Goal: Use online tool/utility: Use online tool/utility

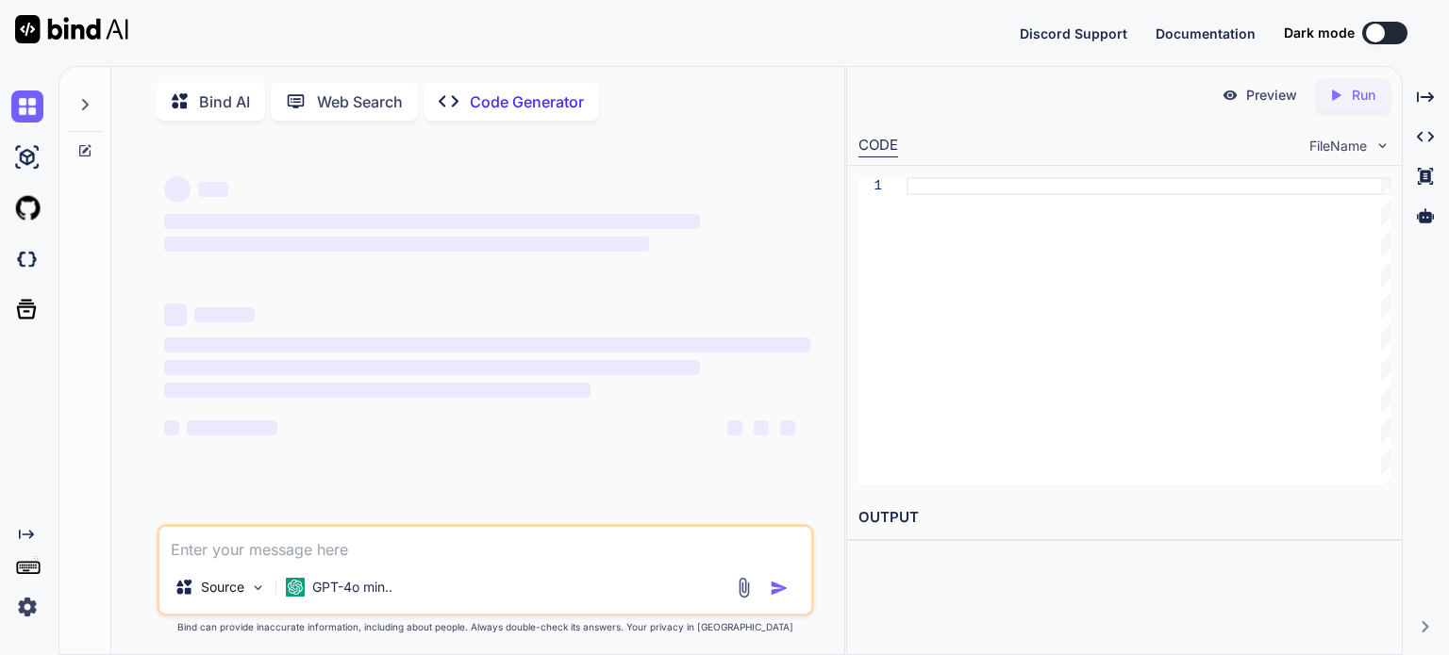
type textarea "x"
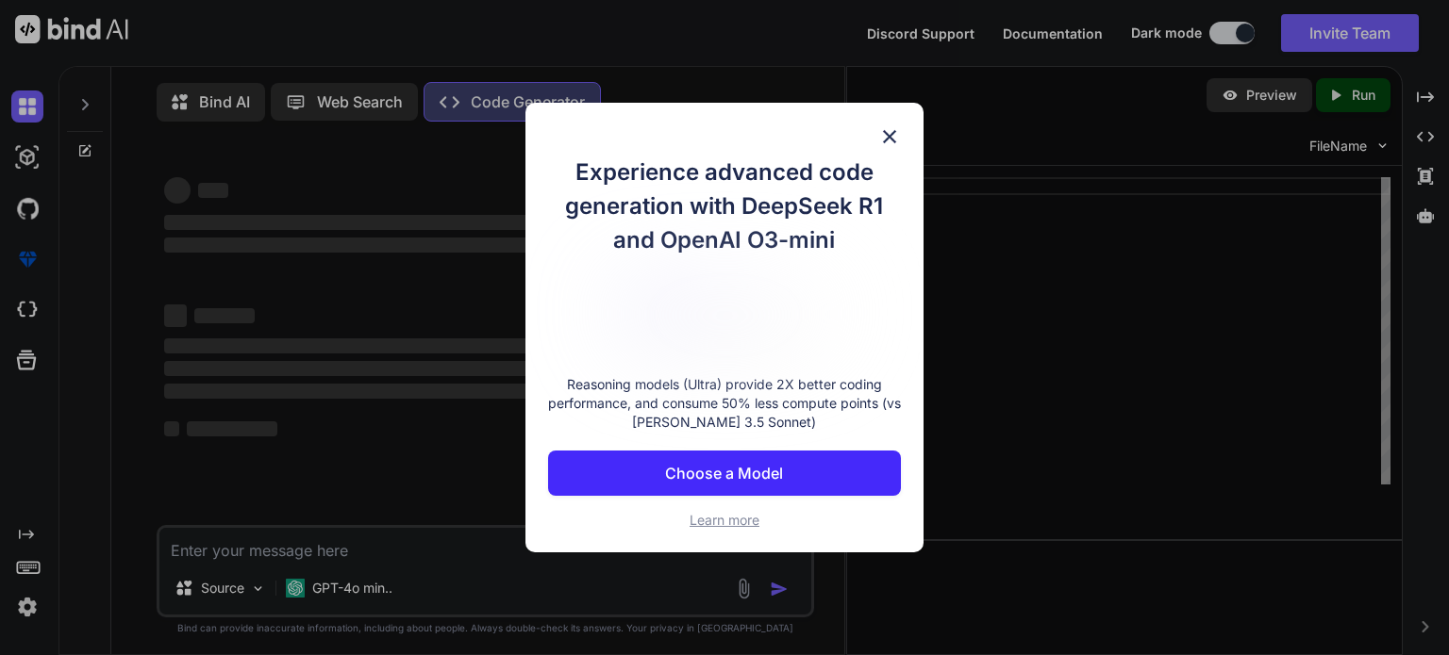
type textarea "<!doctype html> <html> <head> <meta charset="utf-8"> <title>GalaxyVerse</title>…"
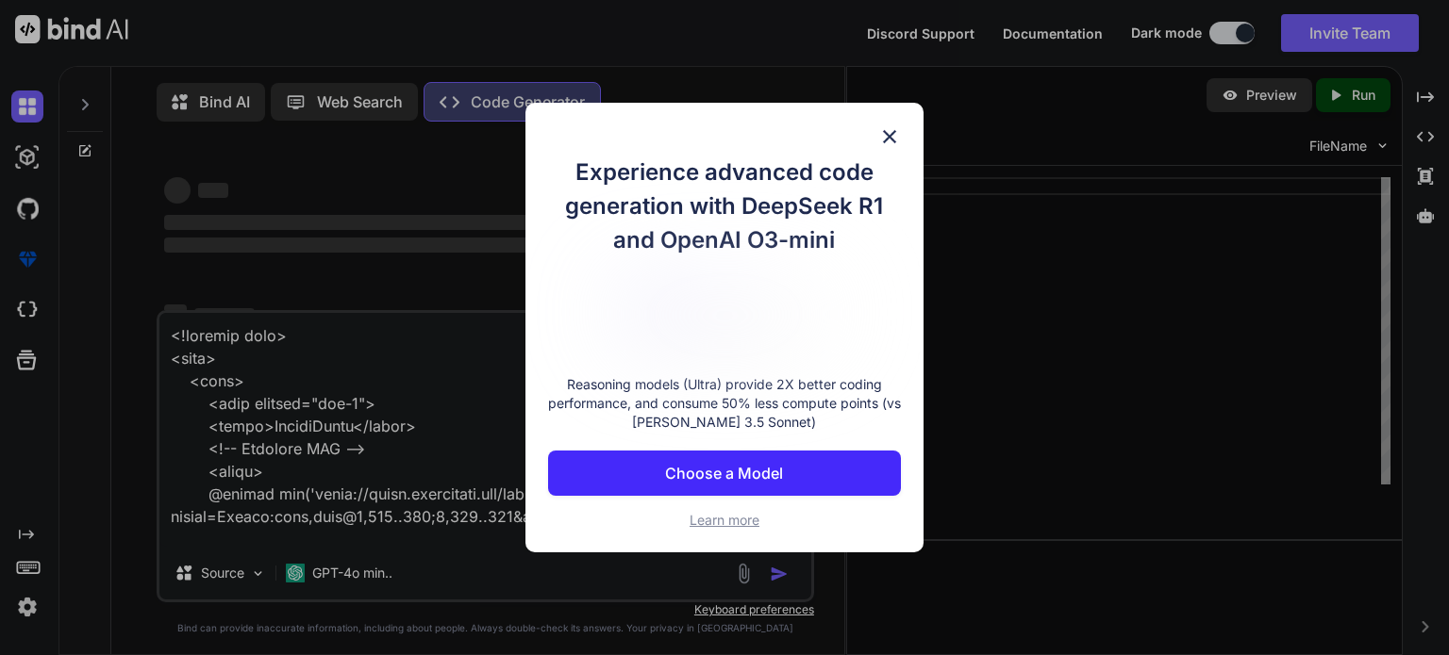
type textarea "x"
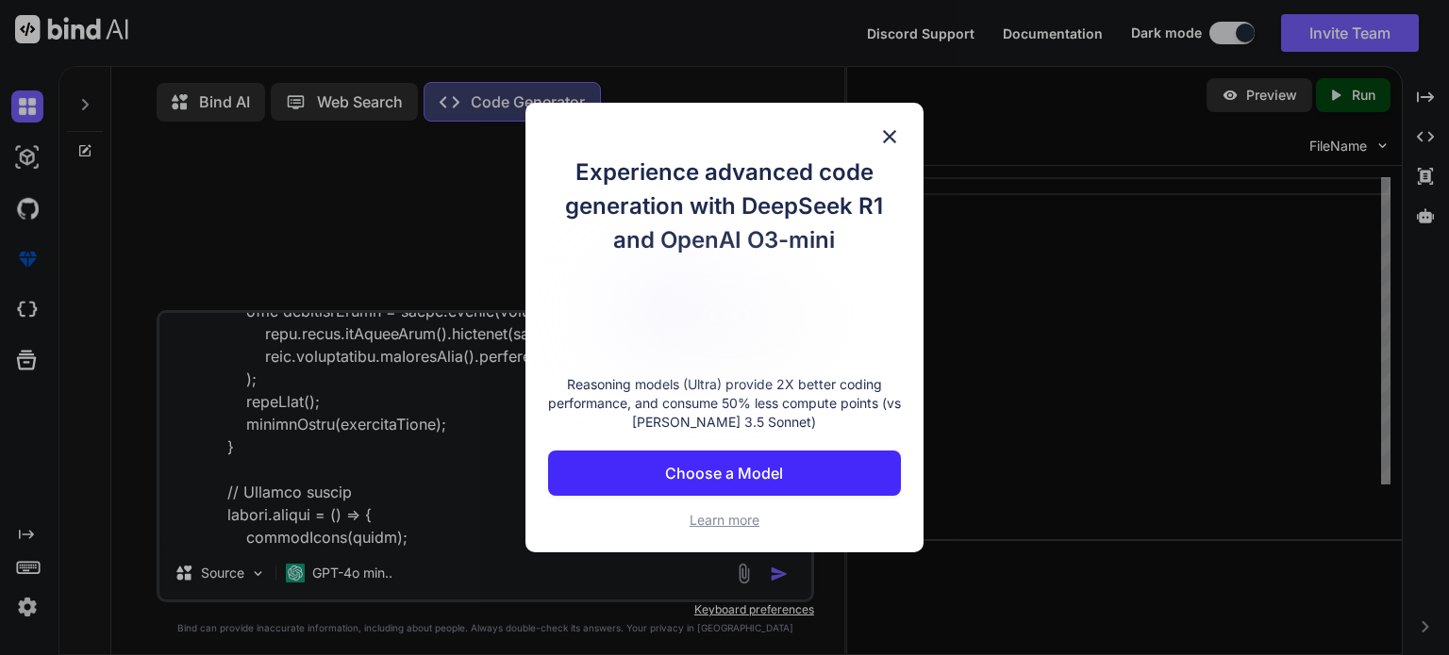
type textarea "<!doctype html> <html> <head> <meta charset="utf-8"> <title>GalaxyVerse</title>…"
click at [892, 140] on img at bounding box center [889, 136] width 23 height 23
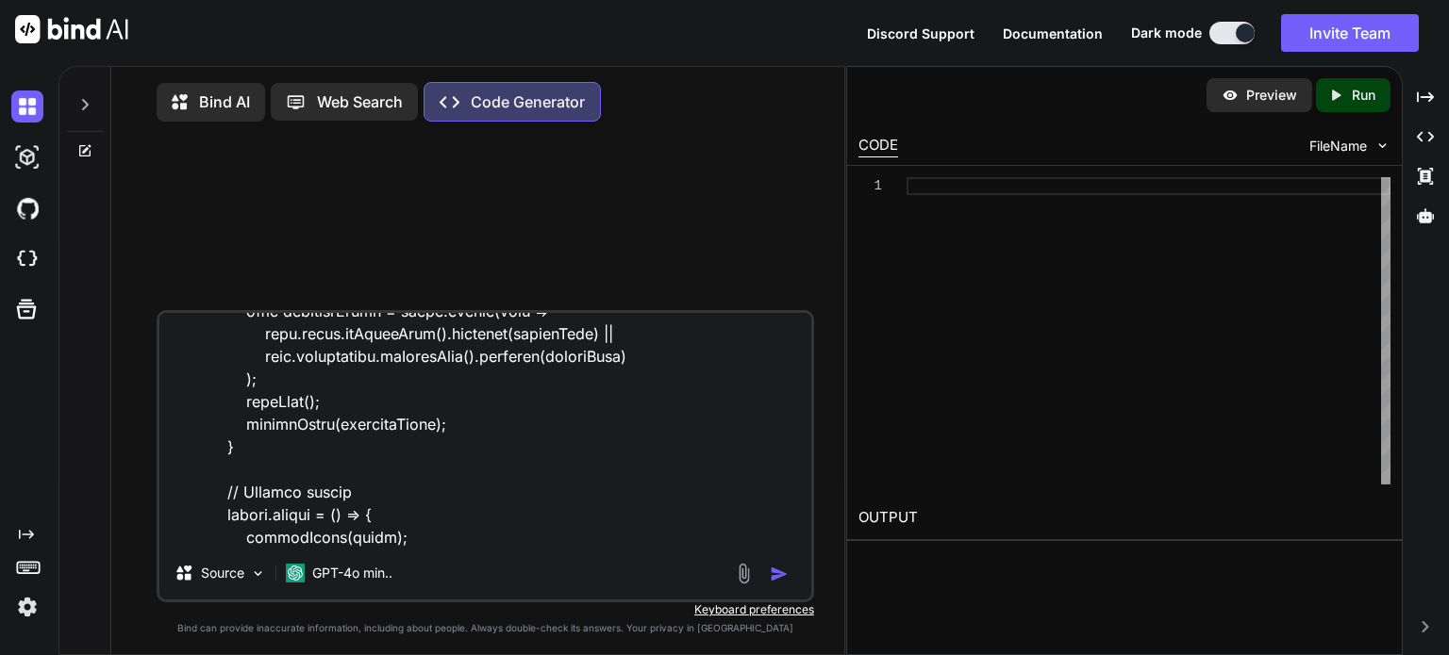
click at [423, 547] on textarea at bounding box center [485, 430] width 652 height 234
type textarea "x"
type textarea "<!doctype html> <html> <head> <meta charset="utf-8"> <title>GalaxyVerse</title>…"
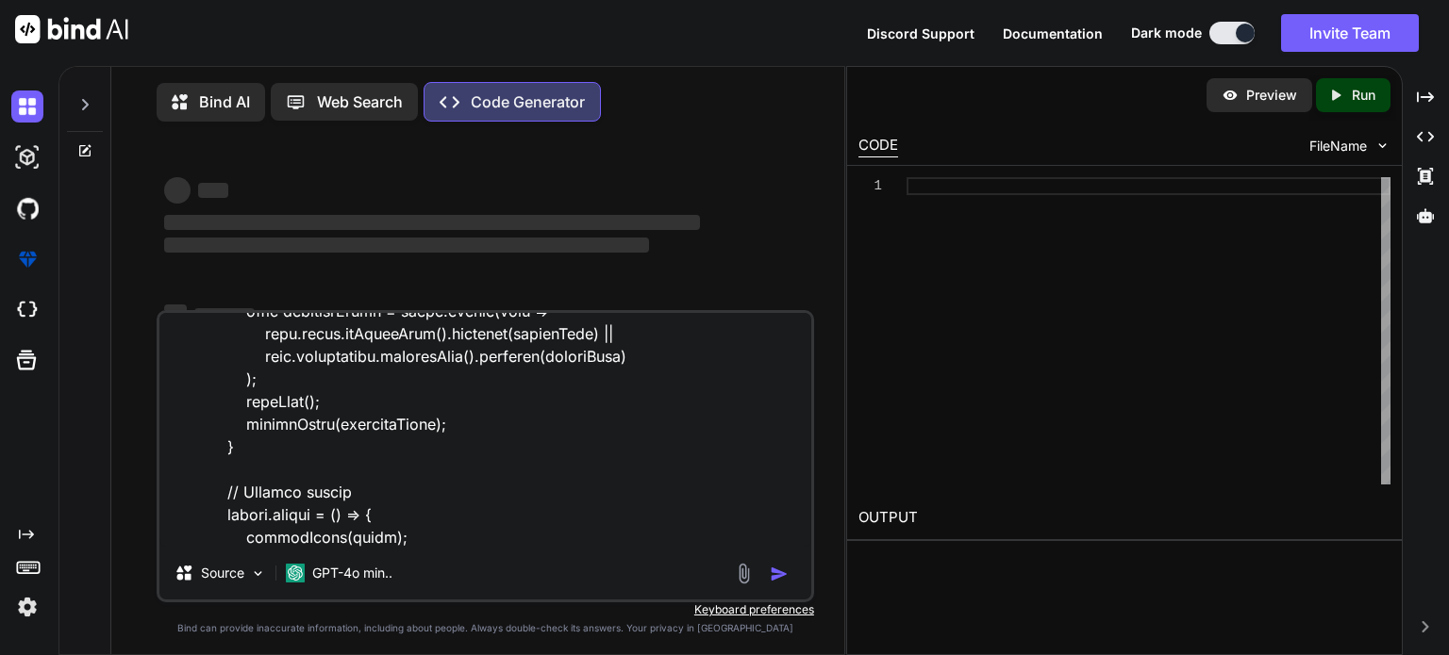
type textarea "x"
type textarea "<!doctype html> <html> <head> <meta charset="utf-8"> <title>GalaxyVerse</title>…"
type textarea "x"
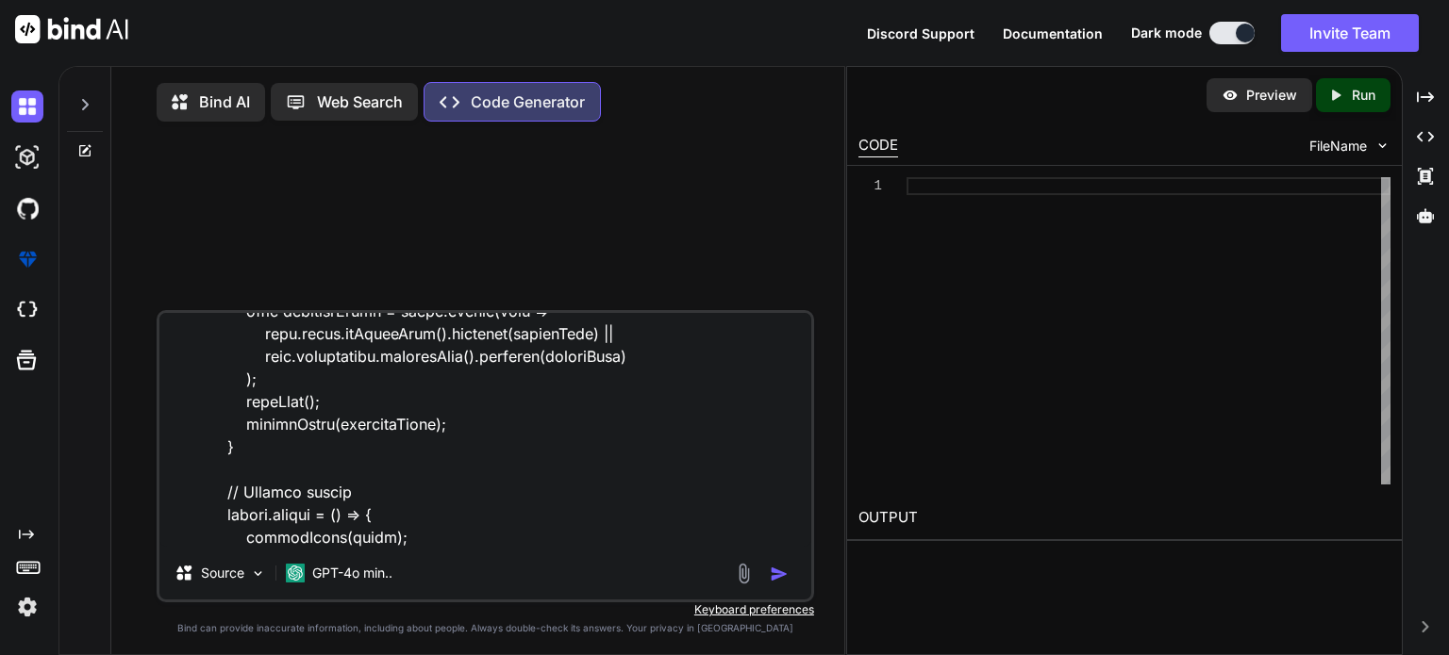
type textarea "<!doctype html> <html> <head> <meta charset="utf-8"> <title>GalaxyVerse</title>…"
type textarea "x"
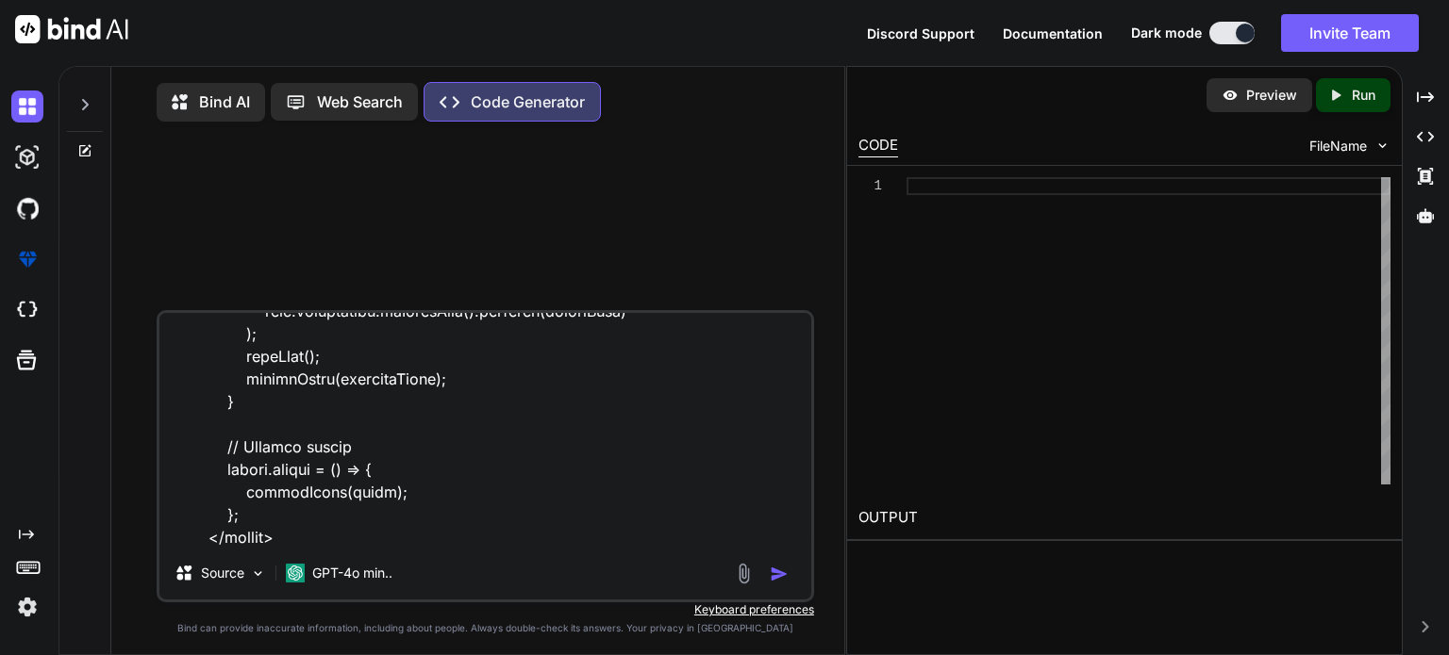
type textarea "<!doctype html> <html> <head> <meta charset="utf-8"> <title>GalaxyVerse</title>…"
type textarea "x"
type textarea "<!doctype html> <html> <head> <meta charset="utf-8"> <title>GalaxyVerse</title>…"
type textarea "x"
type textarea "<!doctype html> <html> <head> <meta charset="utf-8"> <title>GalaxyVerse</title>…"
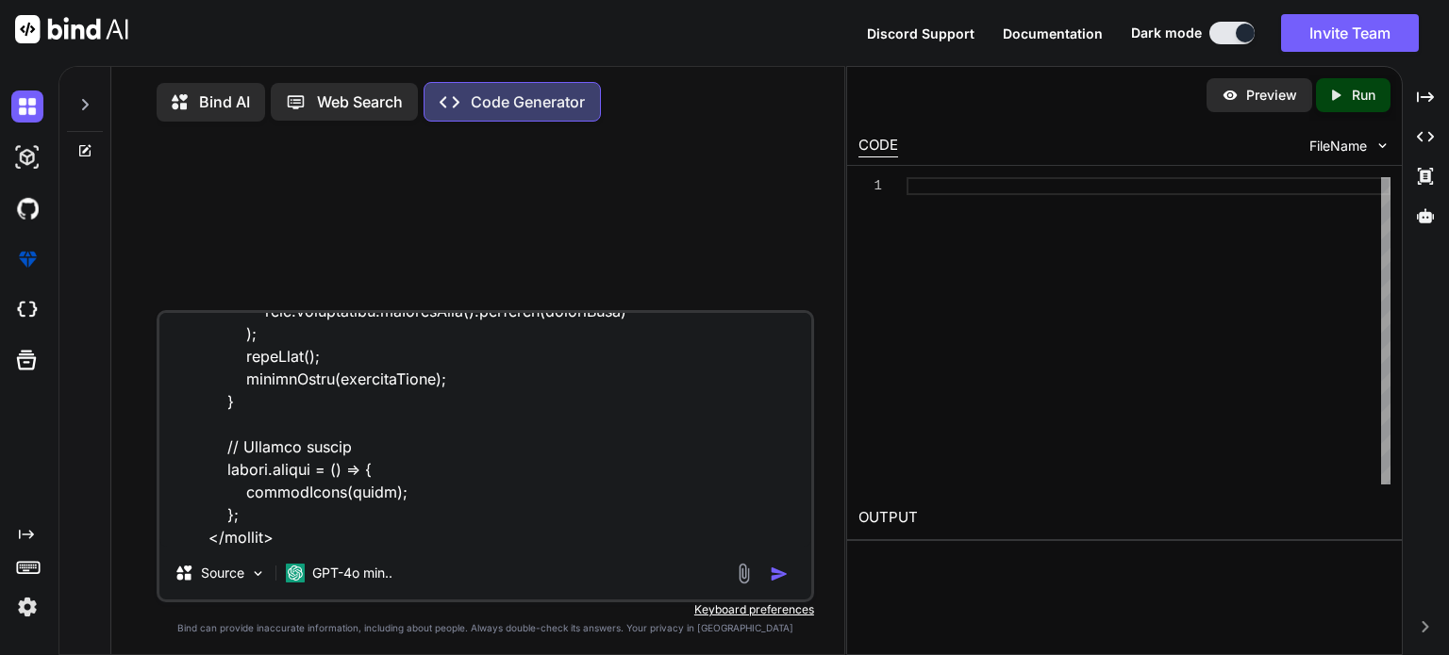
type textarea "x"
type textarea "<!doctype html> <html> <head> <meta charset="utf-8"> <title>GalaxyVerse</title>…"
type textarea "x"
type textarea "<!doctype html> <html> <head> <meta charset="utf-8"> <title>GalaxyVerse</title>…"
type textarea "x"
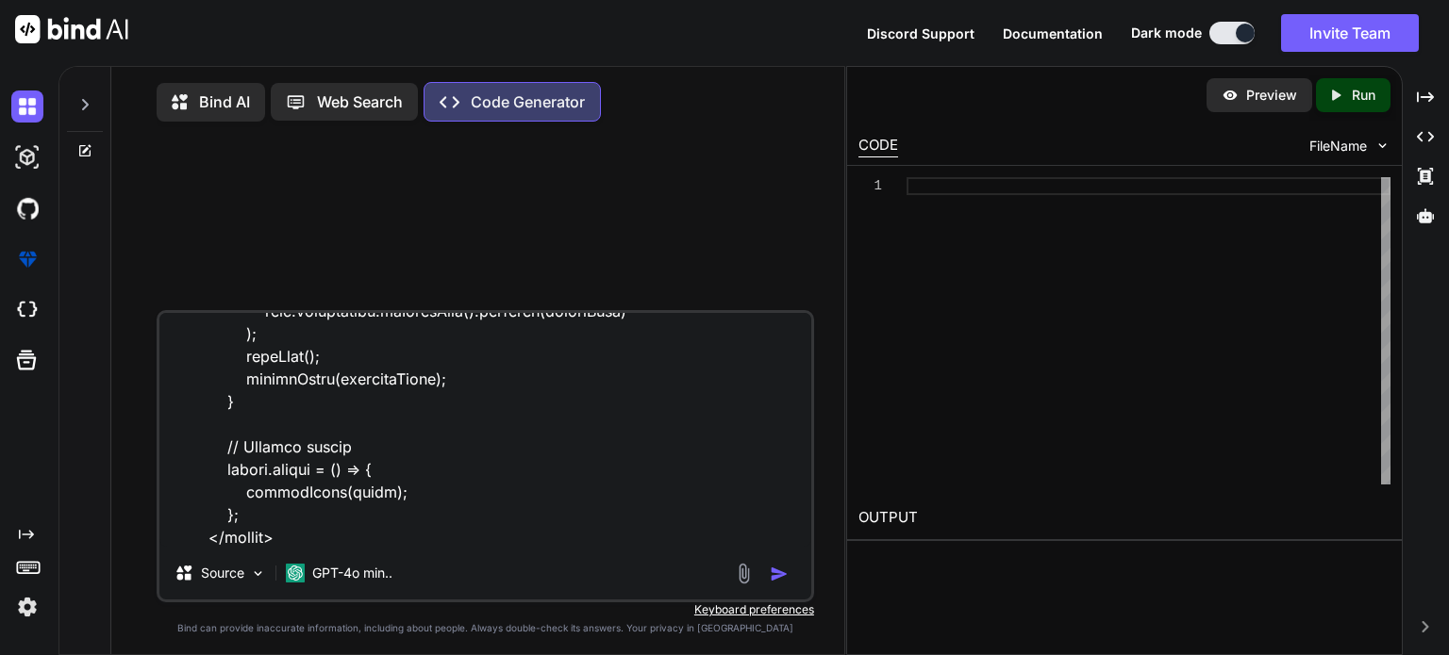
type textarea "<!doctype html> <html> <head> <meta charset="utf-8"> <title>GalaxyVerse</title>…"
type textarea "x"
type textarea "<!doctype html> <html> <head> <meta charset="utf-8"> <title>GalaxyVerse</title>…"
type textarea "x"
type textarea "<!doctype html> <html> <head> <meta charset="utf-8"> <title>GalaxyVerse</title>…"
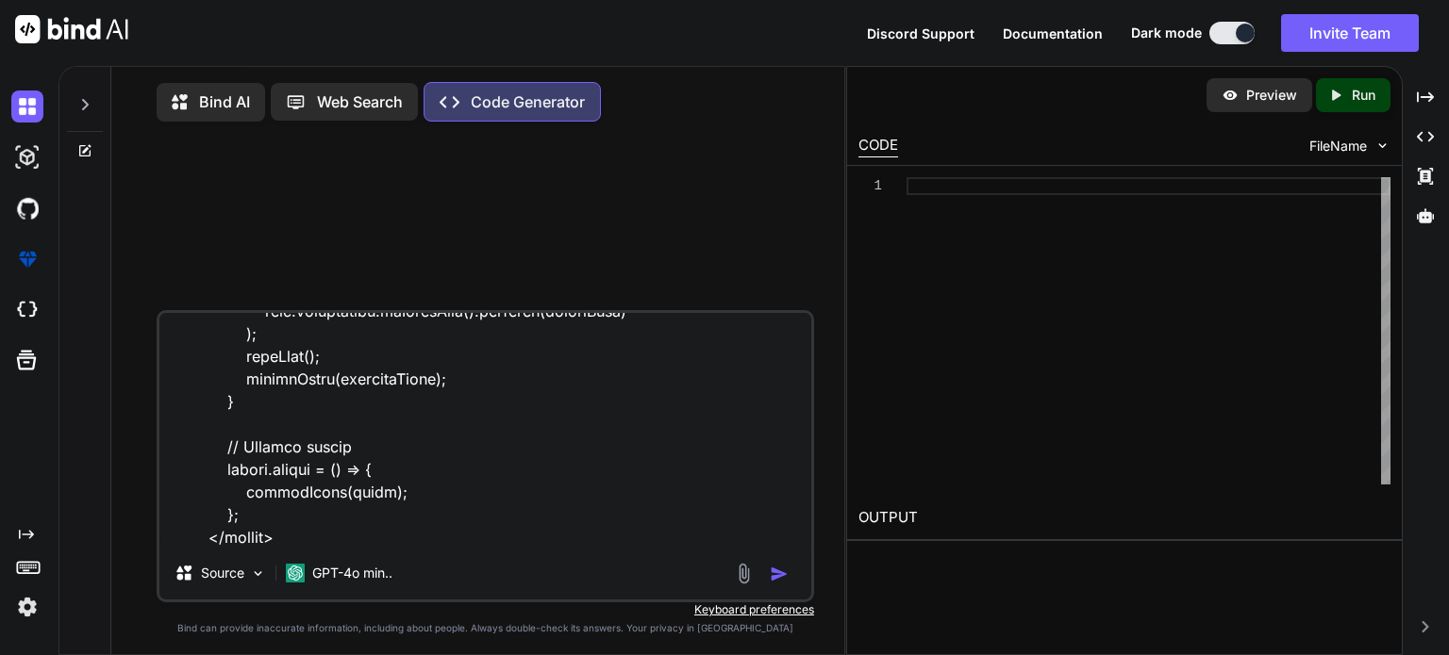
type textarea "x"
type textarea "<!doctype html> <html> <head> <meta charset="utf-8"> <title>GalaxyVerse</title>…"
type textarea "x"
type textarea "<!doctype html> <html> <head> <meta charset="utf-8"> <title>GalaxyVerse</title>…"
type textarea "x"
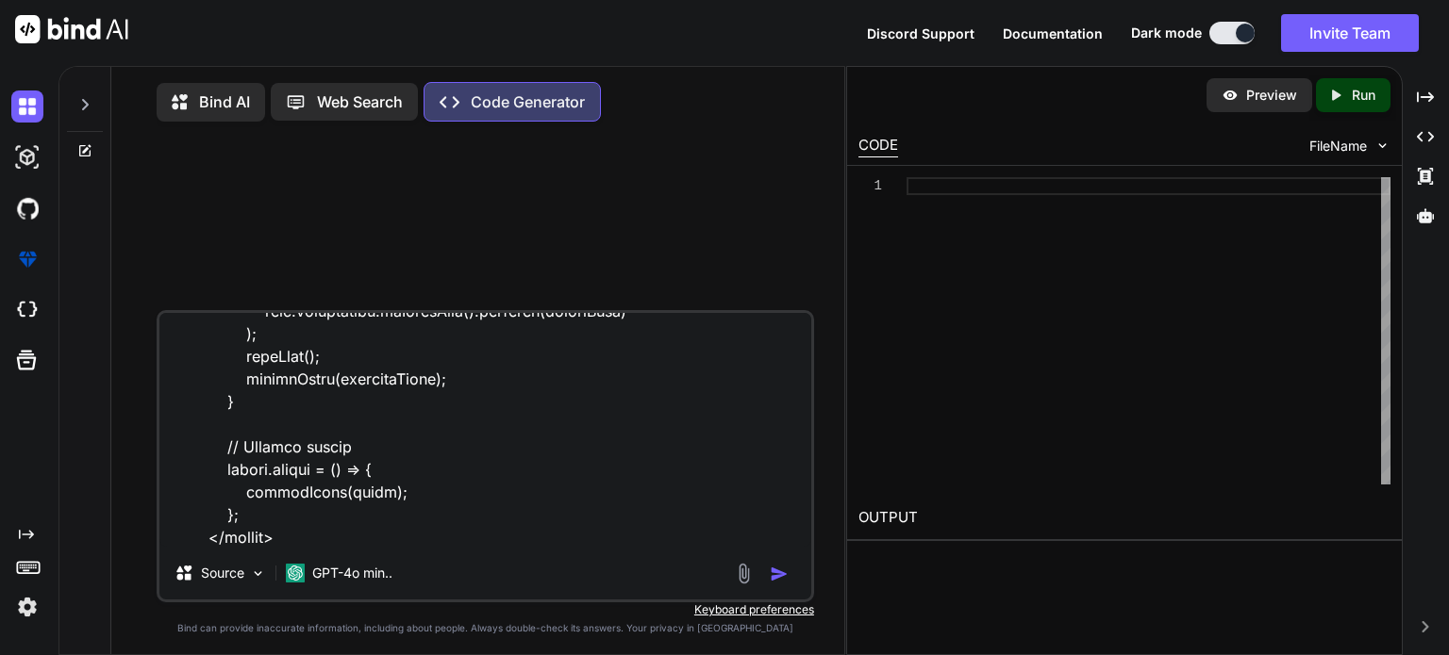
type textarea "<!doctype html> <html> <head> <meta charset="utf-8"> <title>GalaxyVerse</title>…"
type textarea "x"
type textarea "<!doctype html> <html> <head> <meta charset="utf-8"> <title>GalaxyVerse</title>…"
type textarea "x"
type textarea "<!doctype html> <html> <head> <meta charset="utf-8"> <title>GalaxyVerse</title>…"
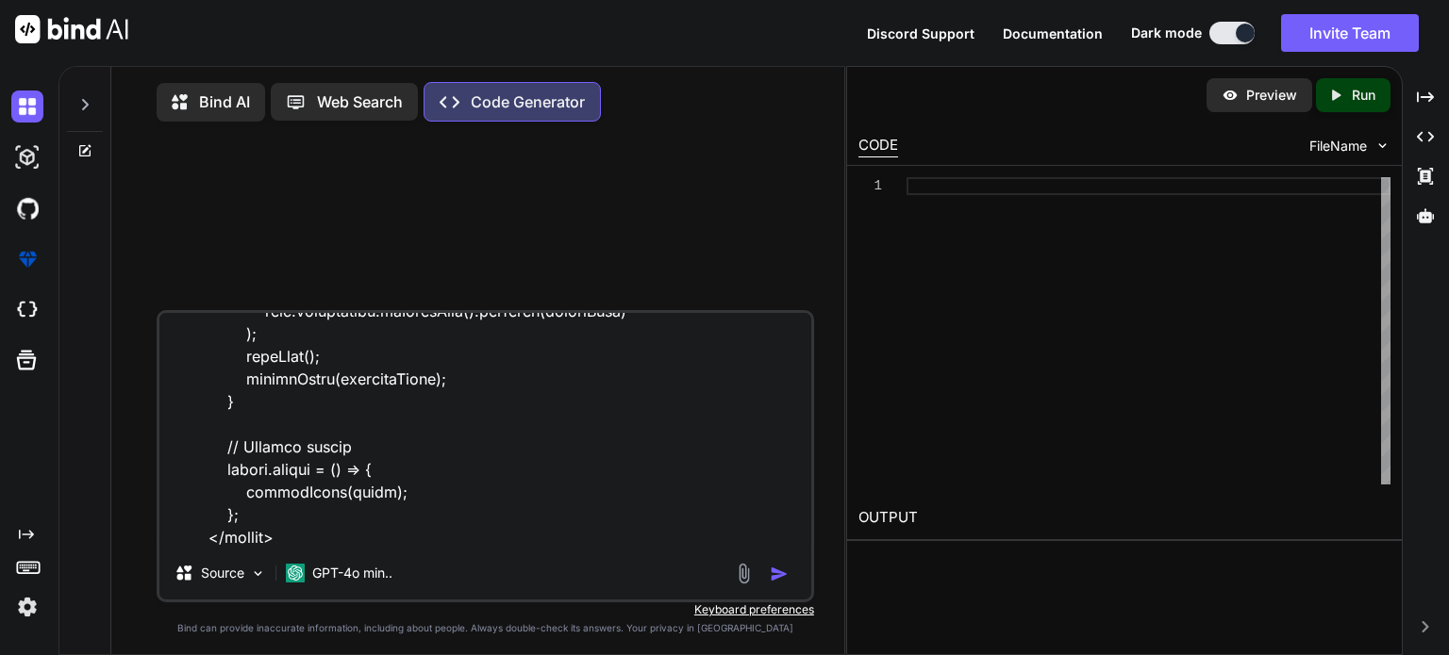
type textarea "x"
type textarea "<!doctype html> <html> <head> <meta charset="utf-8"> <title>GalaxyVerse</title>…"
type textarea "x"
type textarea "<!doctype html> <html> <head> <meta charset="utf-8"> <title>GalaxyVerse</title>…"
type textarea "x"
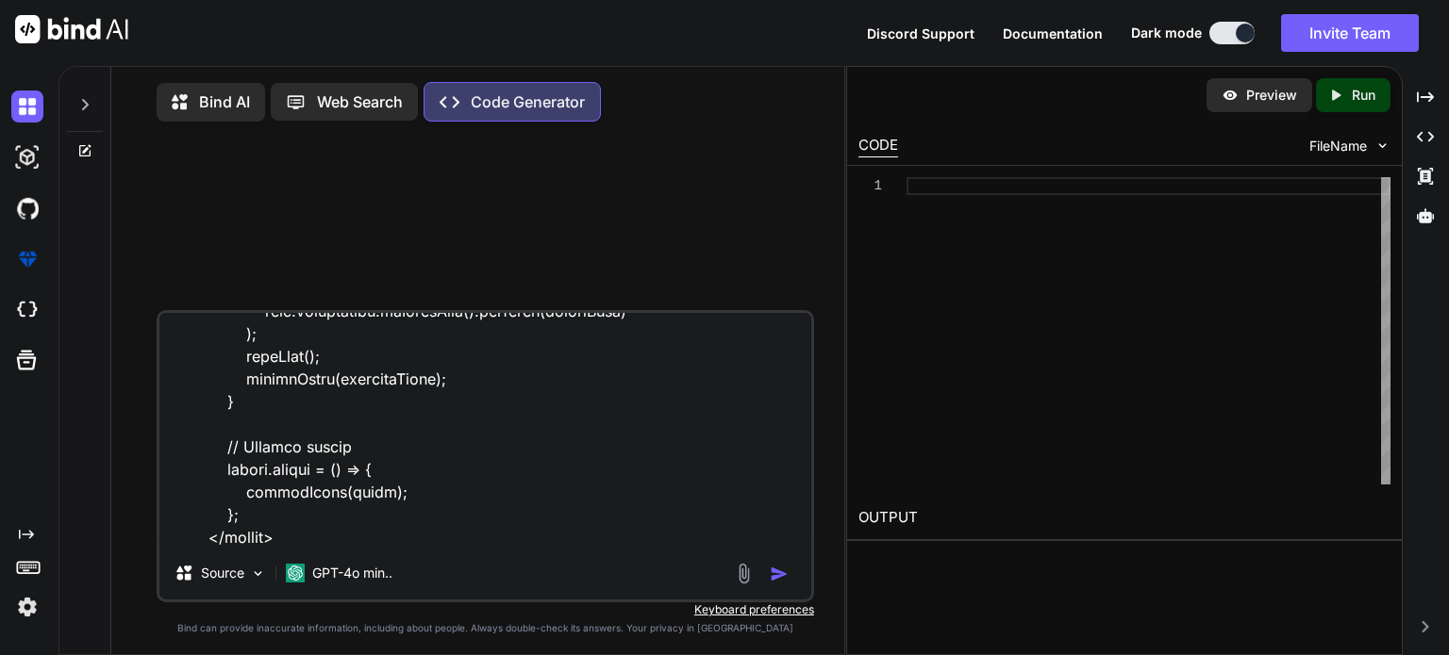
type textarea "<!doctype html> <html> <head> <meta charset="utf-8"> <title>GalaxyVerse</title>…"
type textarea "x"
type textarea "<!doctype html> <html> <head> <meta charset="utf-8"> <title>GalaxyVerse</title>…"
type textarea "x"
type textarea "<!doctype html> <html> <head> <meta charset="utf-8"> <title>GalaxyVerse</title>…"
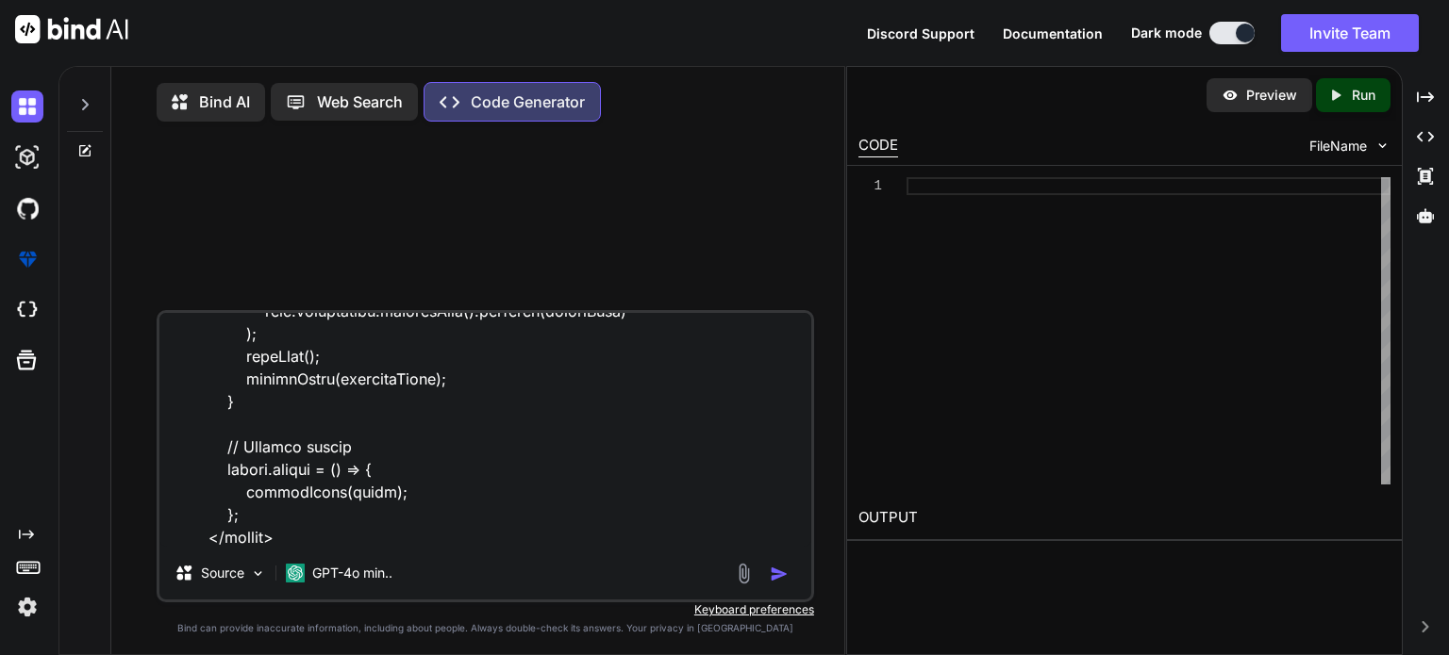
type textarea "x"
type textarea "<!doctype html> <html> <head> <meta charset="utf-8"> <title>GalaxyVerse</title>…"
type textarea "x"
type textarea "<!doctype html> <html> <head> <meta charset="utf-8"> <title>GalaxyVerse</title>…"
type textarea "x"
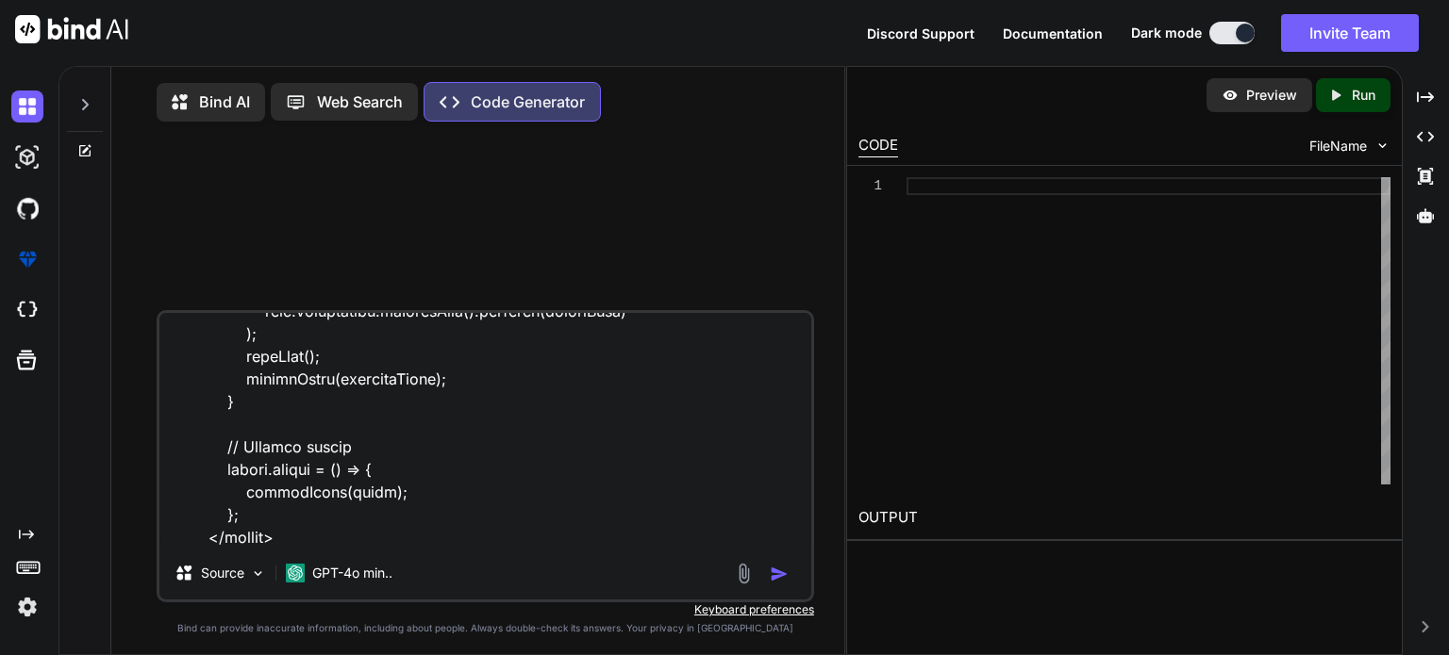
type textarea "<!doctype html> <html> <head> <meta charset="utf-8"> <title>GalaxyVerse</title>…"
type textarea "x"
type textarea "<!doctype html> <html> <head> <meta charset="utf-8"> <title>GalaxyVerse</title>…"
type textarea "x"
type textarea "<!doctype html> <html> <head> <meta charset="utf-8"> <title>GalaxyVerse</title>…"
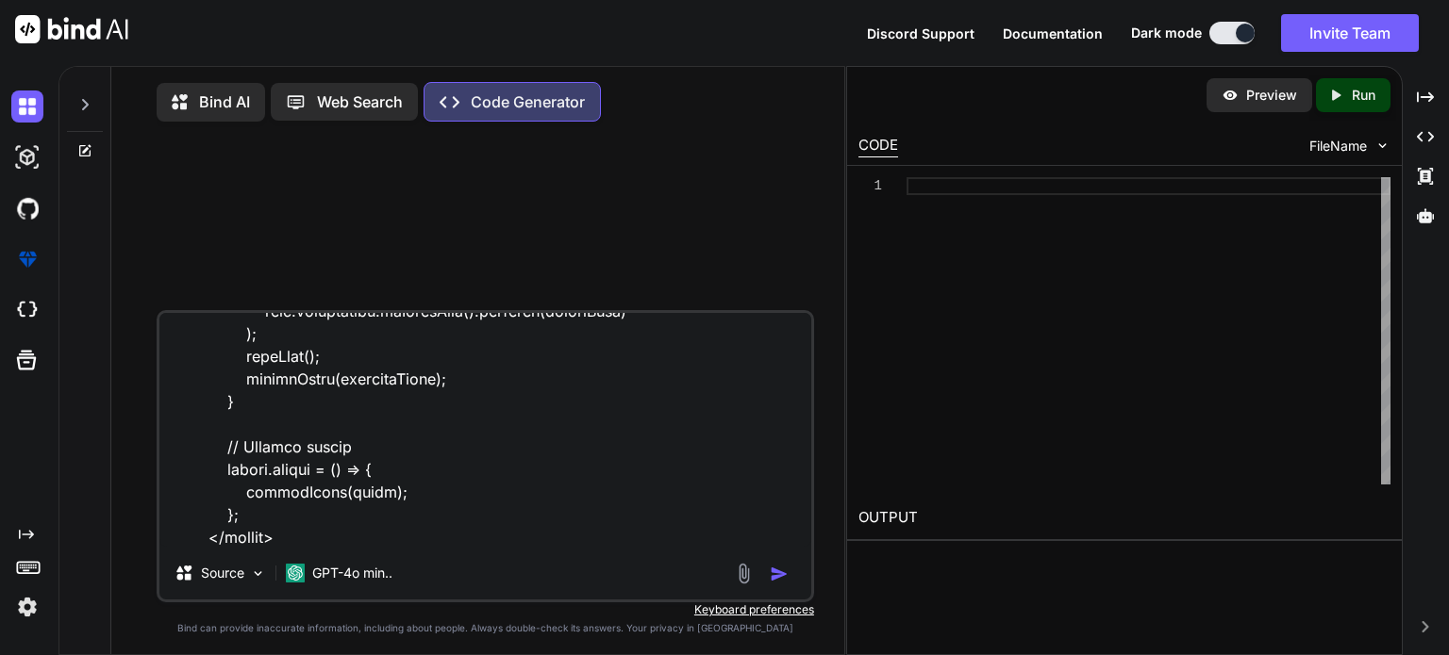
type textarea "x"
type textarea "<!doctype html> <html> <head> <meta charset="utf-8"> <title>GalaxyVerse</title>…"
type textarea "x"
type textarea "<!doctype html> <html> <head> <meta charset="utf-8"> <title>GalaxyVerse</title>…"
type textarea "x"
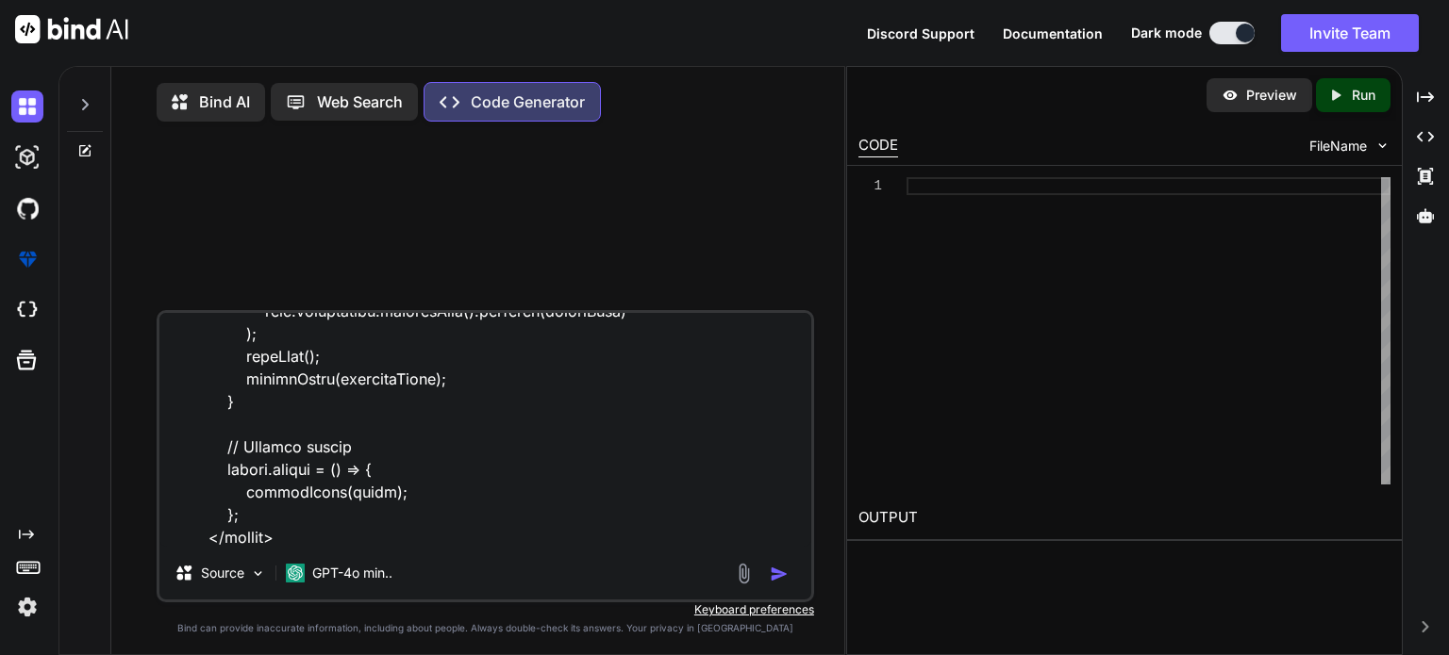
type textarea "<!doctype html> <html> <head> <meta charset="utf-8"> <title>GalaxyVerse</title>…"
type textarea "x"
type textarea "<!doctype html> <html> <head> <meta charset="utf-8"> <title>GalaxyVerse</title>…"
type textarea "x"
type textarea "<!doctype html> <html> <head> <meta charset="utf-8"> <title>GalaxyVerse</title>…"
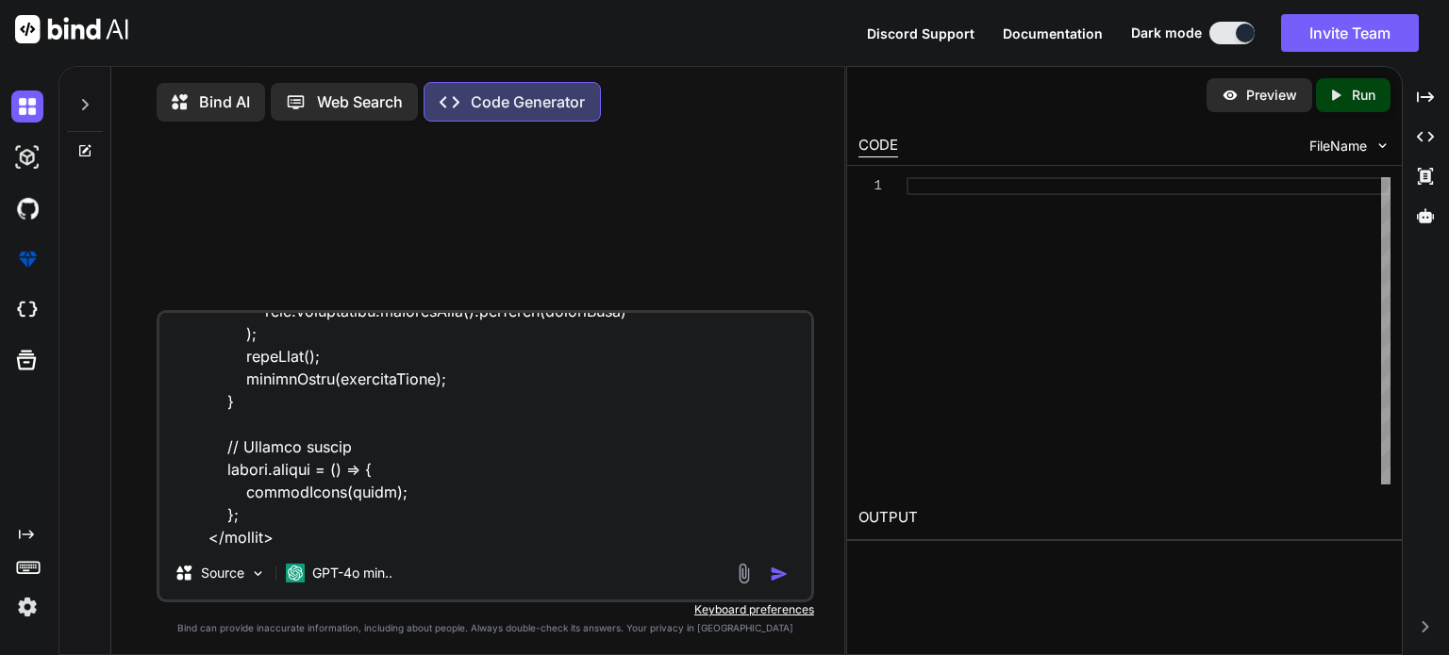
type textarea "x"
type textarea "<!doctype html> <html> <head> <meta charset="utf-8"> <title>GalaxyVerse</title>…"
type textarea "x"
type textarea "<!doctype html> <html> <head> <meta charset="utf-8"> <title>GalaxyVerse</title>…"
type textarea "x"
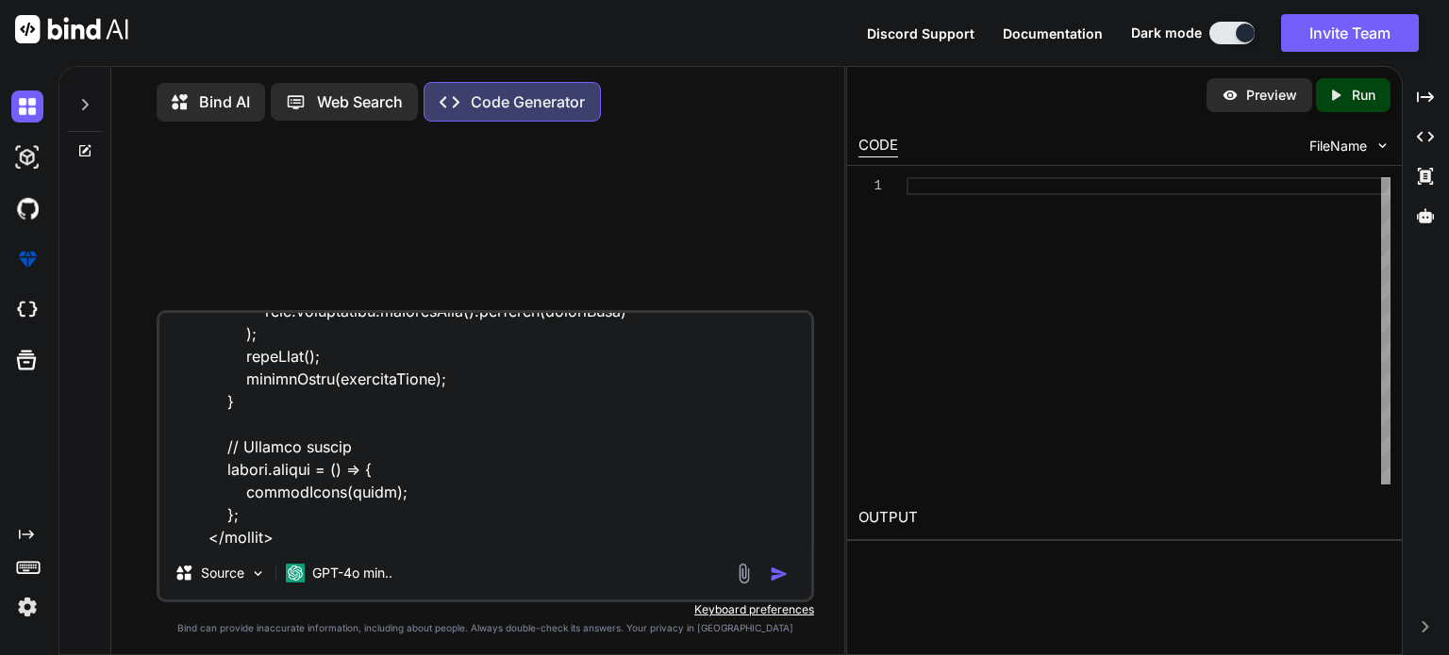
type textarea "<!doctype html> <html> <head> <meta charset="utf-8"> <title>GalaxyVerse</title>…"
type textarea "x"
type textarea "<!doctype html> <html> <head> <meta charset="utf-8"> <title>GalaxyVerse</title>…"
type textarea "x"
type textarea "<!doctype html> <html> <head> <meta charset="utf-8"> <title>GalaxyVerse</title>…"
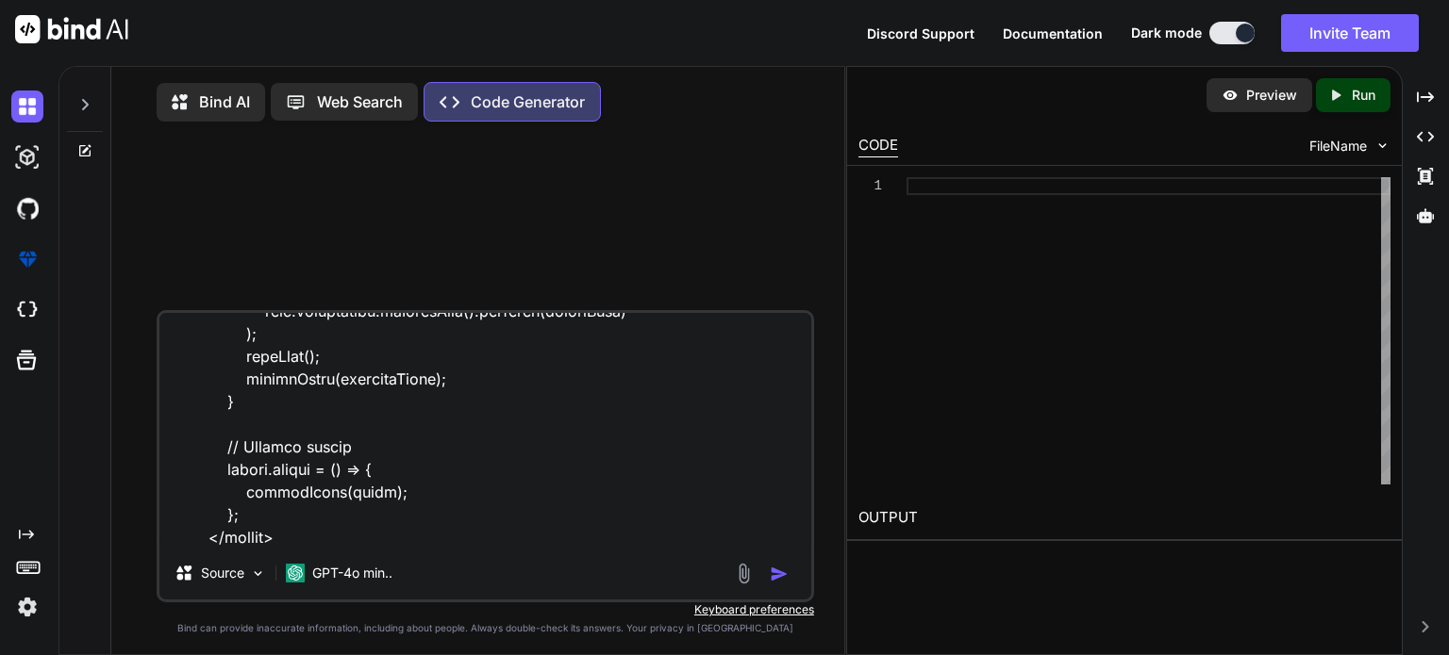
type textarea "x"
type textarea "<!doctype html> <html> <head> <meta charset="utf-8"> <title>GalaxyVerse</title>…"
type textarea "x"
type textarea "<!doctype html> <html> <head> <meta charset="utf-8"> <title>GalaxyVerse</title>…"
type textarea "x"
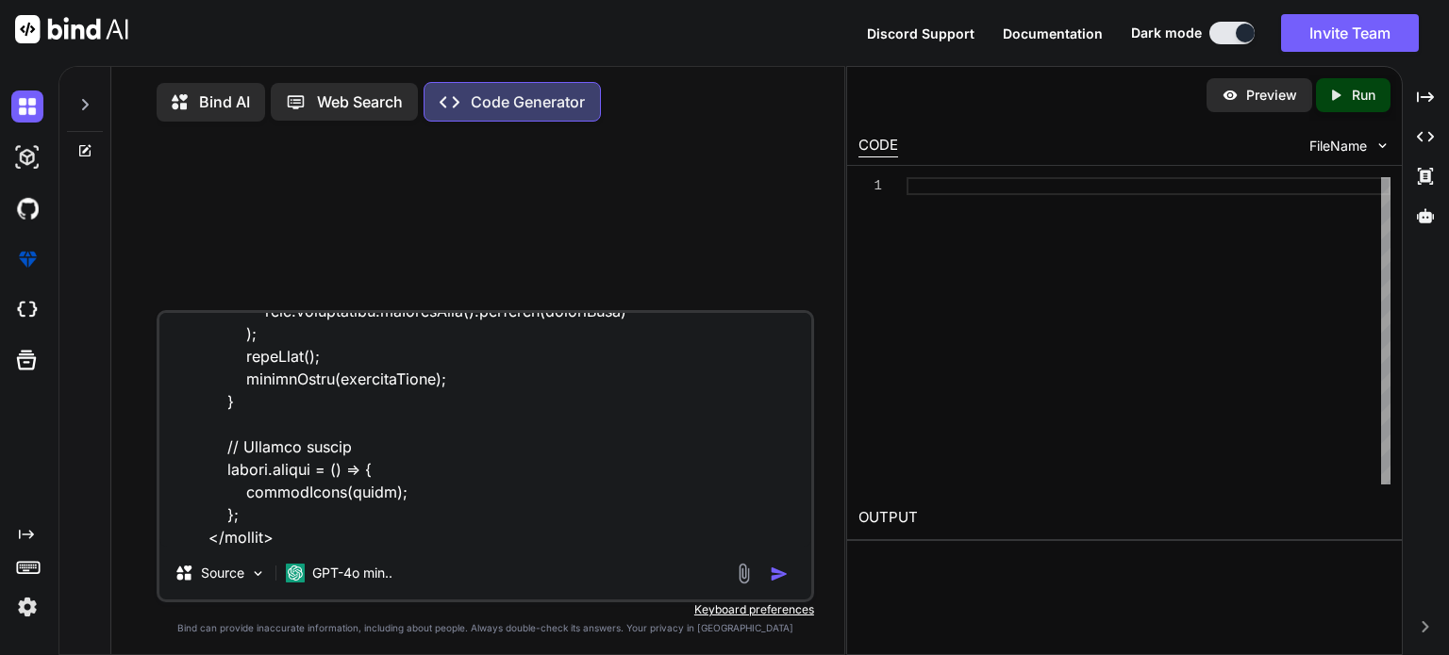
type textarea "<!doctype html> <html> <head> <meta charset="utf-8"> <title>GalaxyVerse</title>…"
type textarea "x"
type textarea "<!doctype html> <html> <head> <meta charset="utf-8"> <title>GalaxyVerse</title>…"
type textarea "x"
type textarea "<!doctype html> <html> <head> <meta charset="utf-8"> <title>GalaxyVerse</title>…"
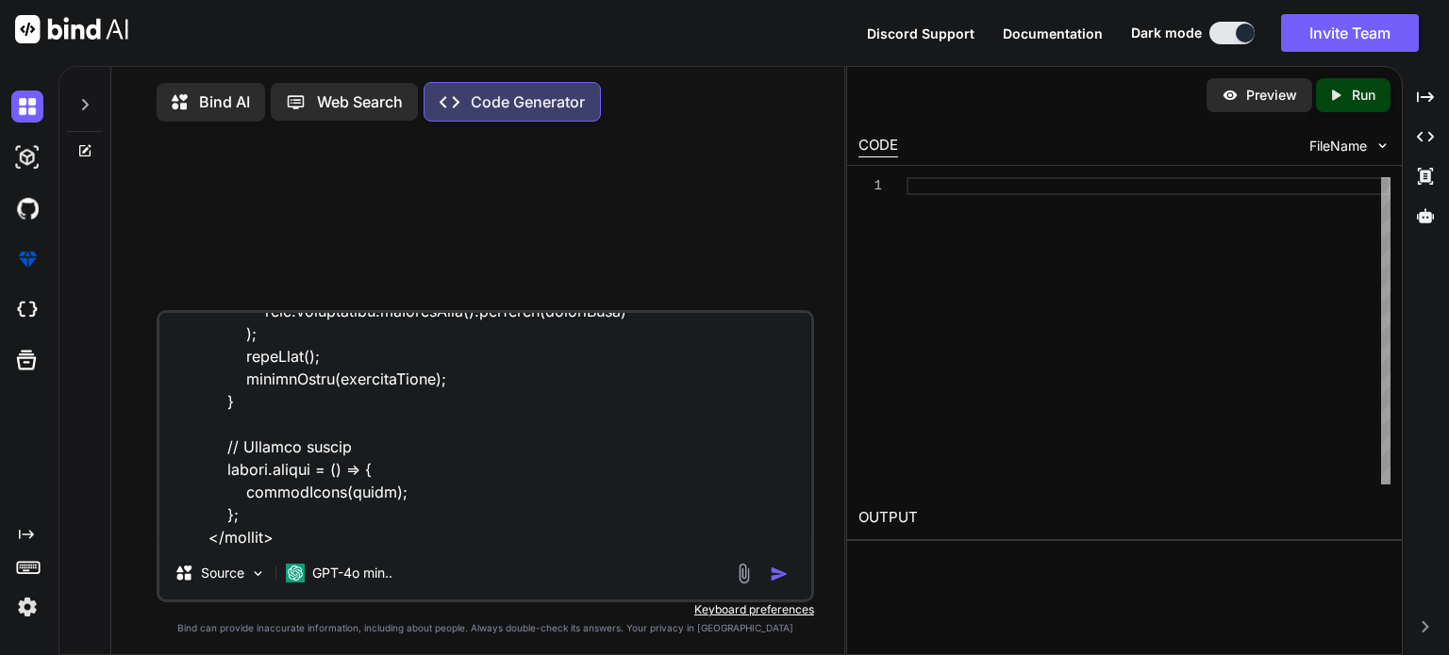
type textarea "x"
type textarea "<!doctype html> <html> <head> <meta charset="utf-8"> <title>GalaxyVerse</title>…"
type textarea "x"
type textarea "<!doctype html> <html> <head> <meta charset="utf-8"> <title>GalaxyVerse</title>…"
type textarea "x"
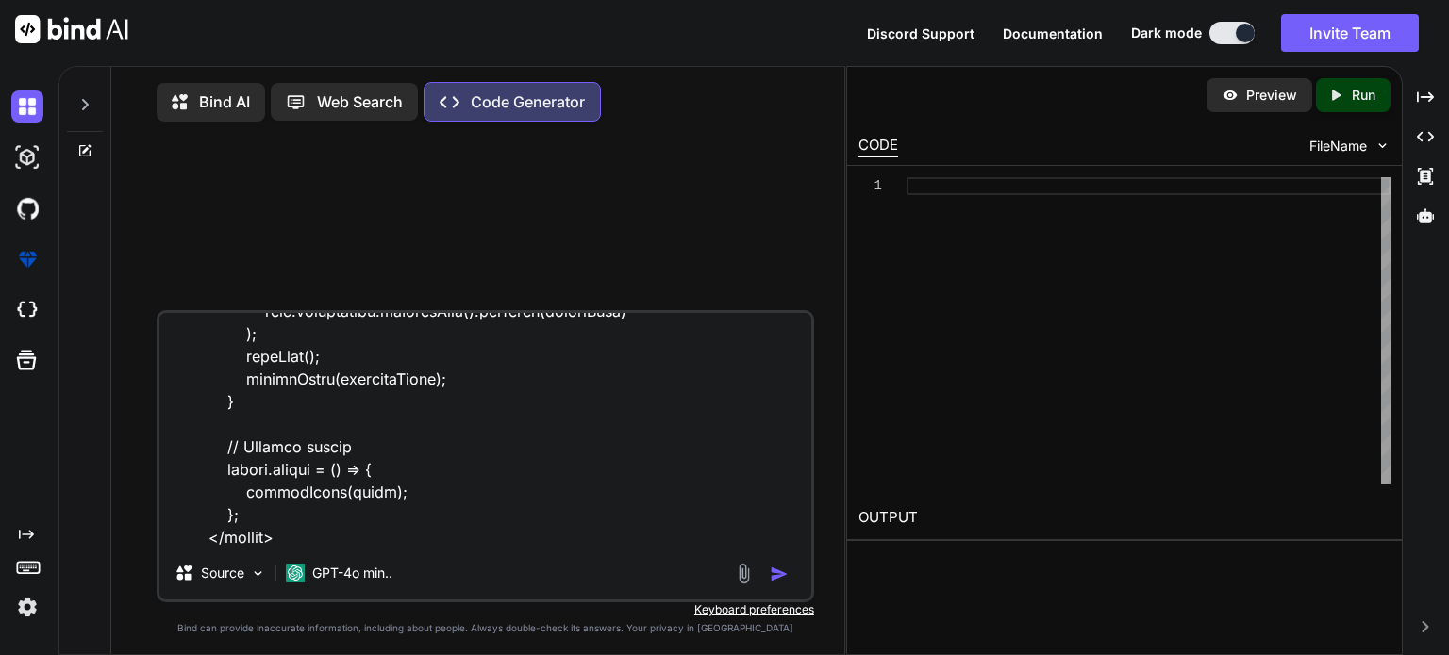
type textarea "<!doctype html> <html> <head> <meta charset="utf-8"> <title>GalaxyVerse</title>…"
type textarea "x"
type textarea "<!doctype html> <html> <head> <meta charset="utf-8"> <title>GalaxyVerse</title>…"
type textarea "x"
type textarea "<!doctype html> <html> <head> <meta charset="utf-8"> <title>GalaxyVerse</title>…"
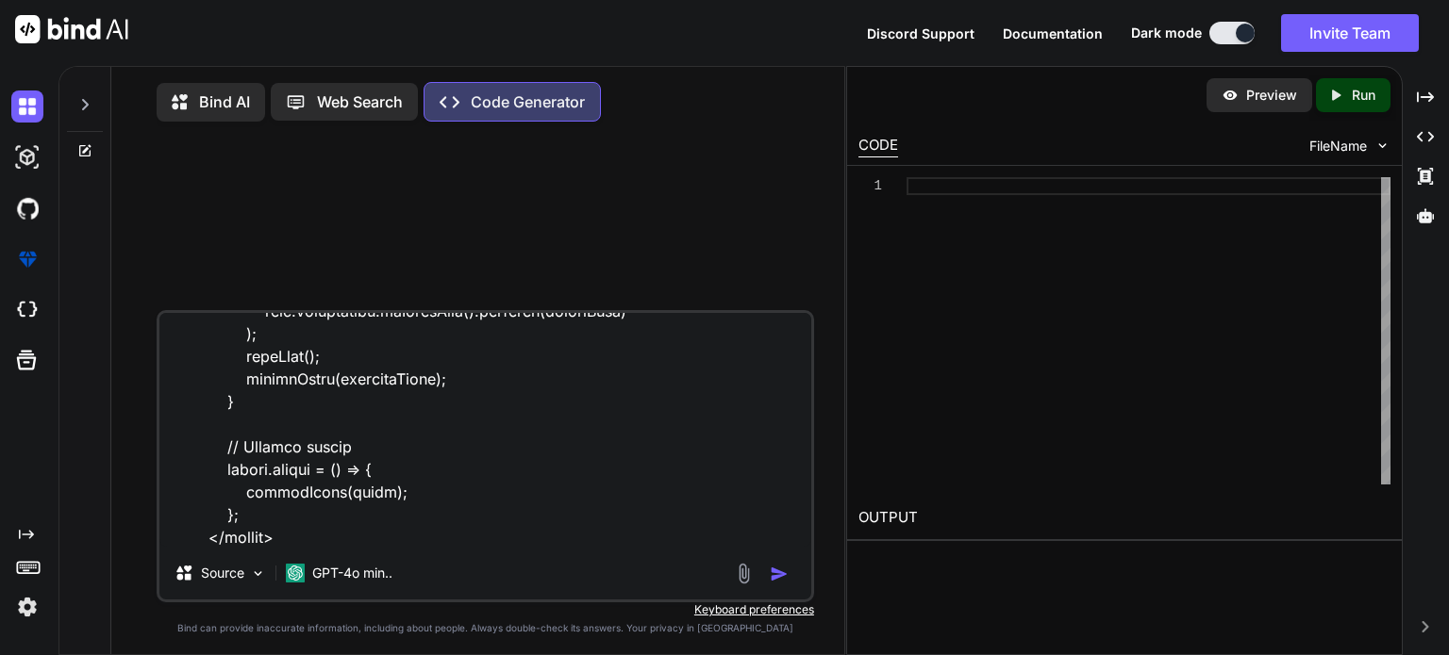
type textarea "x"
type textarea "<!doctype html> <html> <head> <meta charset="utf-8"> <title>GalaxyVerse</title>…"
type textarea "x"
paste textarea "<!doctype html> <html> <head> <meta charset="utf-8"> <title>GalaxyVerse</title>…"
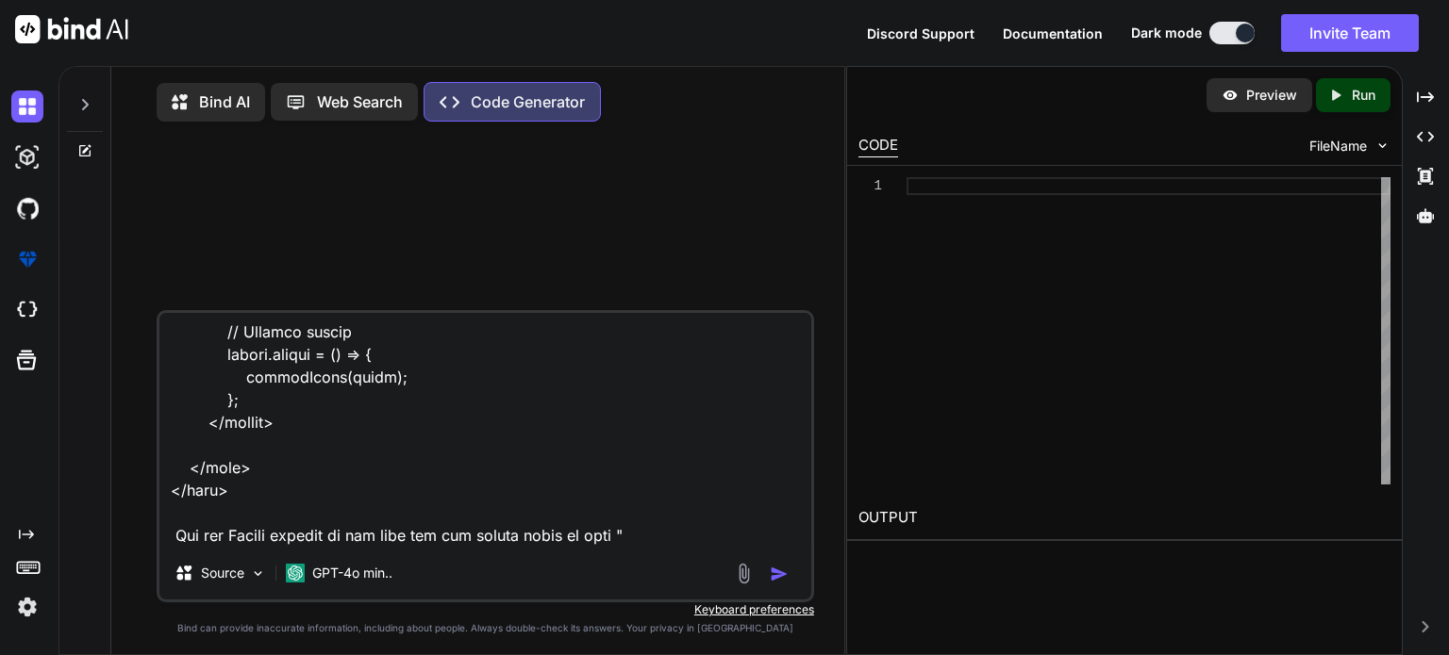
scroll to position [7360, 0]
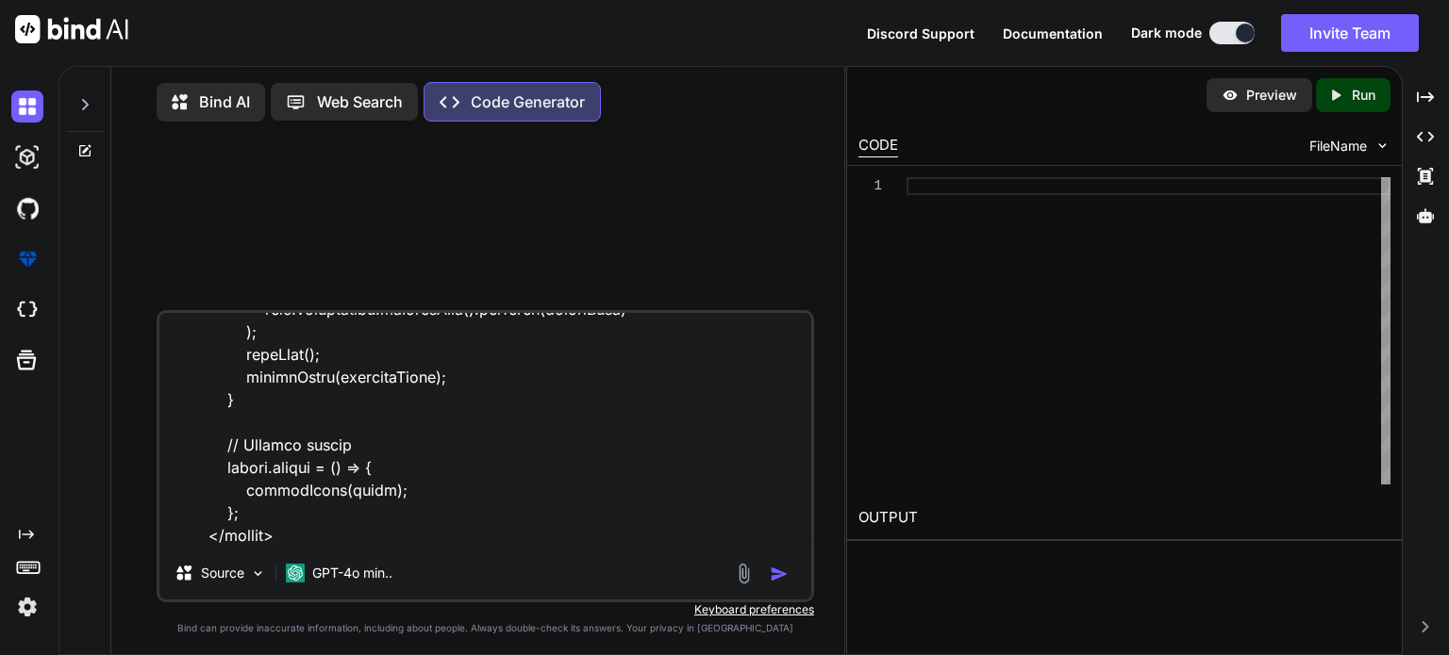
paste textarea "Welcome to GalaxyVerse"
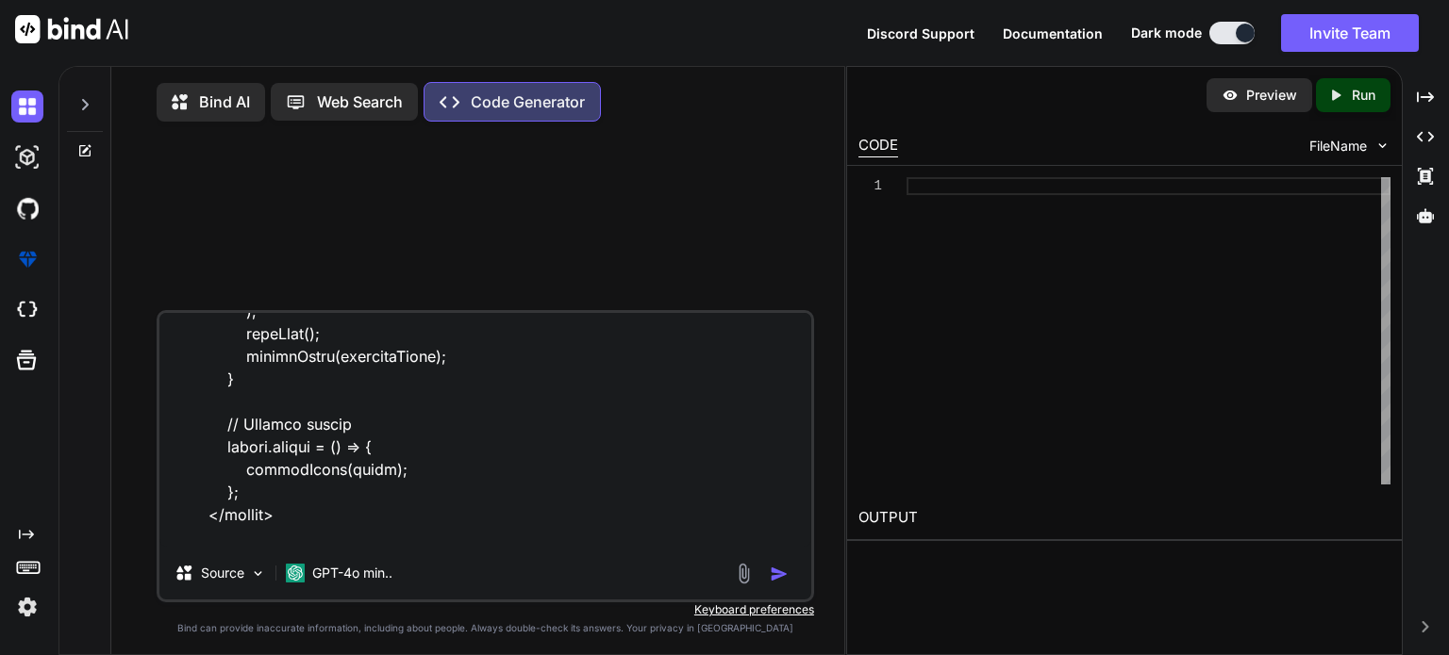
type textarea "<!doctype html> <html> <head> <meta charset="utf-8"> <title>GalaxyVerse</title>…"
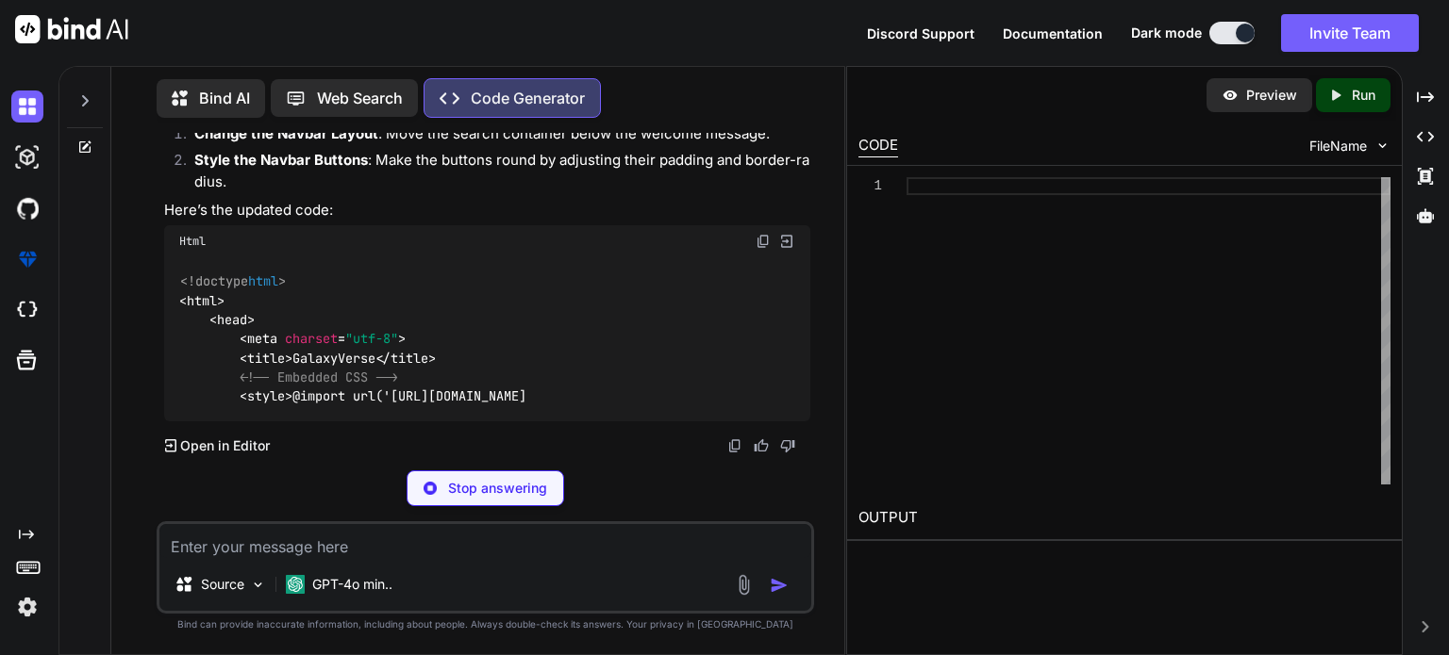
scroll to position [1950, 0]
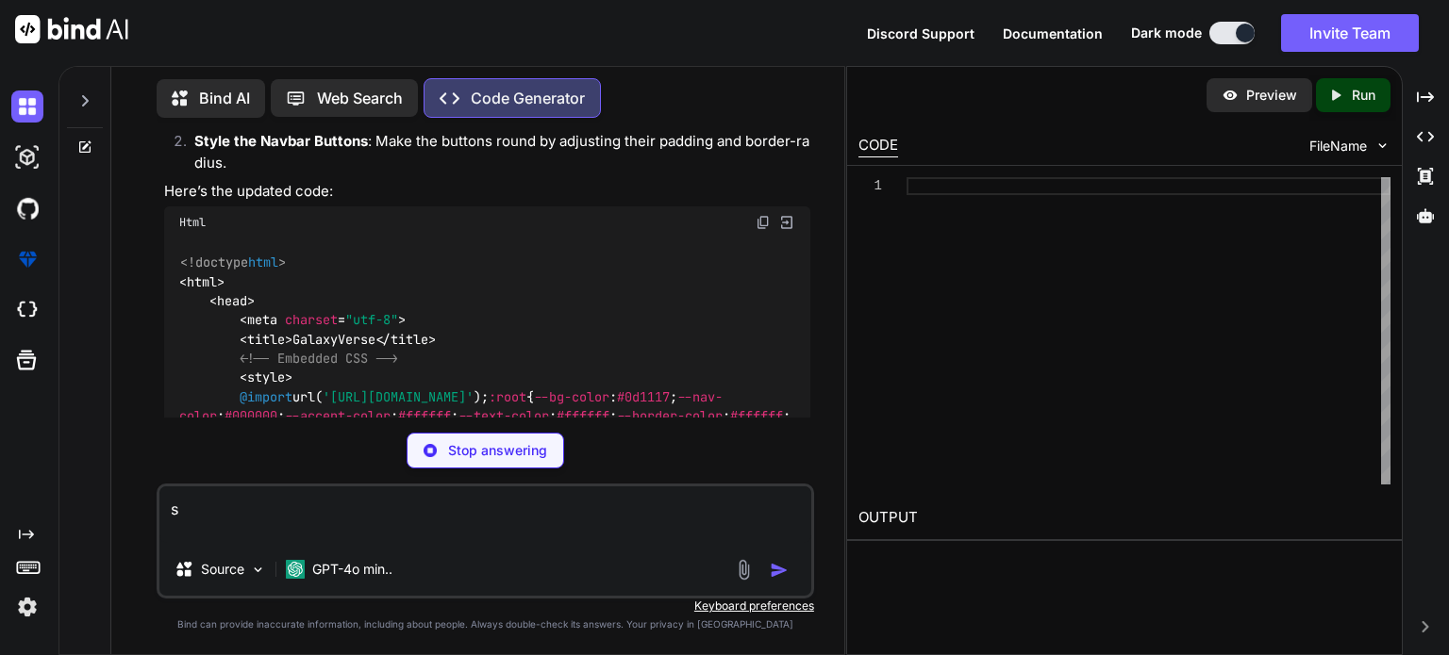
type textarea "s"
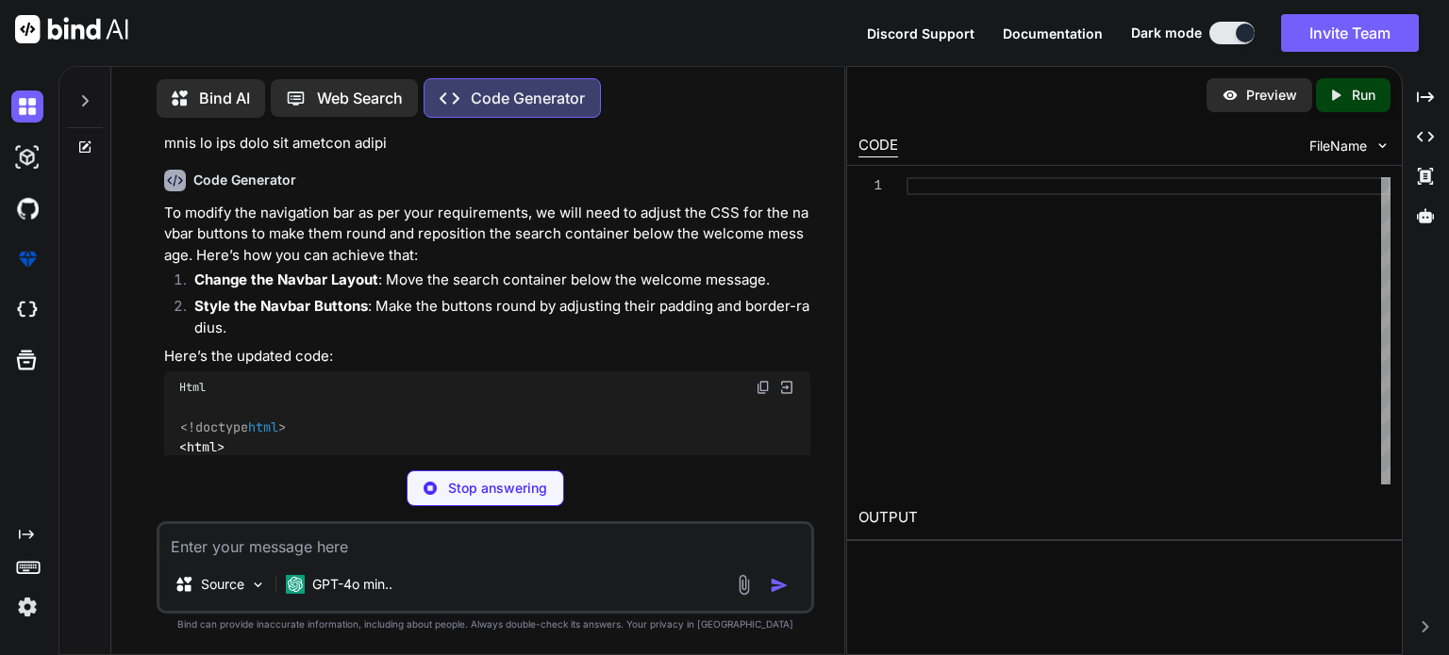
scroll to position [1789, 0]
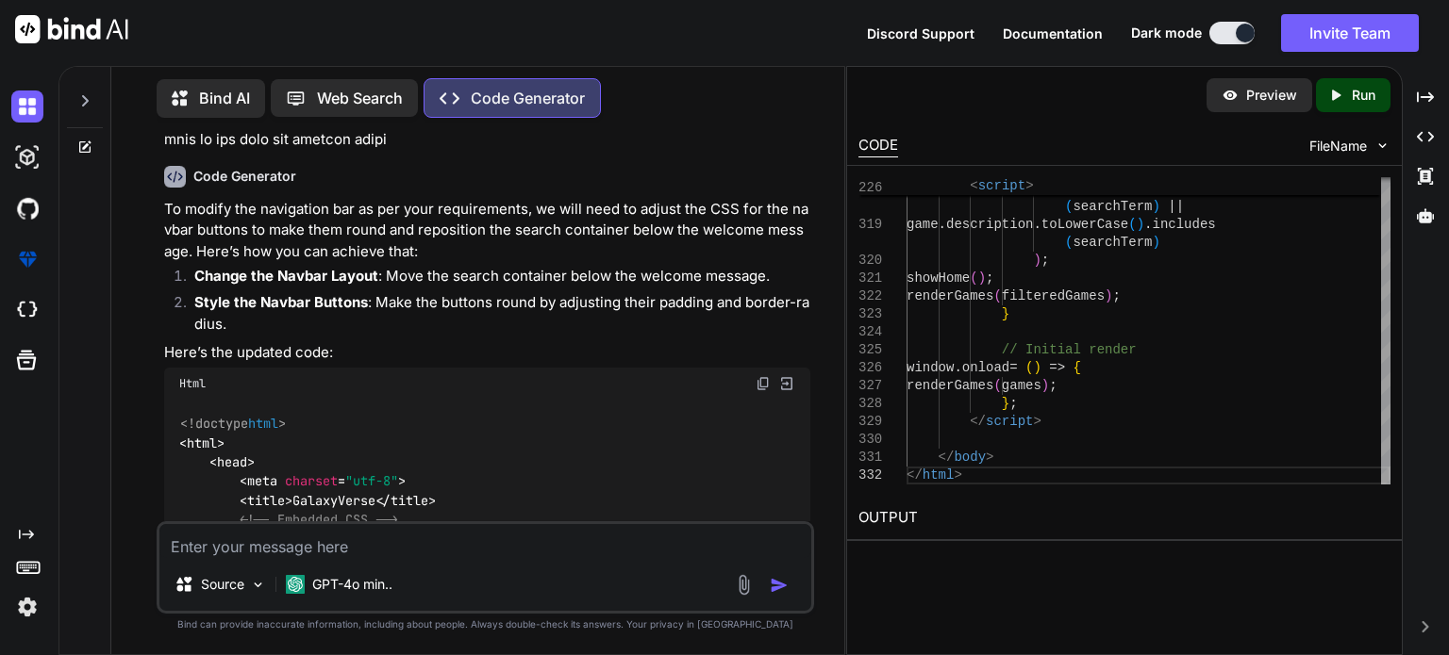
click at [1357, 91] on p "Run" at bounding box center [1363, 95] width 24 height 19
click at [761, 376] on img at bounding box center [762, 383] width 15 height 15
click at [413, 536] on textarea at bounding box center [485, 541] width 652 height 34
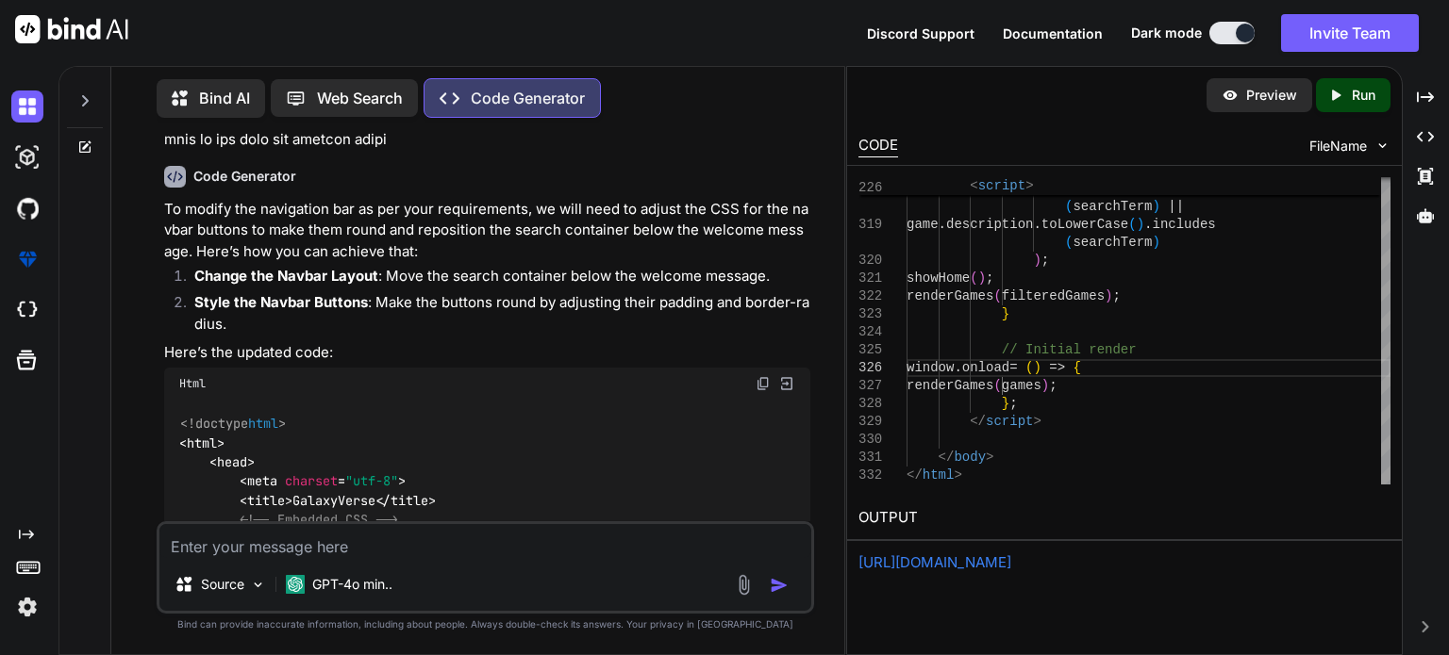
paste textarea "<!doctype html> <html> <head> <meta charset="utf-8"> <title>GalaxyVerse</title>…"
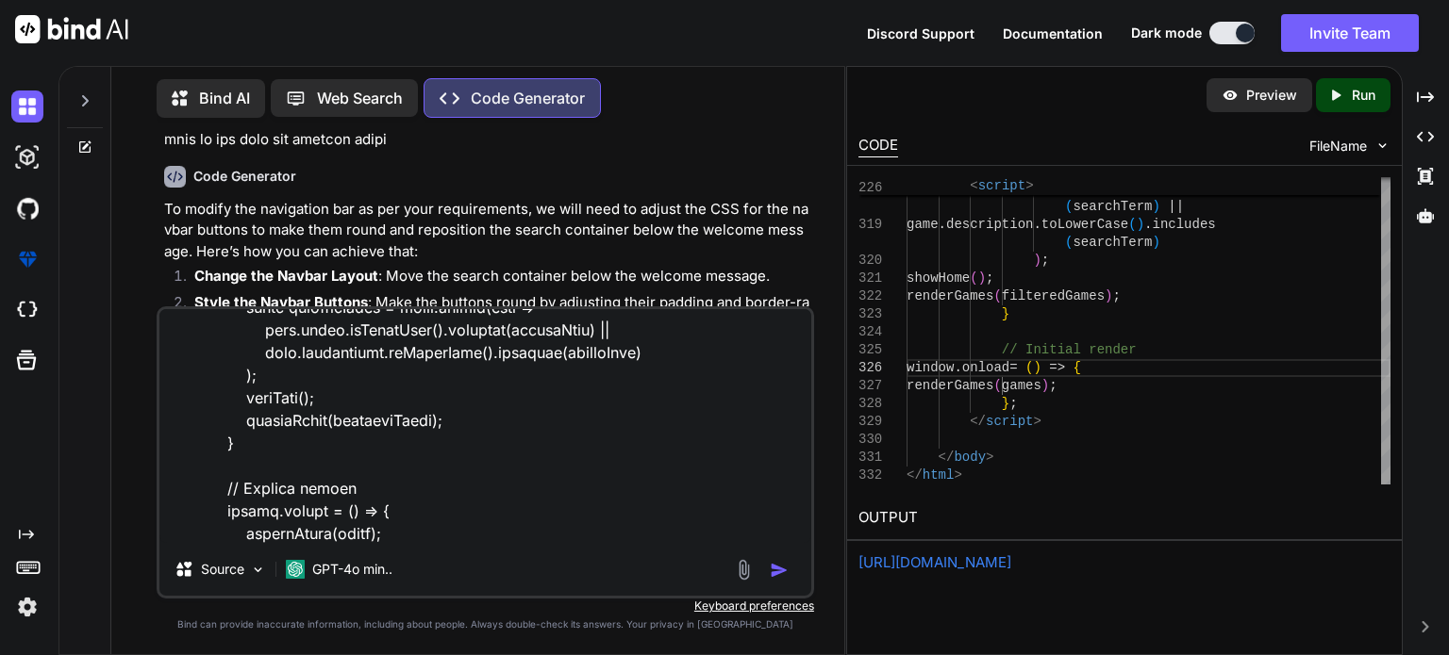
scroll to position [7788, 0]
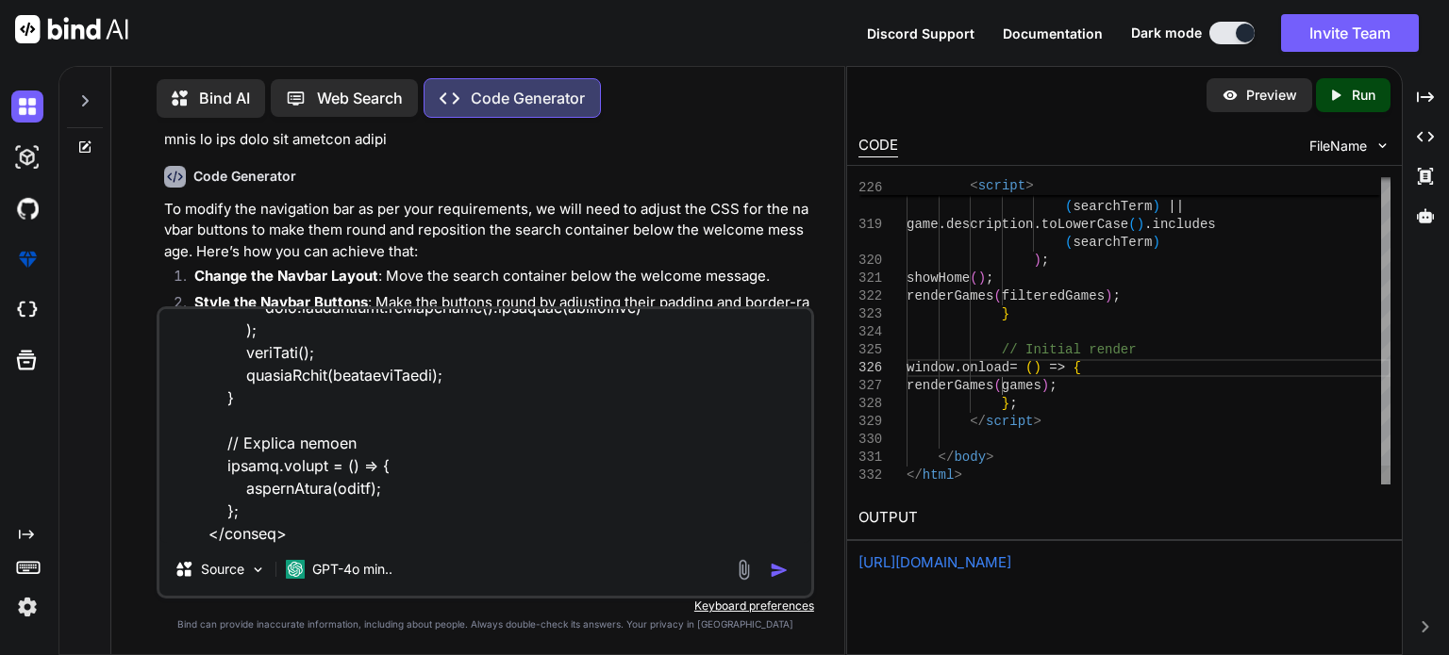
paste textarea "Welcome to GalaxyVerse"
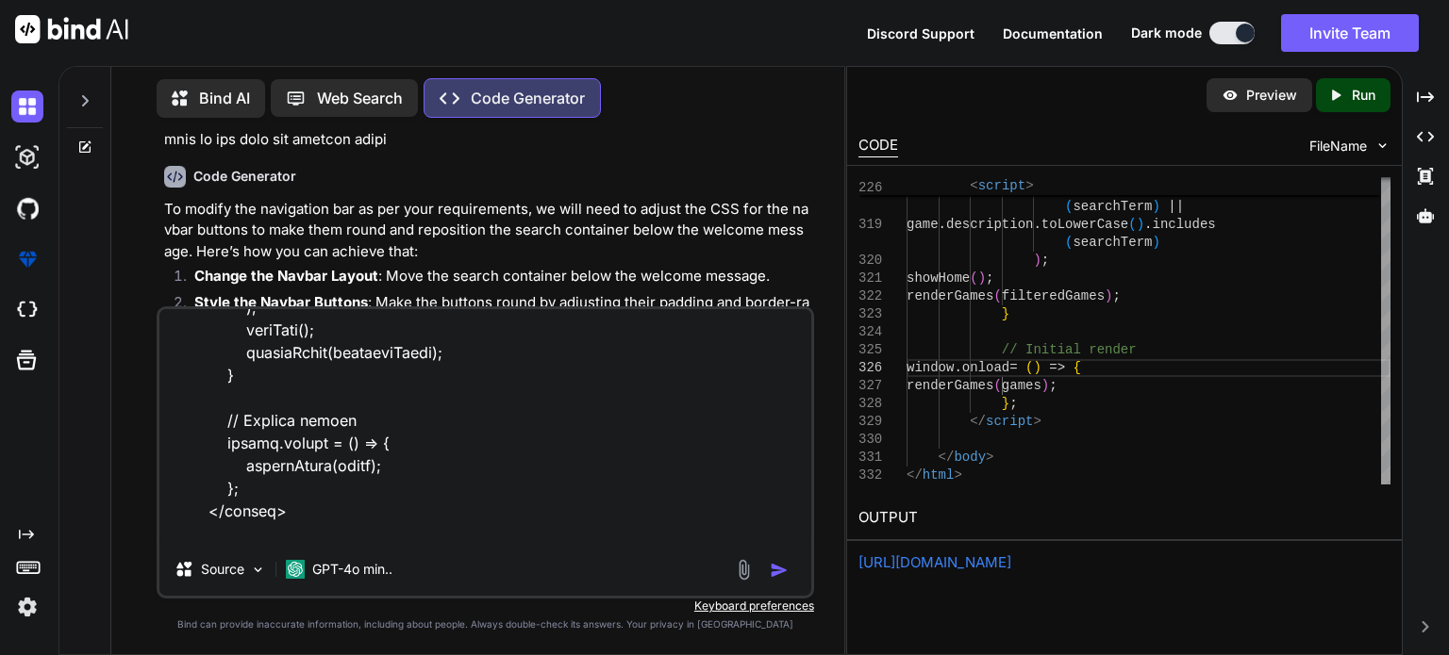
type textarea "<!doctype html> <html> <head> <meta charset="utf-8"> <title>GalaxyVerse</title>…"
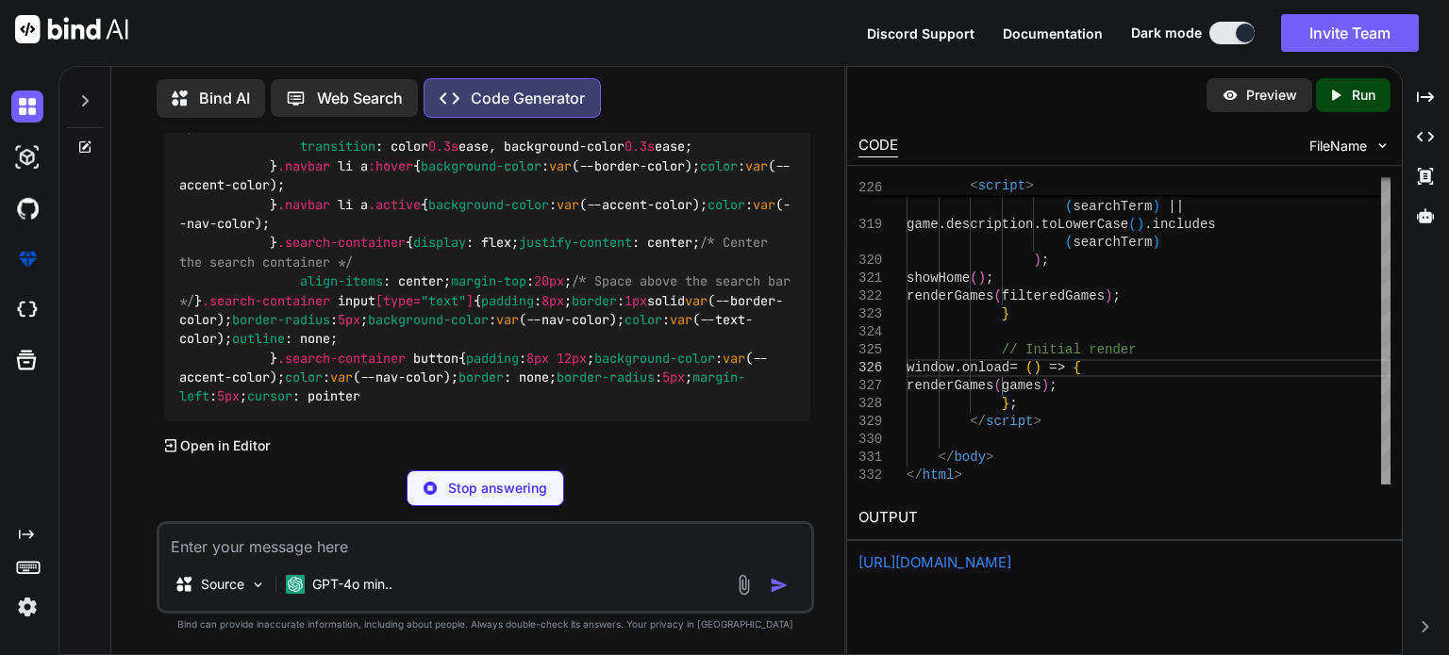
scroll to position [11125, 0]
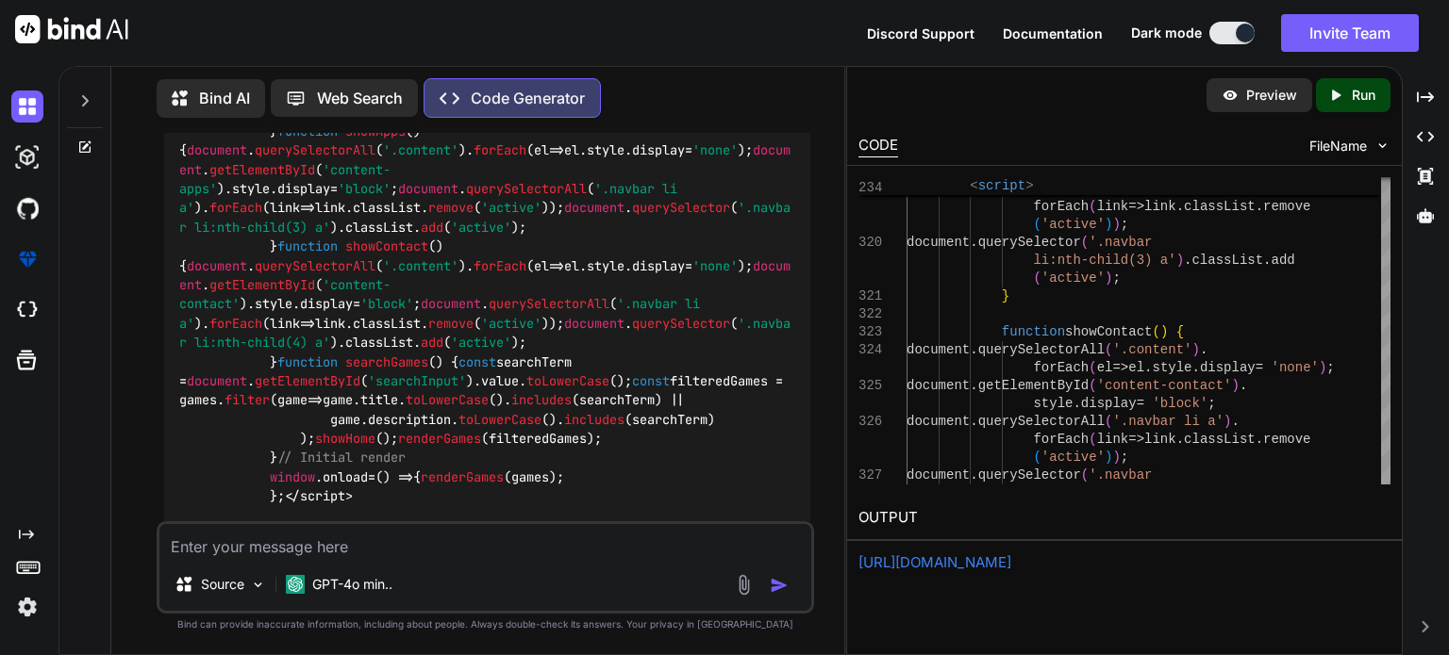
click at [427, 548] on textarea at bounding box center [485, 541] width 652 height 34
paste textarea "<!doctype html> <html> <head> <meta charset="utf-8"> <title>GalaxyVerse</title>…"
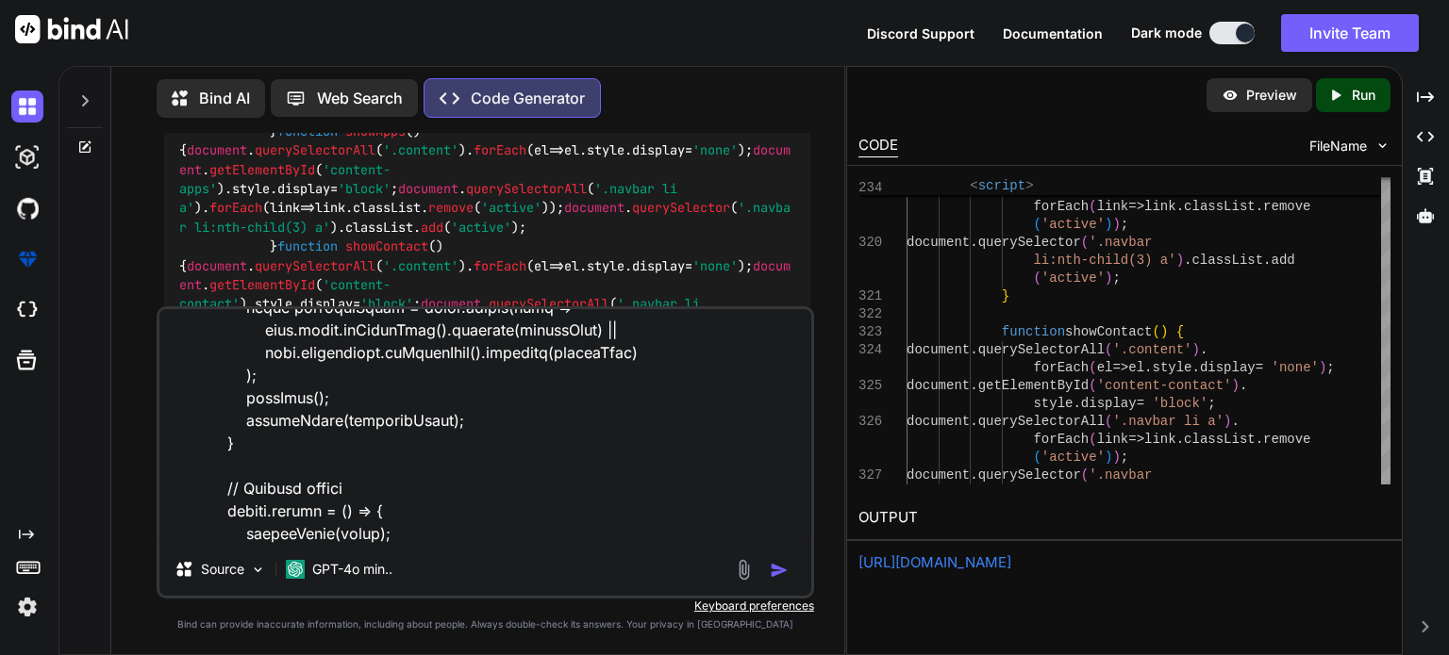
scroll to position [7879, 0]
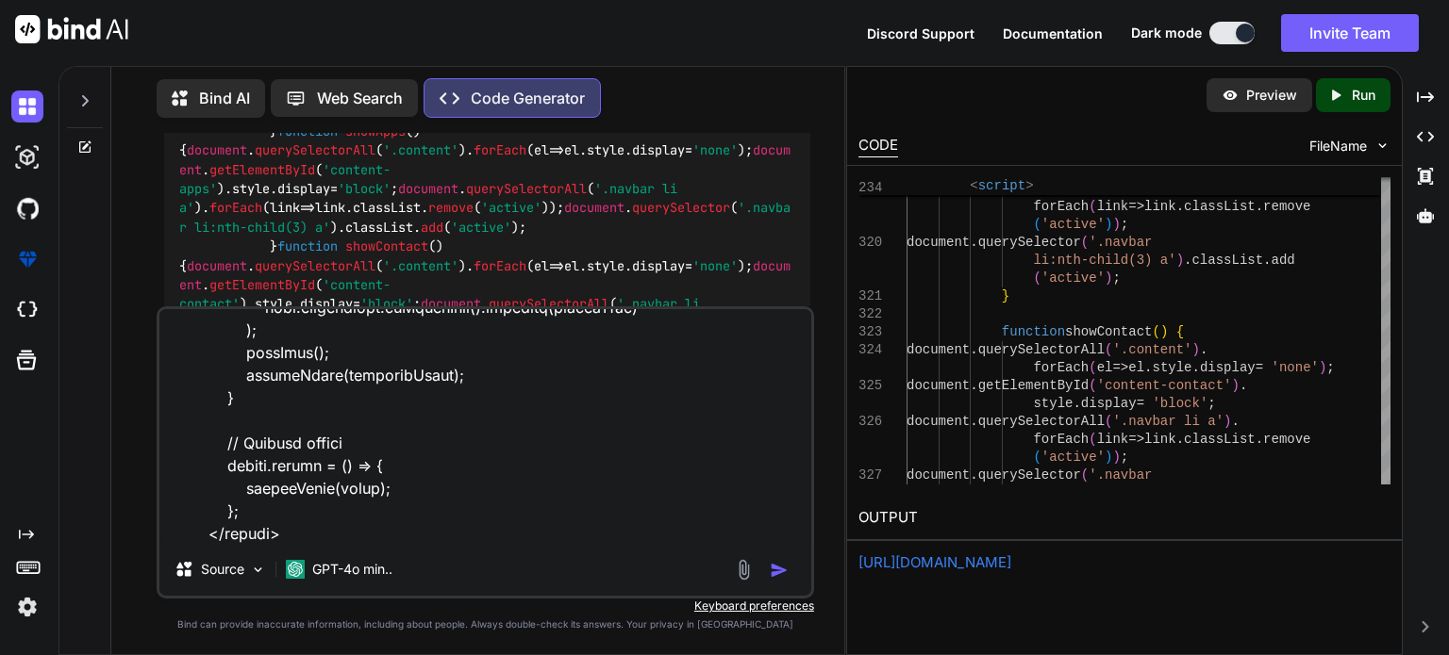
paste textarea "The play button and the description"
type textarea "<!doctype html> <html> <head> <meta charset="utf-8"> <title>GalaxyVerse</title>…"
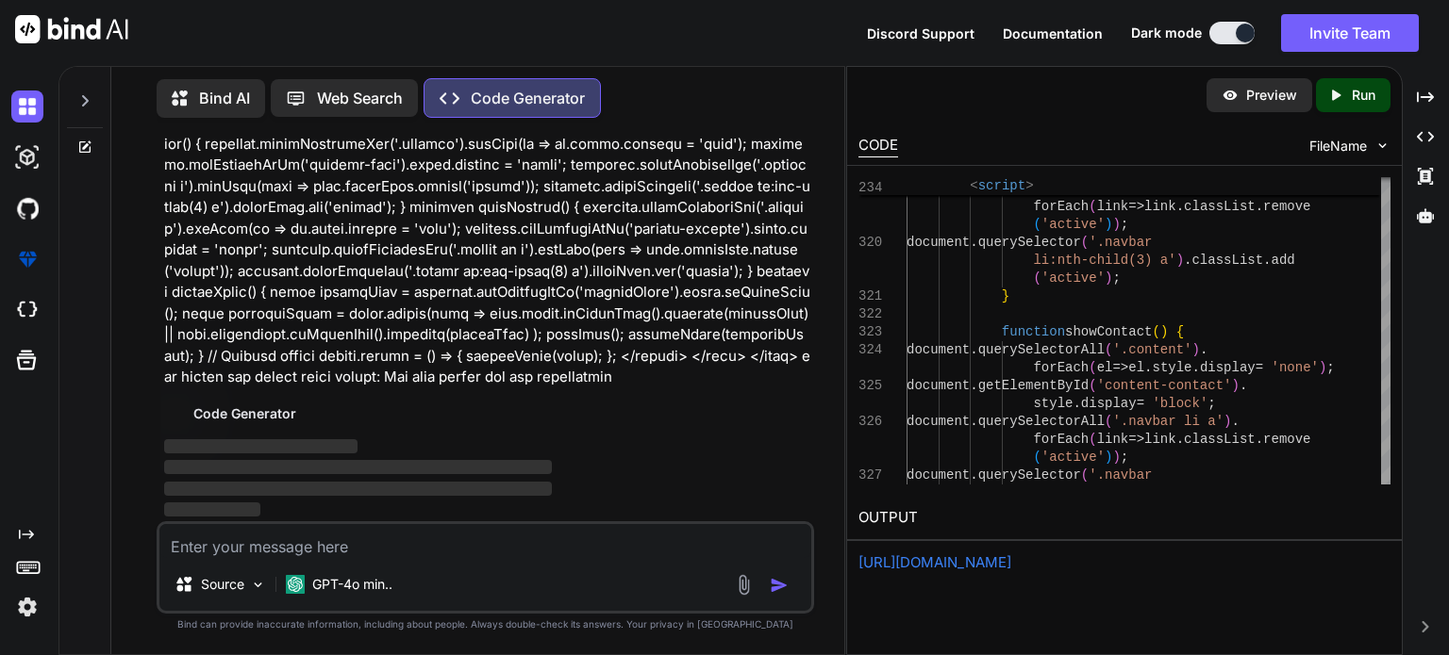
scroll to position [18684, 0]
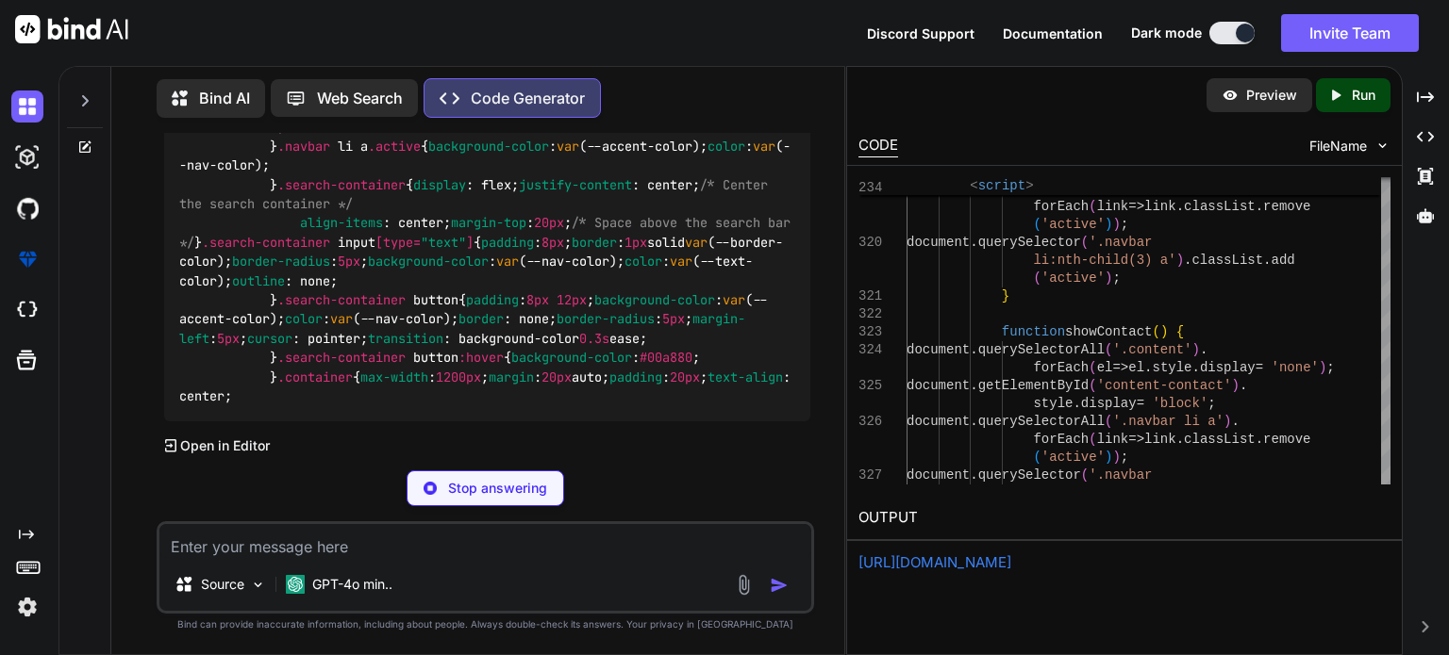
click at [1359, 96] on p "Run" at bounding box center [1363, 95] width 24 height 19
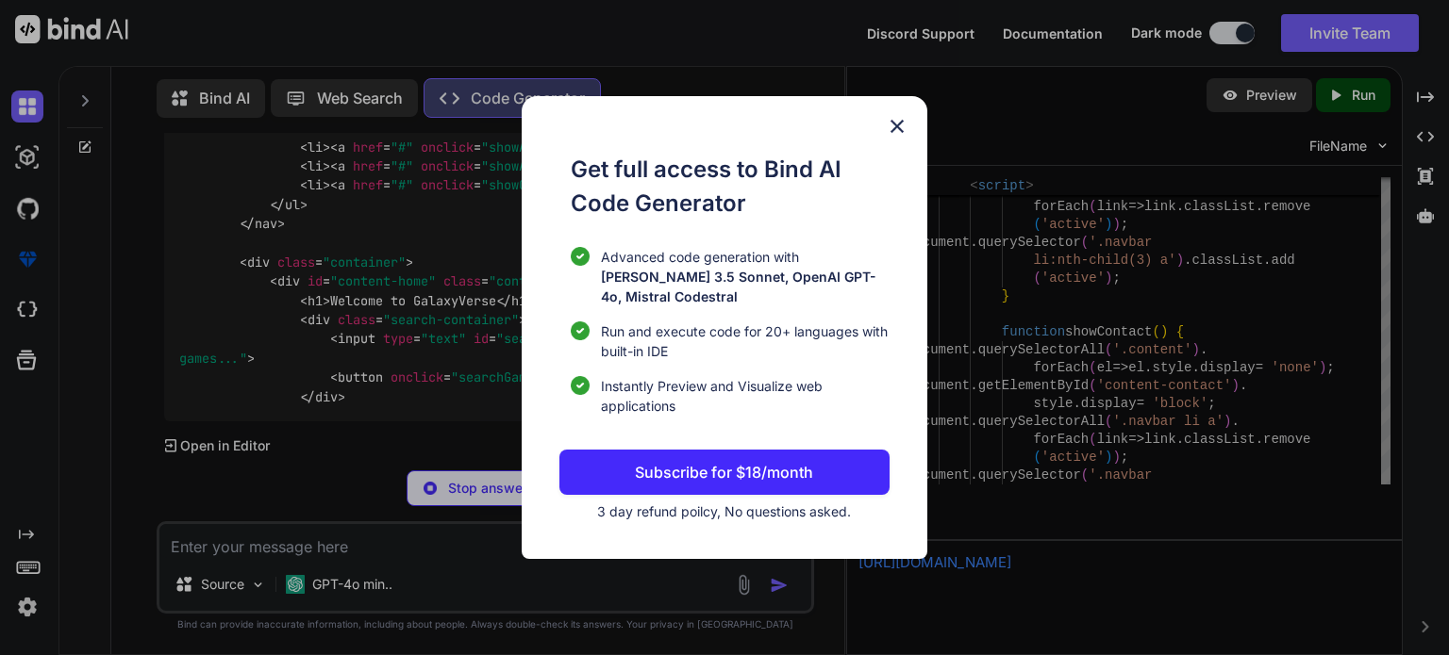
click at [1104, 117] on div "Get full access to Bind AI Code Generator Advanced code generation with Claude …" at bounding box center [724, 327] width 1449 height 655
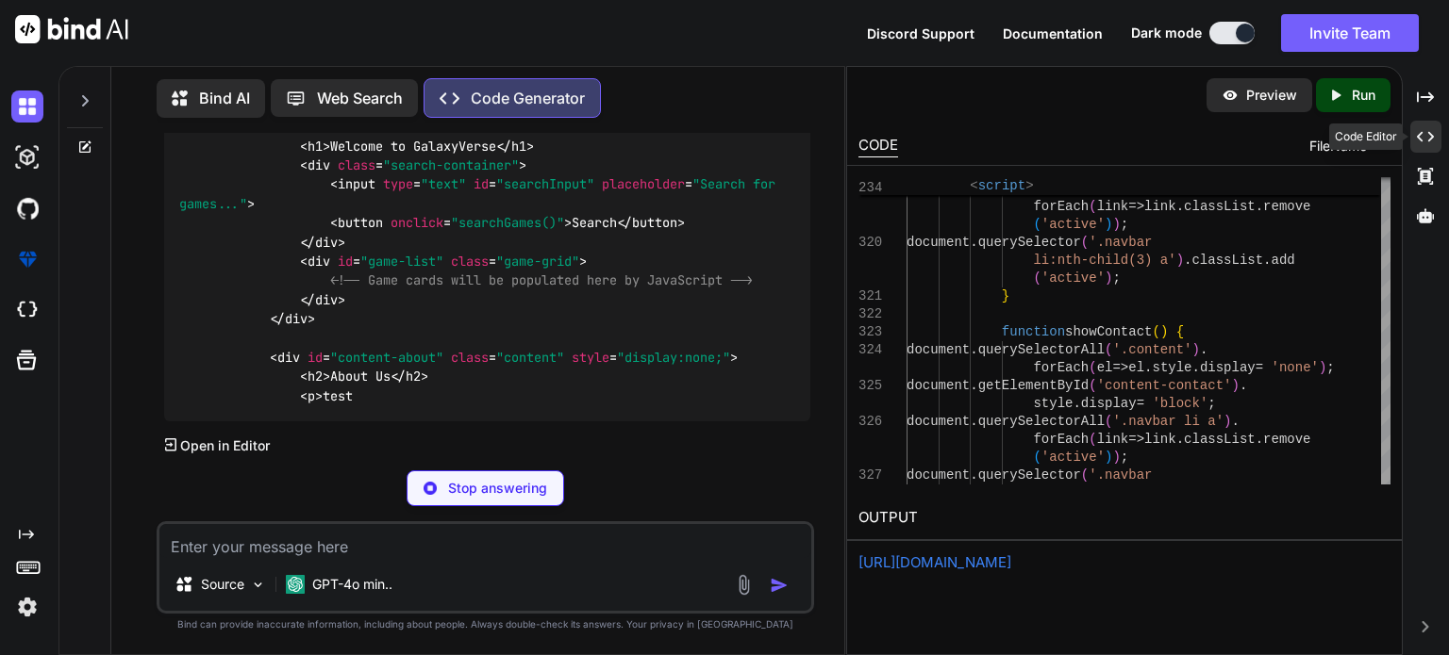
click at [1422, 137] on icon "Created with Pixso." at bounding box center [1425, 136] width 17 height 17
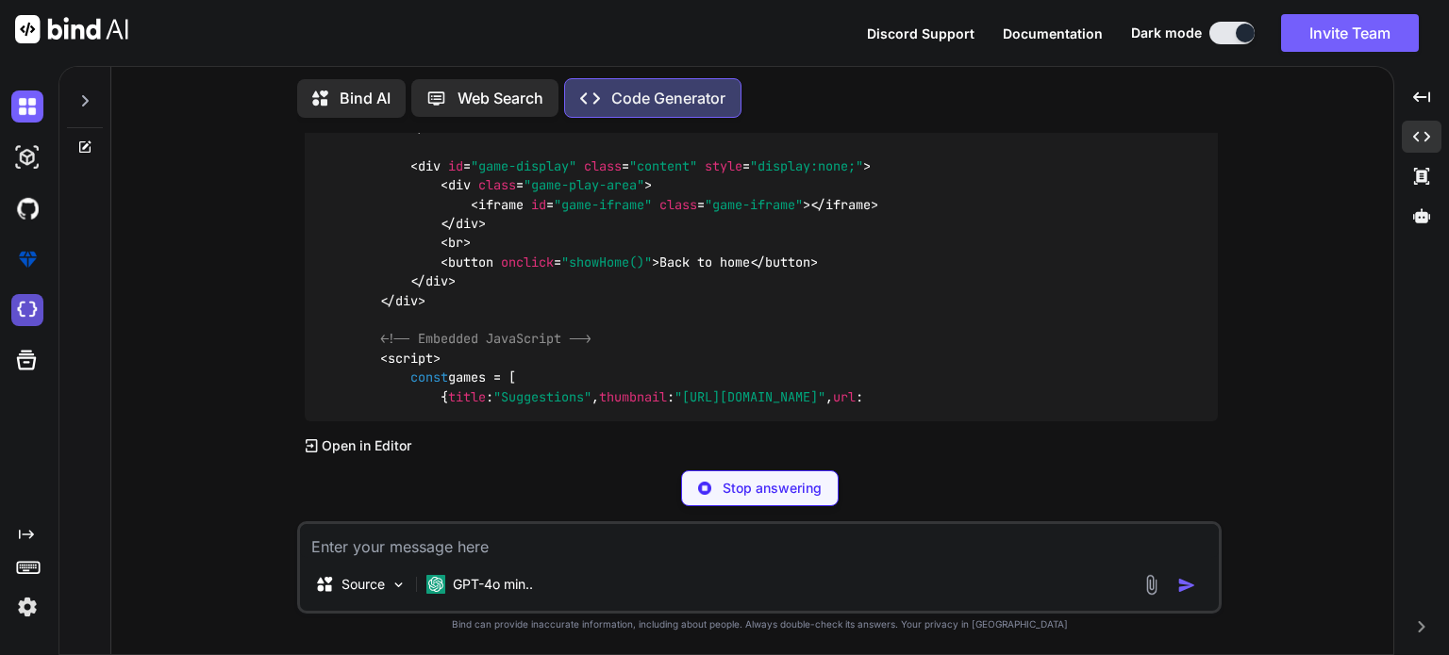
click at [32, 312] on img at bounding box center [27, 310] width 32 height 32
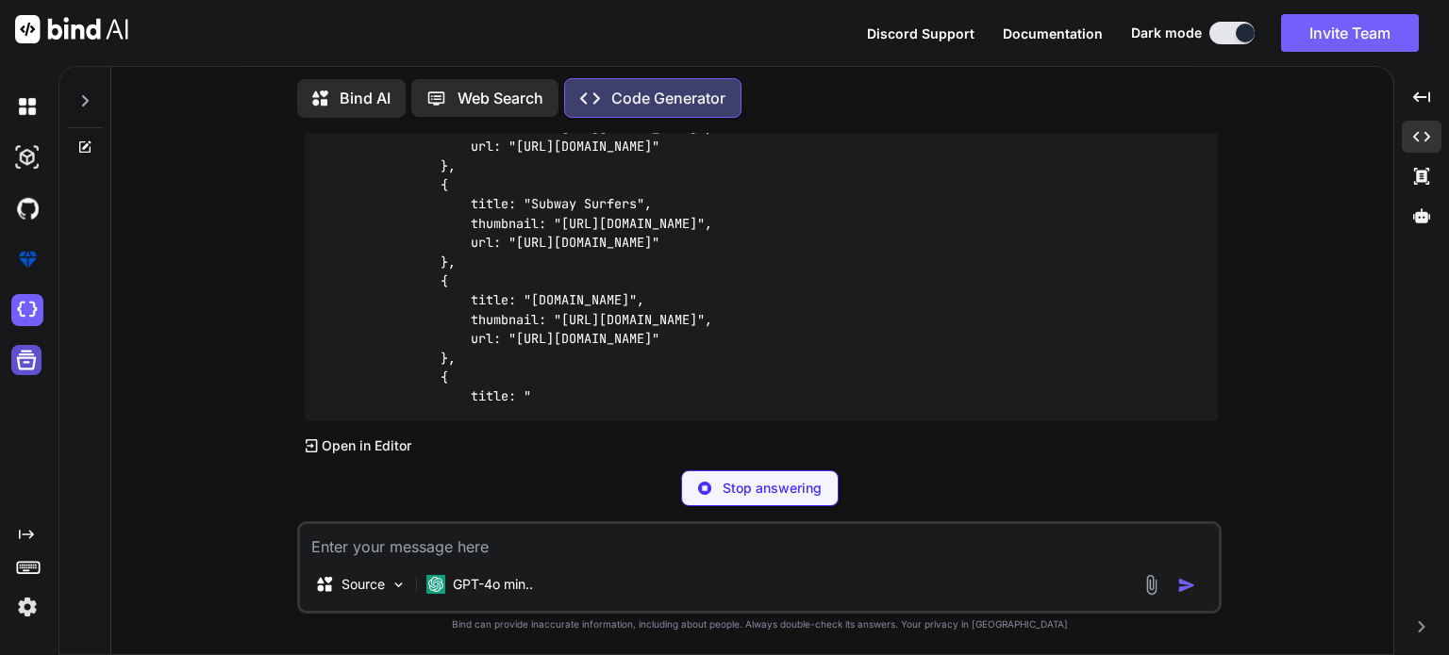
click at [18, 358] on icon at bounding box center [27, 361] width 20 height 20
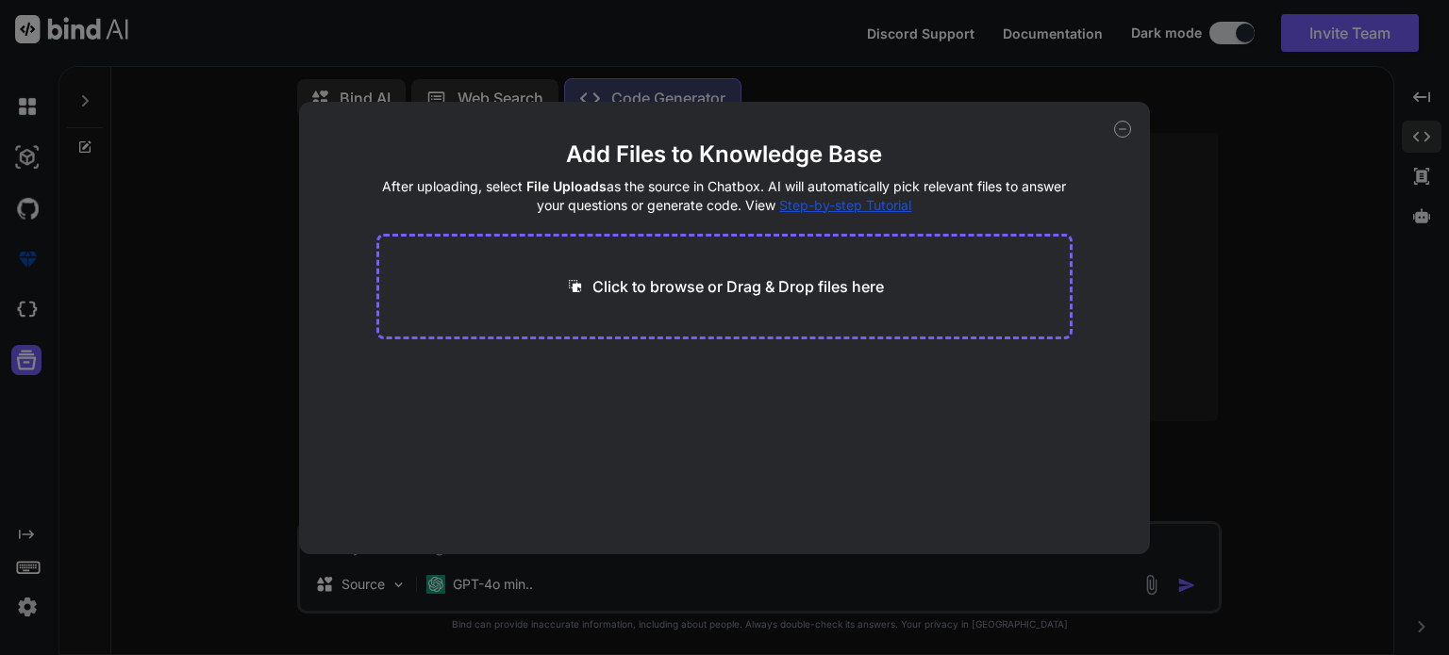
click at [1118, 132] on icon at bounding box center [1122, 129] width 17 height 17
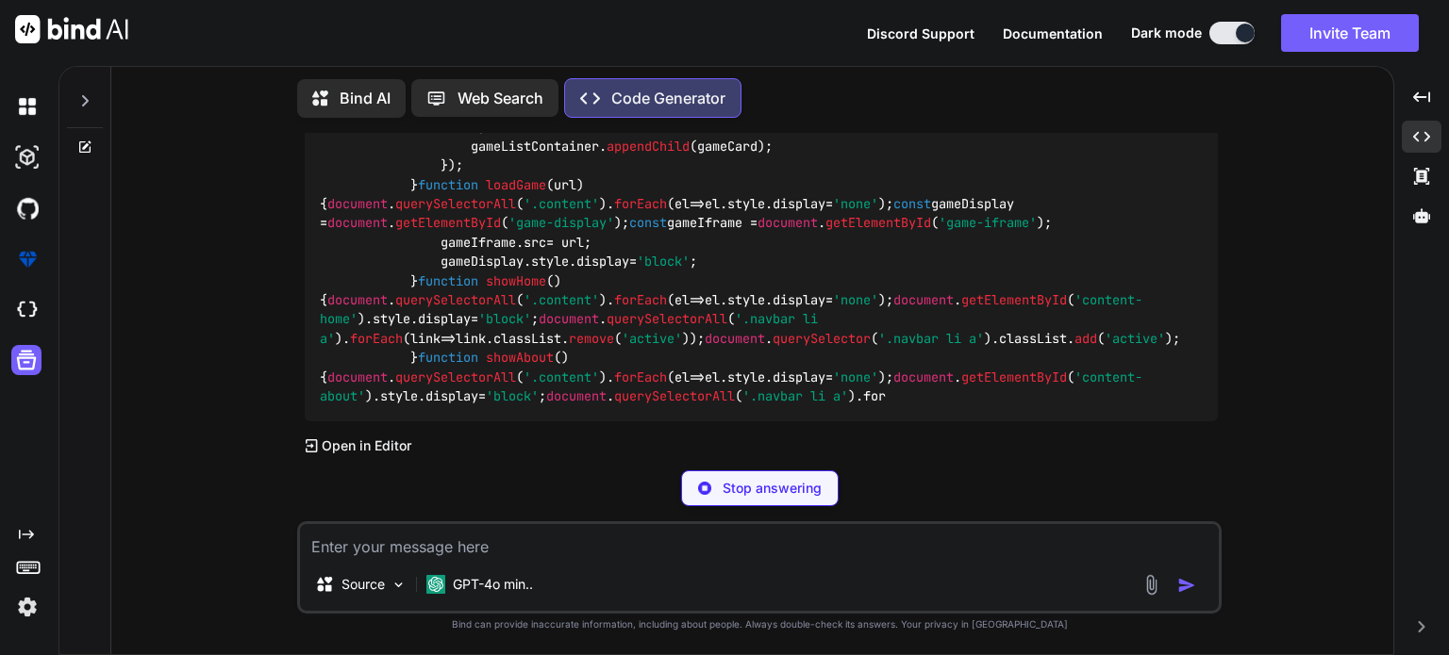
scroll to position [17978, 0]
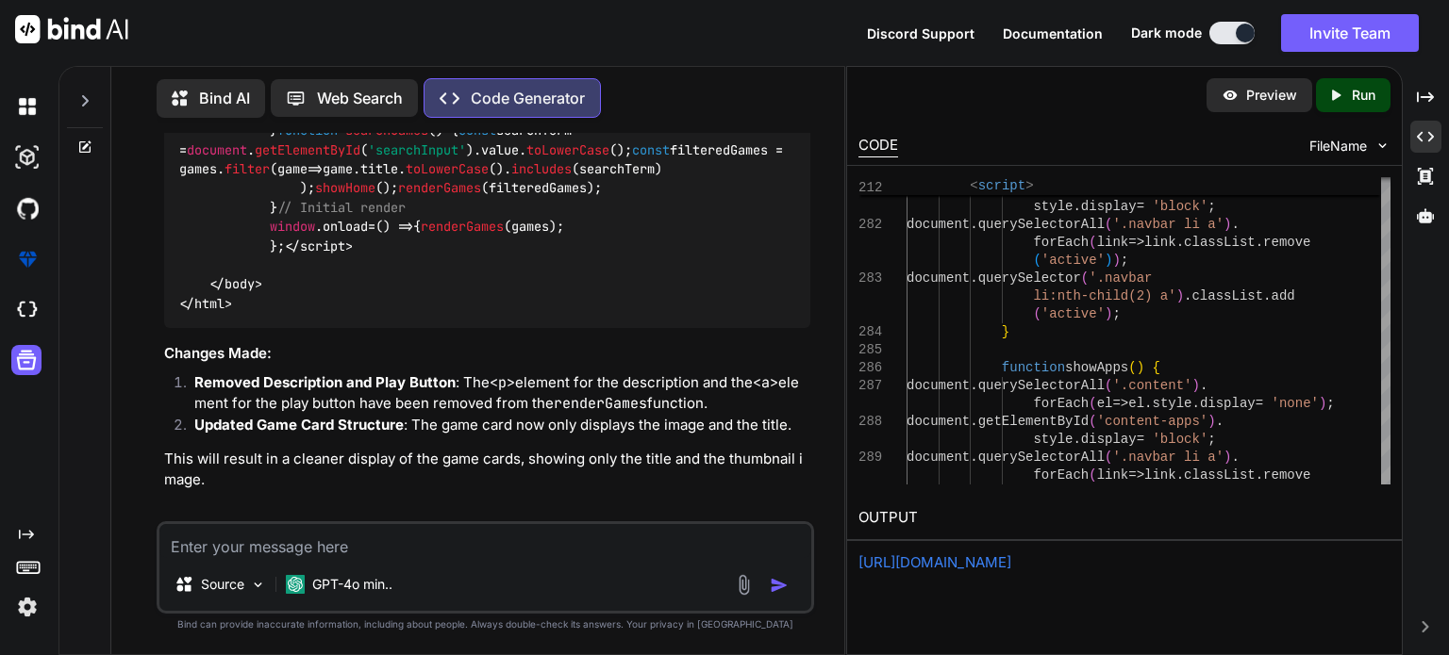
scroll to position [20664, 0]
click at [364, 544] on textarea at bounding box center [485, 541] width 652 height 34
paste textarea "<!doctype html> <html> <head> <meta charset="utf-8"> <title>GalaxyVerse</title>…"
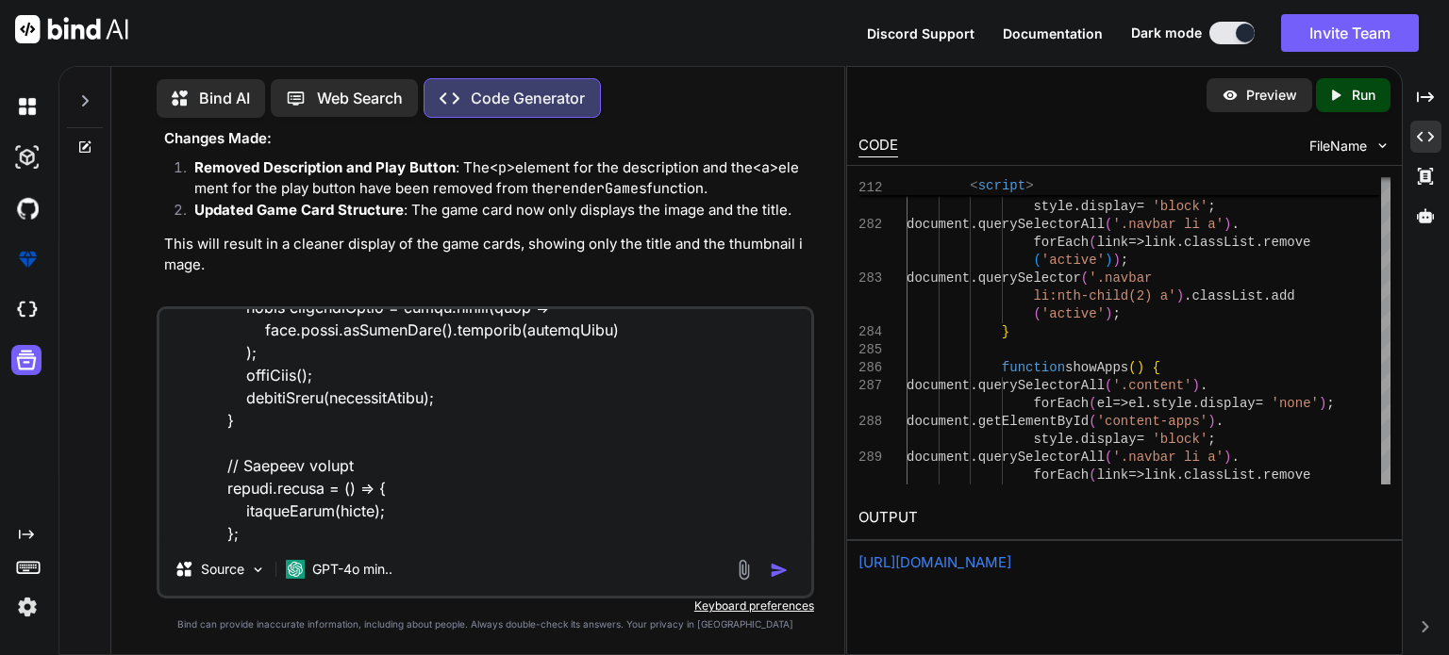
scroll to position [7155, 0]
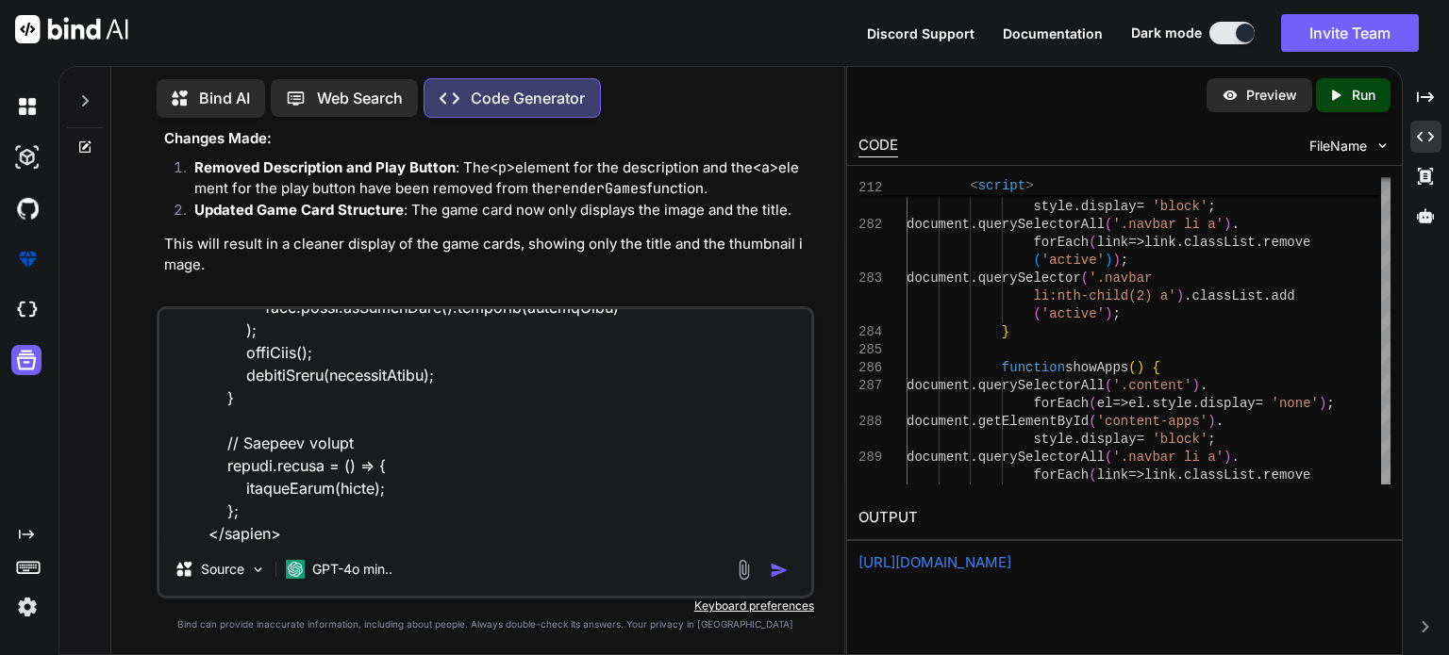
type textarea "<!doctype html> <html> <head> <meta charset="utf-8"> <title>GalaxyVerse</title>…"
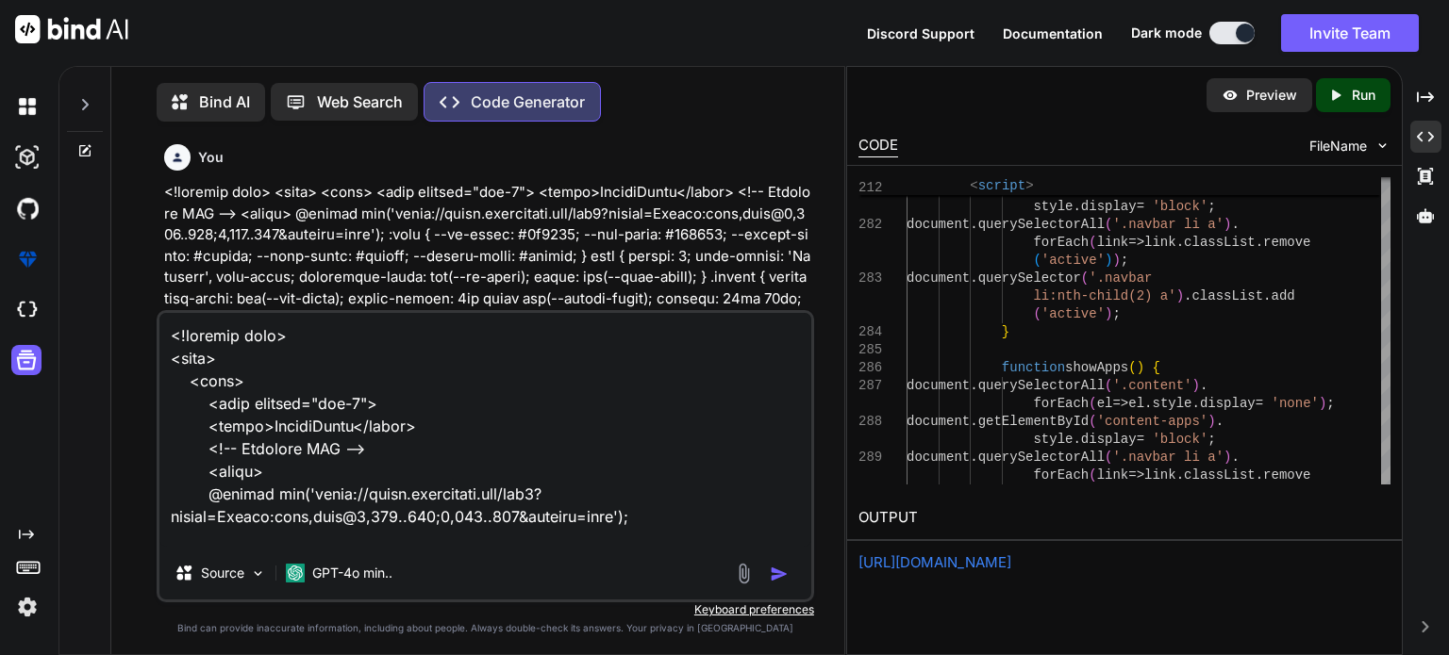
type textarea "<!doctype html> <html> <head> <meta charset="utf-8"> <title>GalaxyVerse</title>…"
type textarea "x"
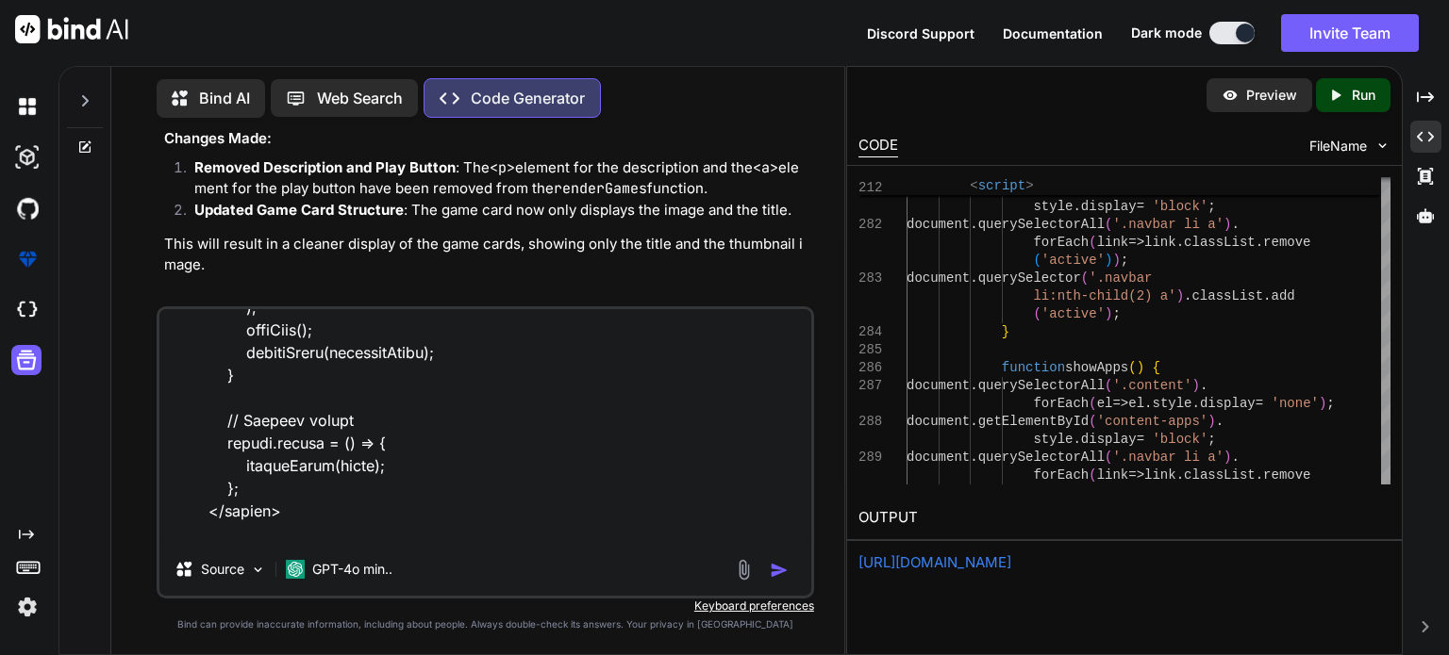
type textarea "<!doctype html> <html> <head> <meta charset="utf-8"> <title>GalaxyVerse</title>…"
type textarea "x"
type textarea "<!doctype html> <html> <head> <meta charset="utf-8"> <title>GalaxyVerse</title>…"
type textarea "x"
type textarea "<!doctype html> <html> <head> <meta charset="utf-8"> <title>GalaxyVerse</title>…"
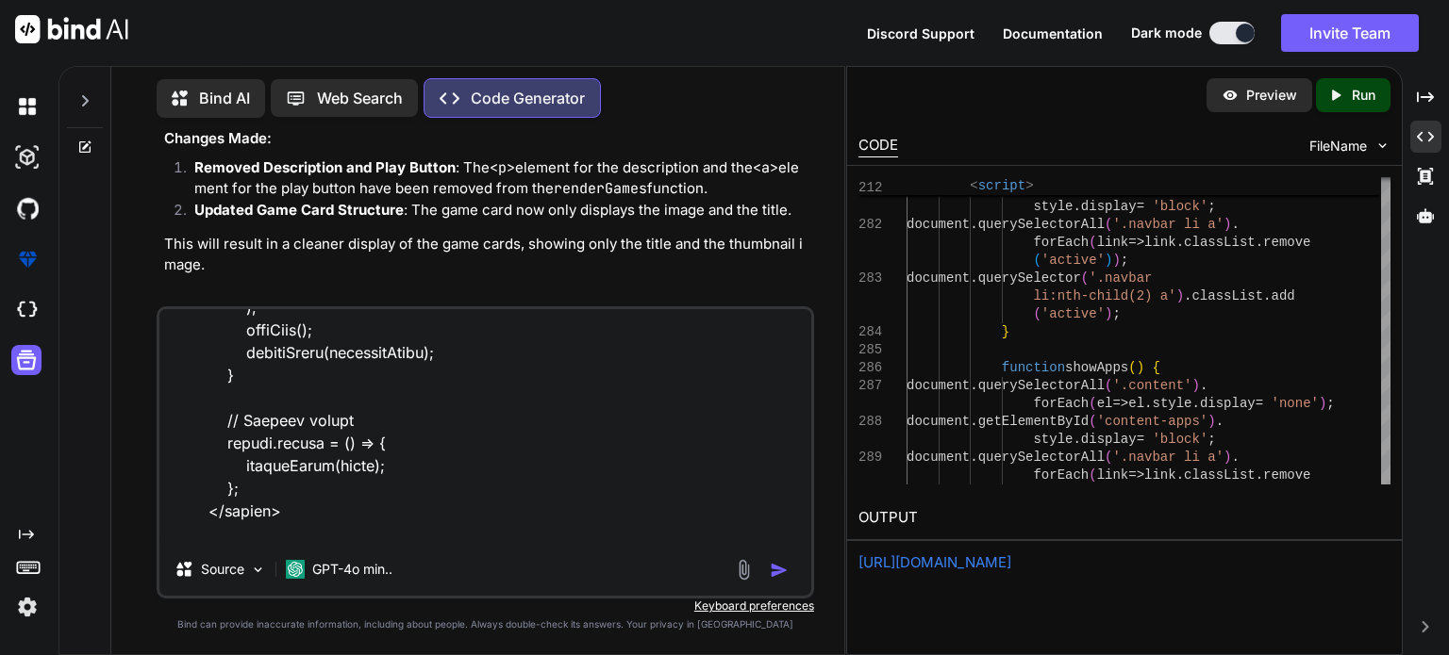
type textarea "x"
type textarea "<!doctype html> <html> <head> <meta charset="utf-8"> <title>GalaxyVerse</title>…"
type textarea "x"
type textarea "<!doctype html> <html> <head> <meta charset="utf-8"> <title>GalaxyVerse</title>…"
type textarea "x"
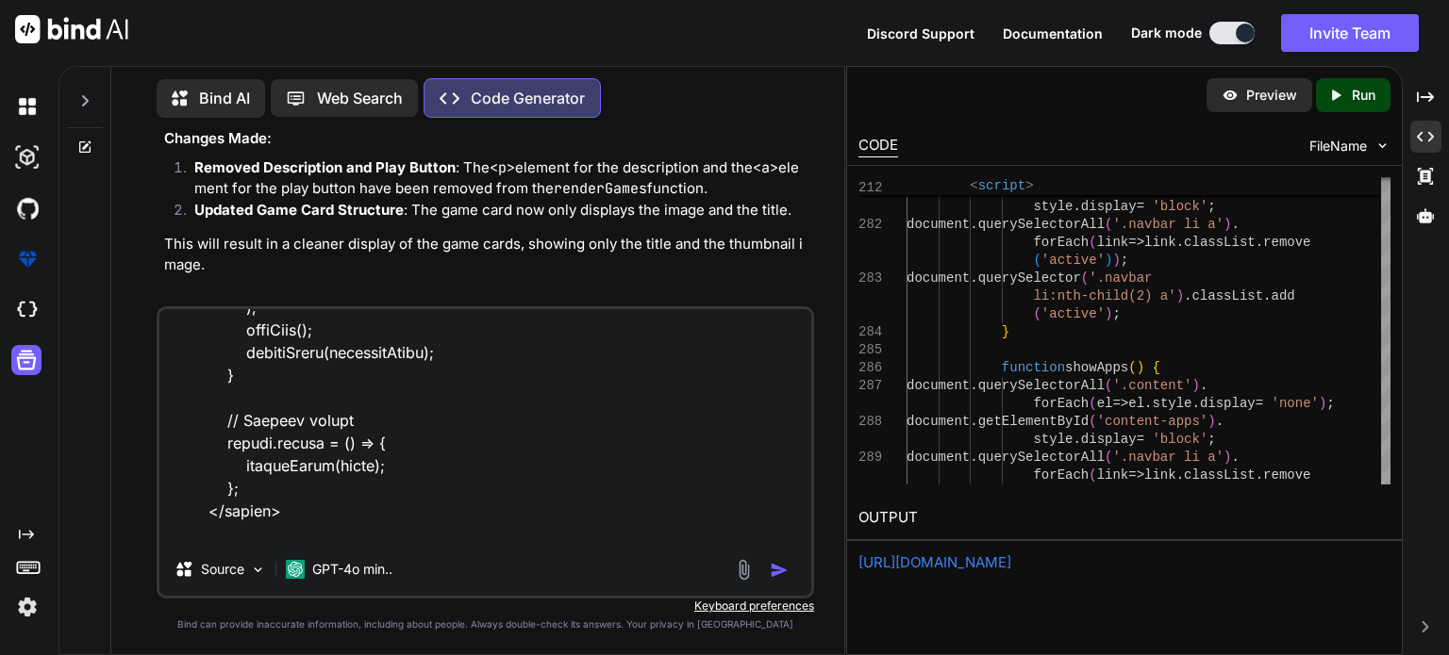
type textarea "<!doctype html> <html> <head> <meta charset="utf-8"> <title>GalaxyVerse</title>…"
type textarea "x"
type textarea "<!doctype html> <html> <head> <meta charset="utf-8"> <title>GalaxyVerse</title>…"
type textarea "x"
type textarea "<!doctype html> <html> <head> <meta charset="utf-8"> <title>GalaxyVerse</title>…"
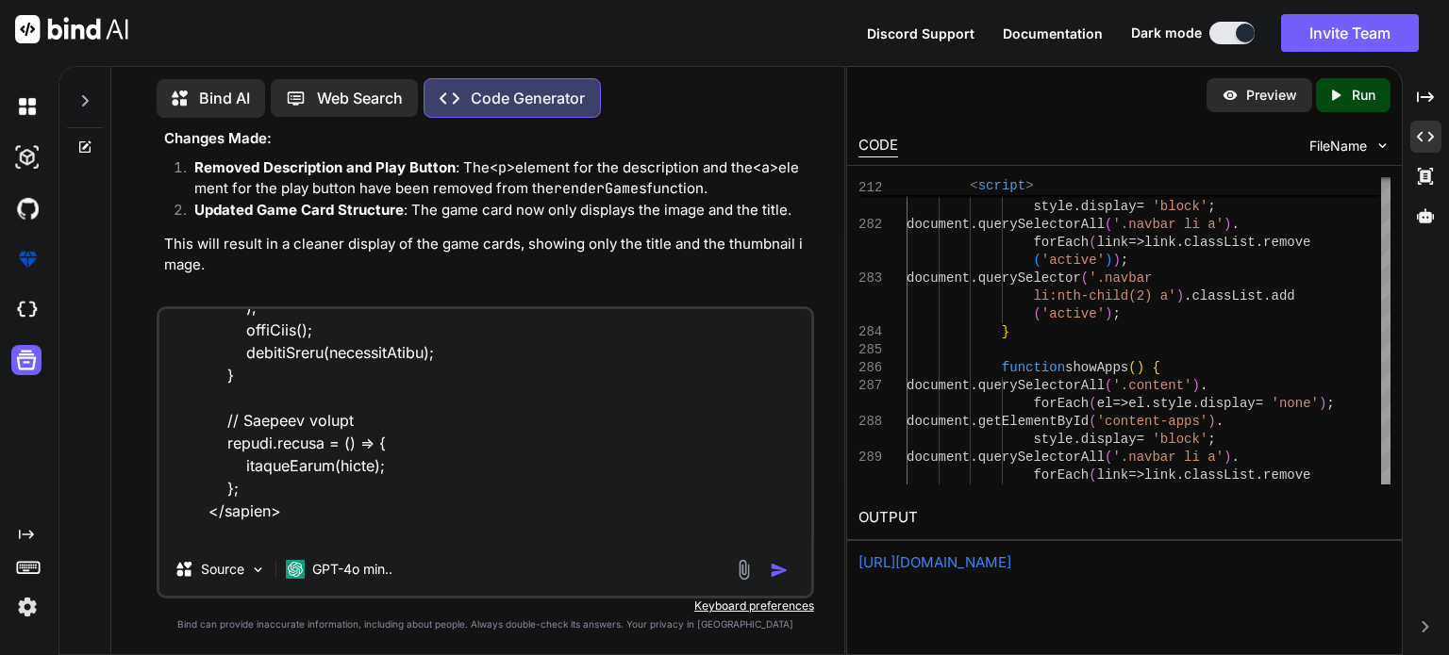
type textarea "x"
type textarea "<!doctype html> <html> <head> <meta charset="utf-8"> <title>GalaxyVerse</title>…"
type textarea "x"
type textarea "<!doctype html> <html> <head> <meta charset="utf-8"> <title>GalaxyVerse</title>…"
type textarea "x"
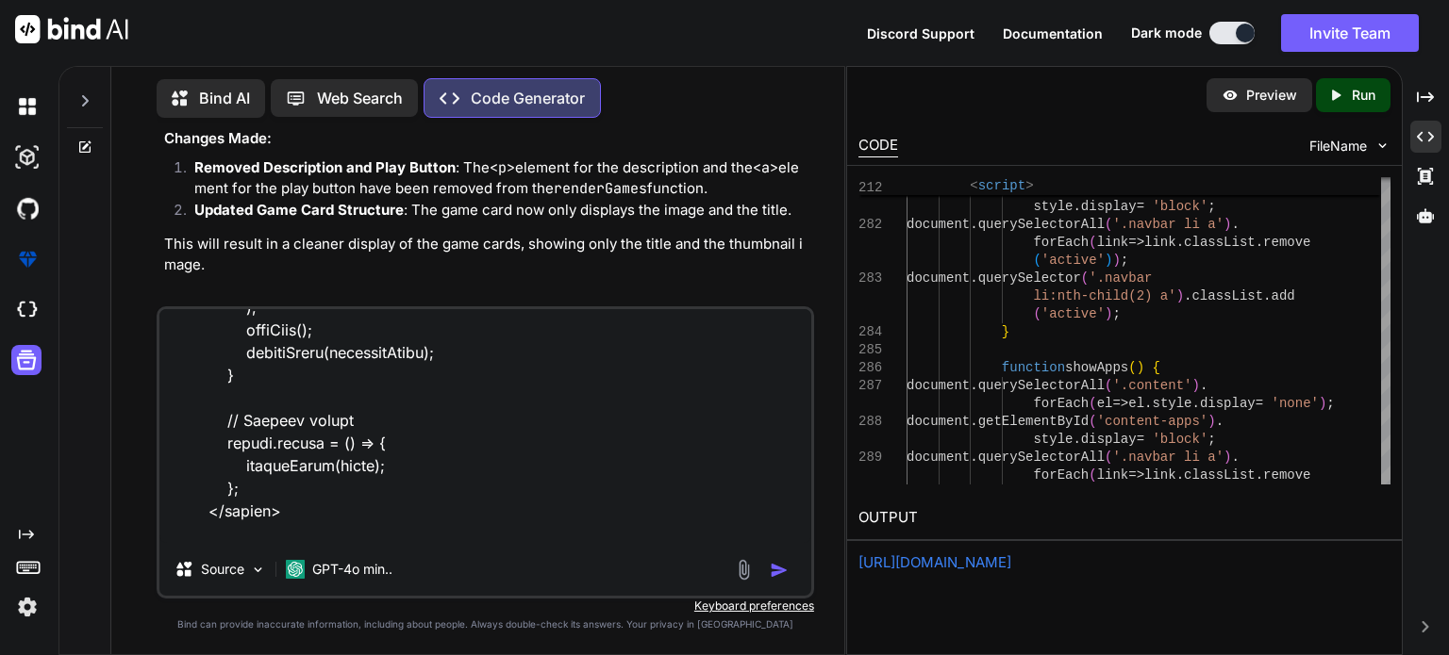
type textarea "<!doctype html> <html> <head> <meta charset="utf-8"> <title>GalaxyVerse</title>…"
type textarea "x"
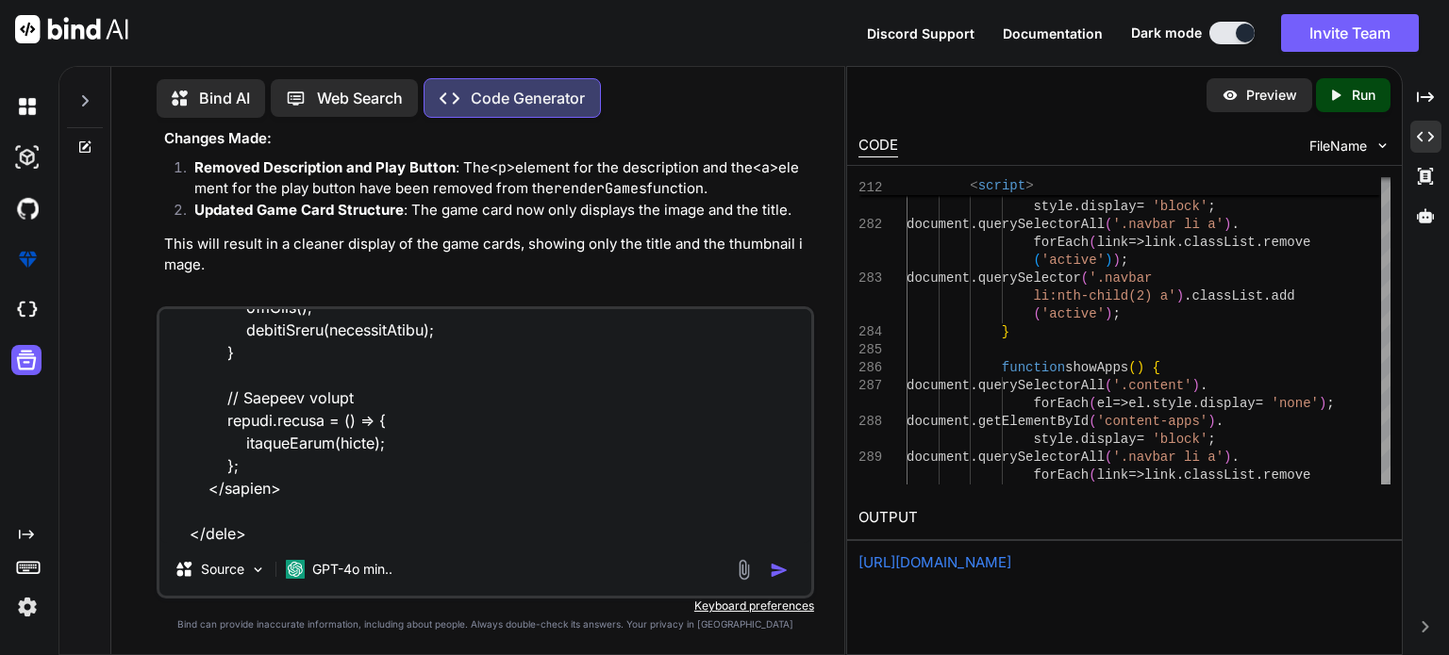
type textarea "<!doctype html> <html> <head> <meta charset="utf-8"> <title>GalaxyVerse</title>…"
type textarea "x"
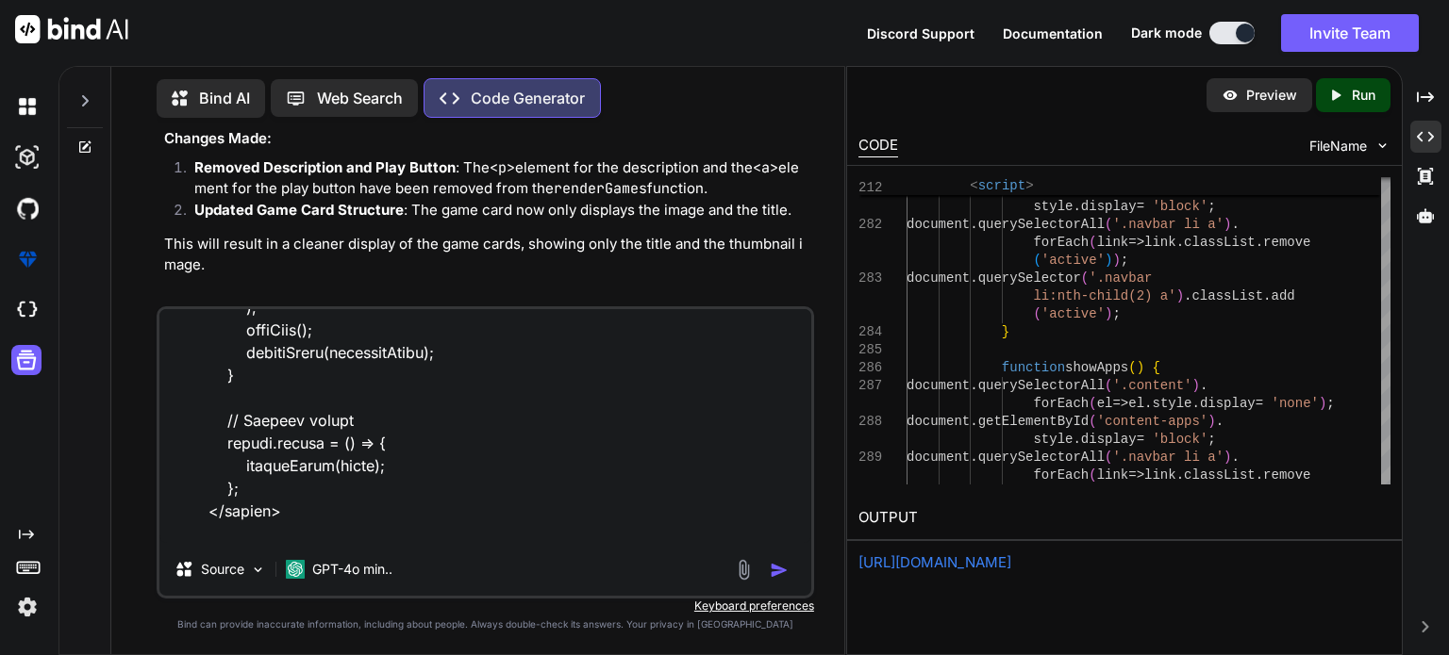
type textarea "<!doctype html> <html> <head> <meta charset="utf-8"> <title>GalaxyVerse</title>…"
type textarea "x"
type textarea "<!doctype html> <html> <head> <meta charset="utf-8"> <title>GalaxyVerse</title>…"
type textarea "x"
type textarea "<!doctype html> <html> <head> <meta charset="utf-8"> <title>GalaxyVerse</title>…"
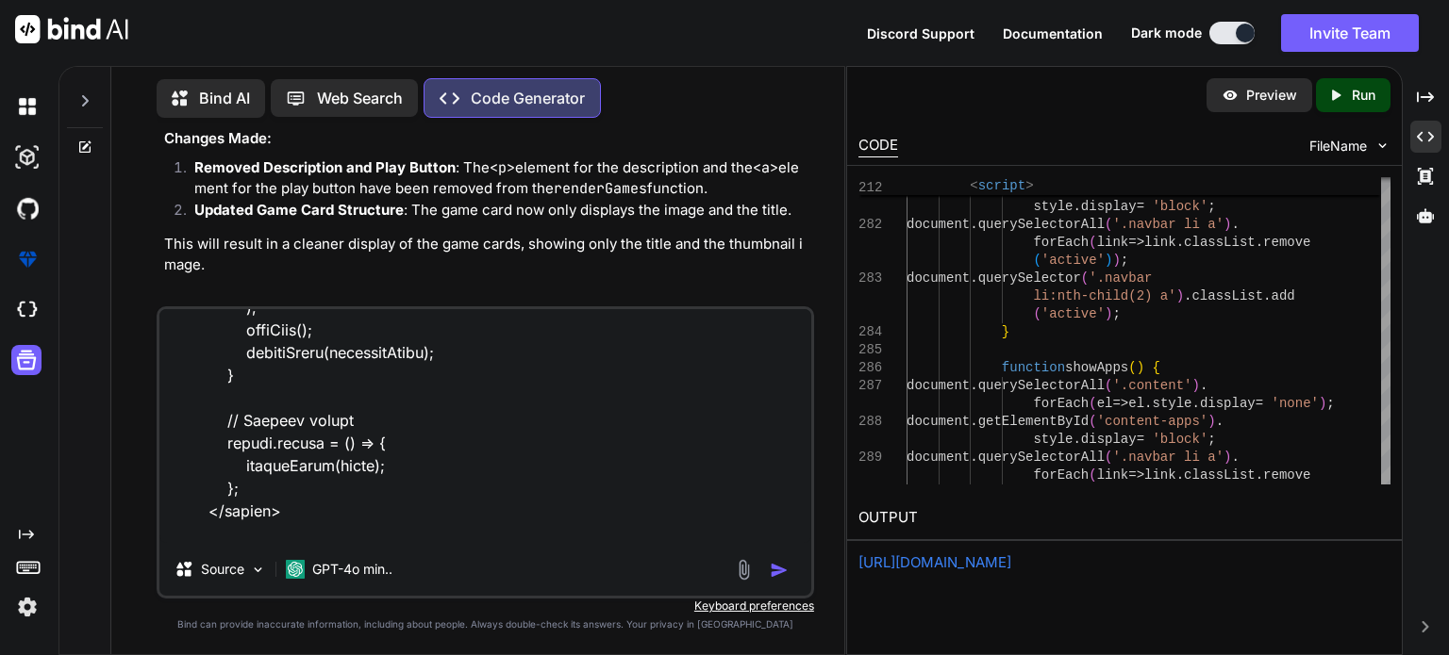
type textarea "x"
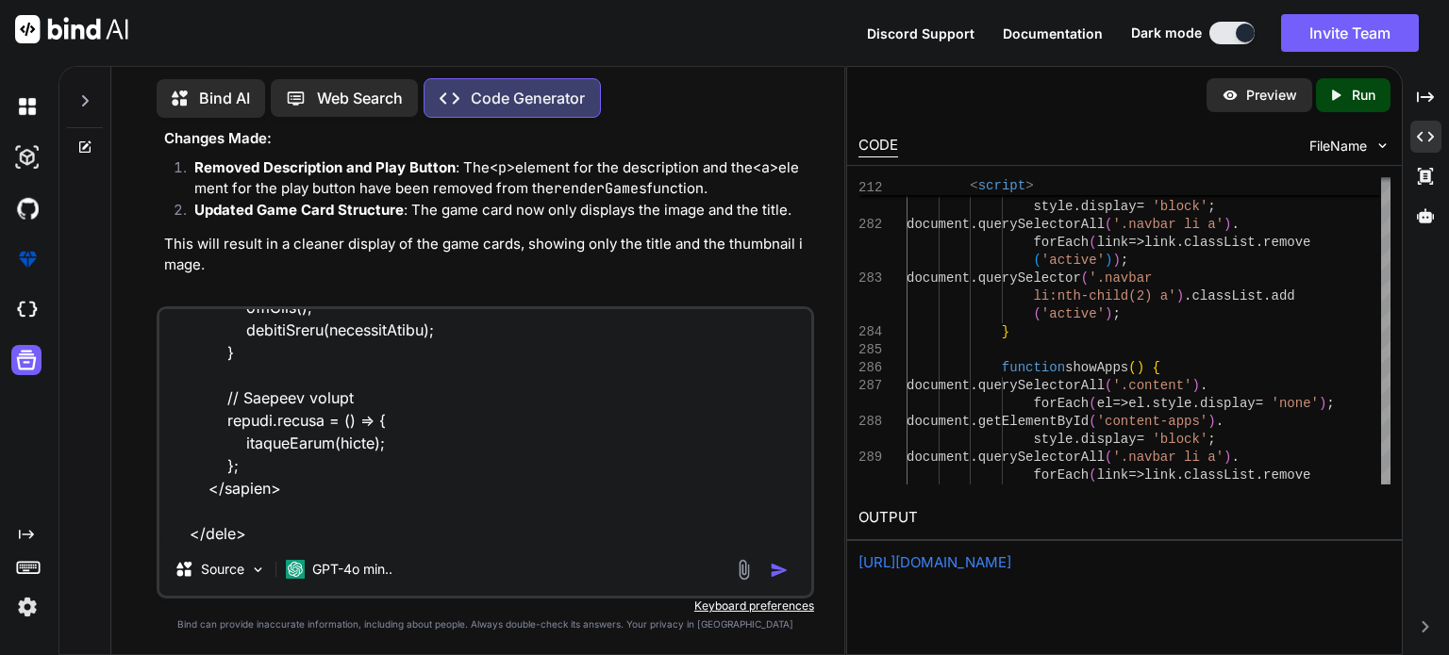
type textarea "<!doctype html> <html> <head> <meta charset="utf-8"> <title>GalaxyVerse</title>…"
type textarea "x"
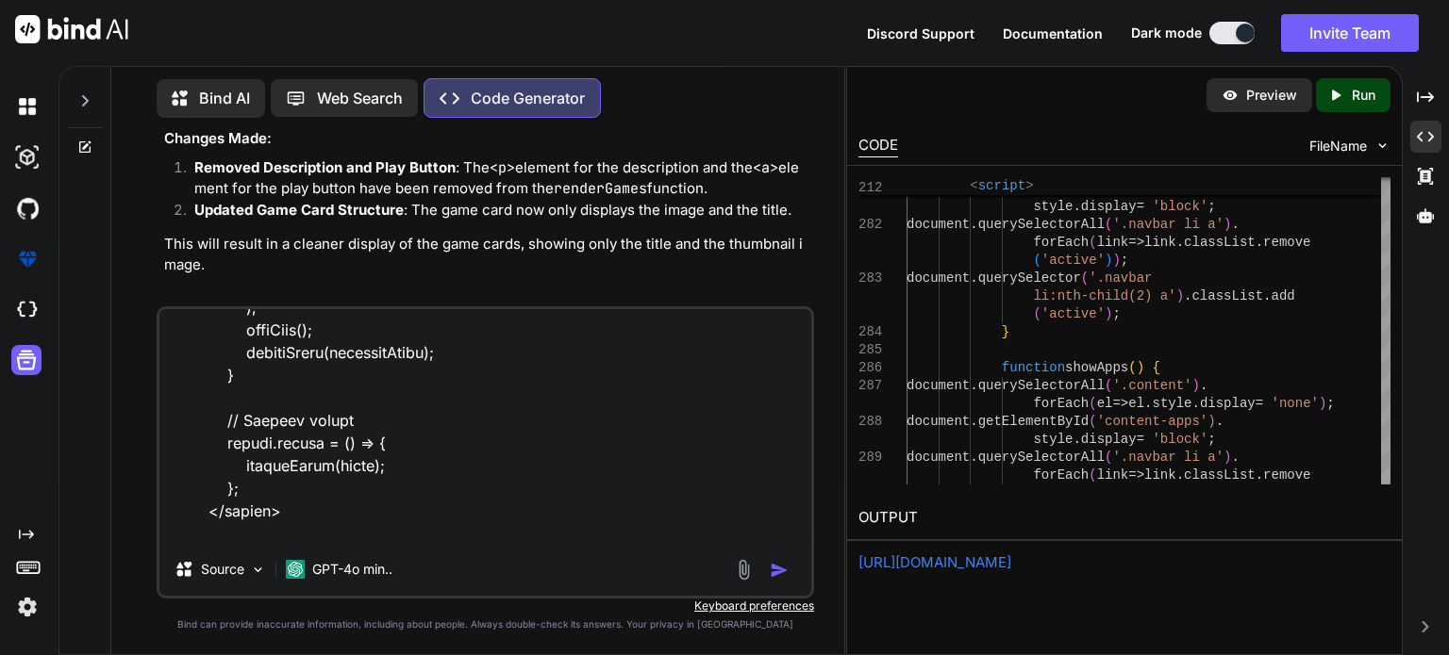
type textarea "<!doctype html> <html> <head> <meta charset="utf-8"> <title>GalaxyVerse</title>…"
type textarea "x"
type textarea "<!doctype html> <html> <head> <meta charset="utf-8"> <title>GalaxyVerse</title>…"
type textarea "x"
type textarea "<!doctype html> <html> <head> <meta charset="utf-8"> <title>GalaxyVerse</title>…"
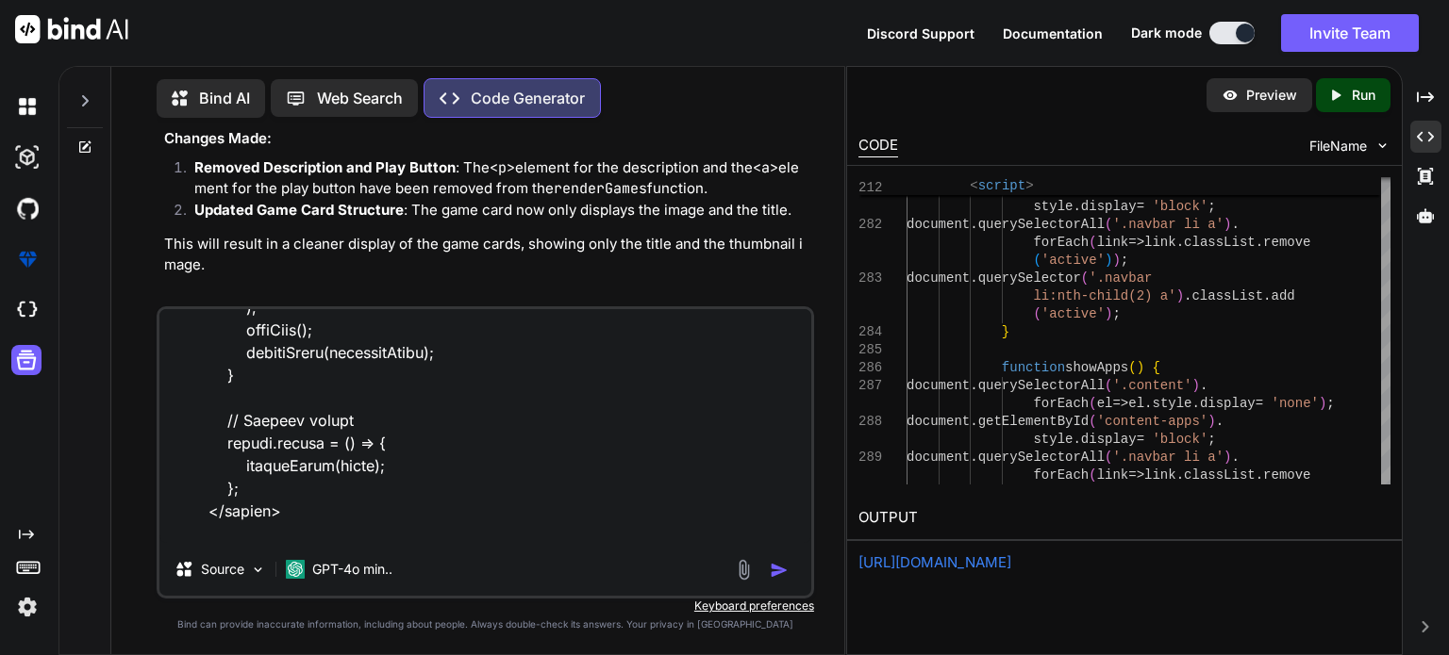
type textarea "x"
type textarea "<!doctype html> <html> <head> <meta charset="utf-8"> <title>GalaxyVerse</title>…"
type textarea "x"
type textarea "<!doctype html> <html> <head> <meta charset="utf-8"> <title>GalaxyVerse</title>…"
type textarea "x"
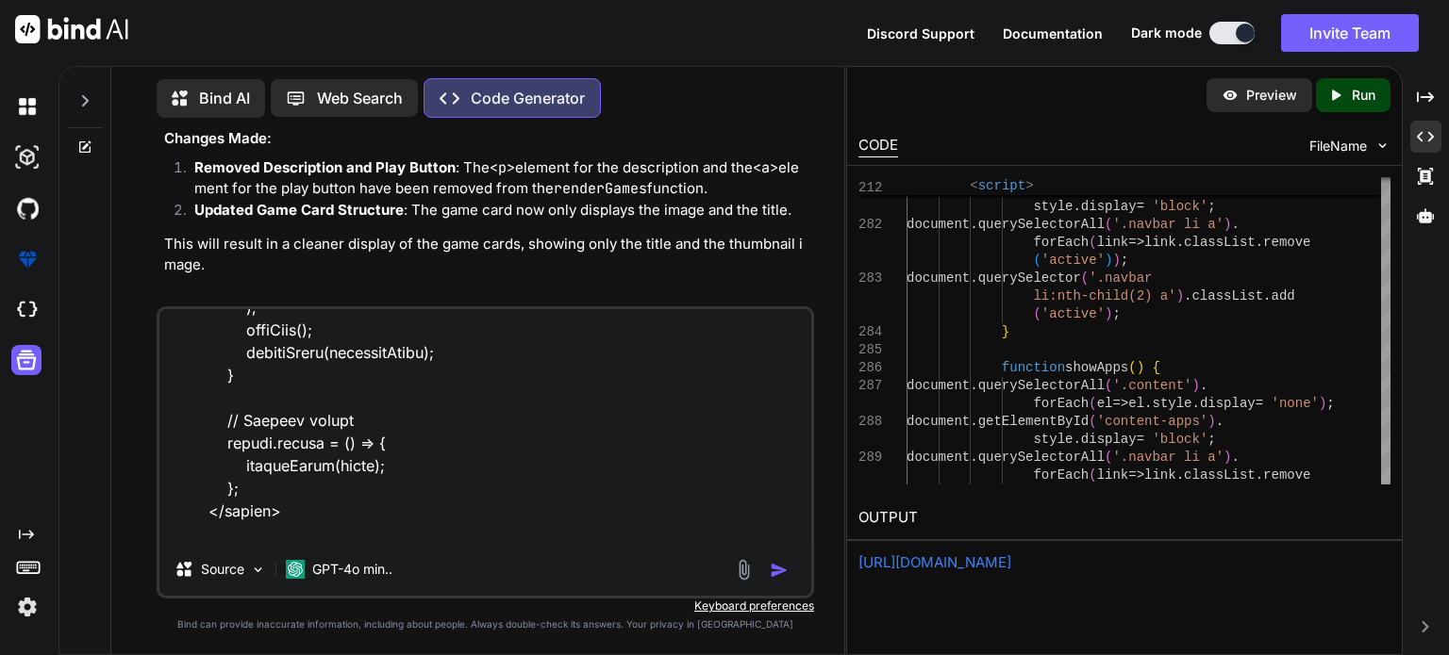
type textarea "<!doctype html> <html> <head> <meta charset="utf-8"> <title>GalaxyVerse</title>…"
type textarea "x"
type textarea "<!doctype html> <html> <head> <meta charset="utf-8"> <title>GalaxyVerse</title>…"
type textarea "x"
type textarea "<!doctype html> <html> <head> <meta charset="utf-8"> <title>GalaxyVerse</title>…"
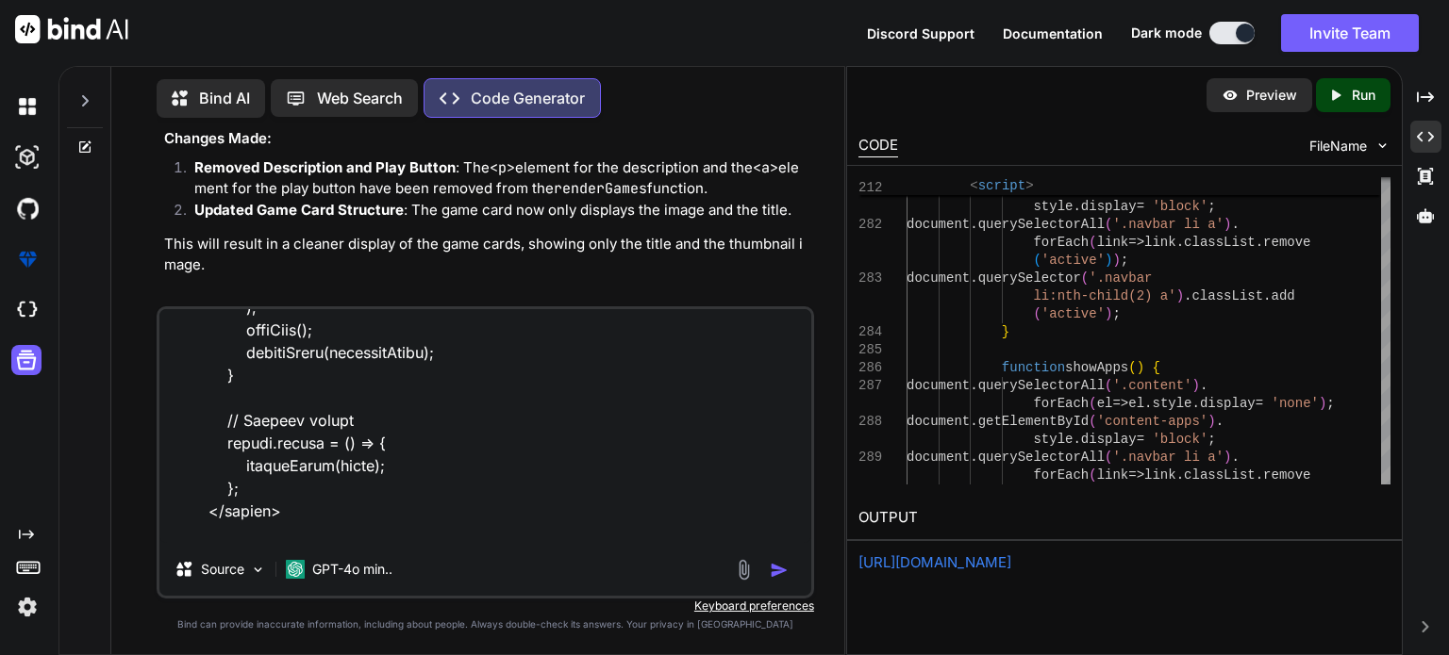
type textarea "x"
type textarea "<!doctype html> <html> <head> <meta charset="utf-8"> <title>GalaxyVerse</title>…"
type textarea "x"
type textarea "<!doctype html> <html> <head> <meta charset="utf-8"> <title>GalaxyVerse</title>…"
type textarea "x"
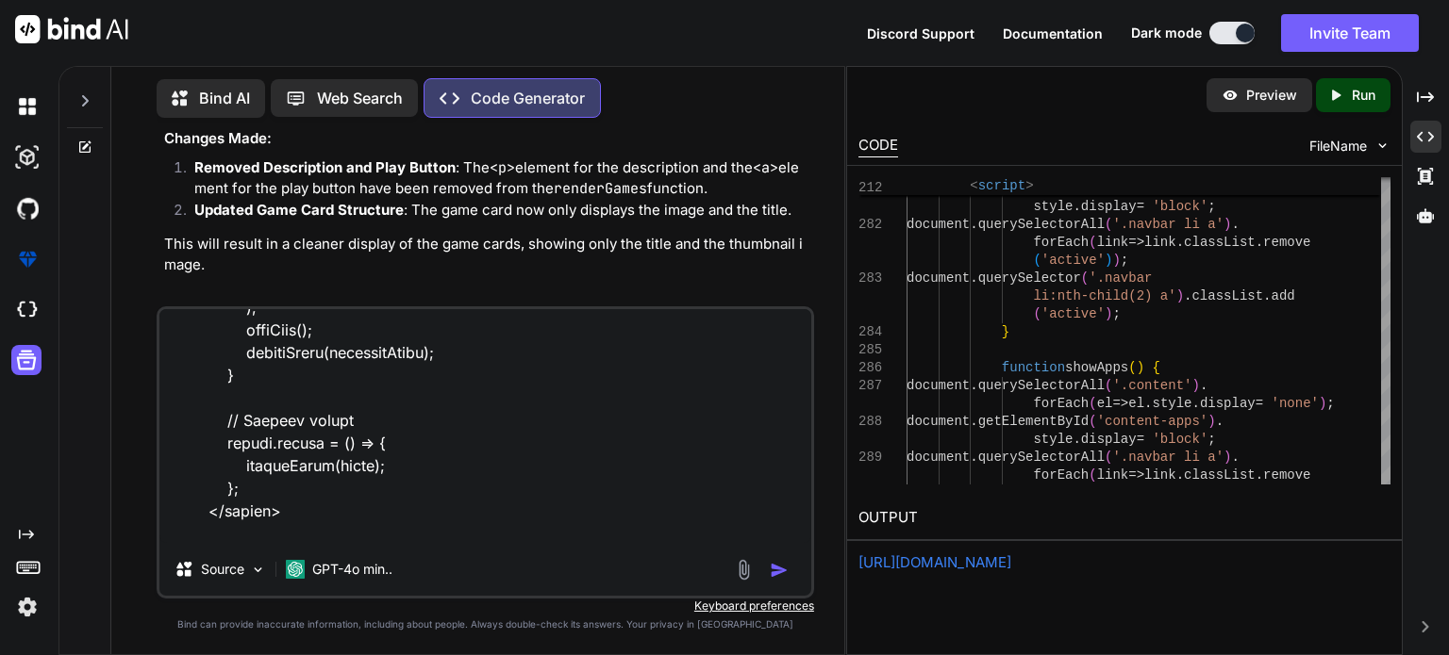
type textarea "<!doctype html> <html> <head> <meta charset="utf-8"> <title>GalaxyVerse</title>…"
type textarea "x"
type textarea "<!doctype html> <html> <head> <meta charset="utf-8"> <title>GalaxyVerse</title>…"
type textarea "x"
type textarea "<!doctype html> <html> <head> <meta charset="utf-8"> <title>GalaxyVerse</title>…"
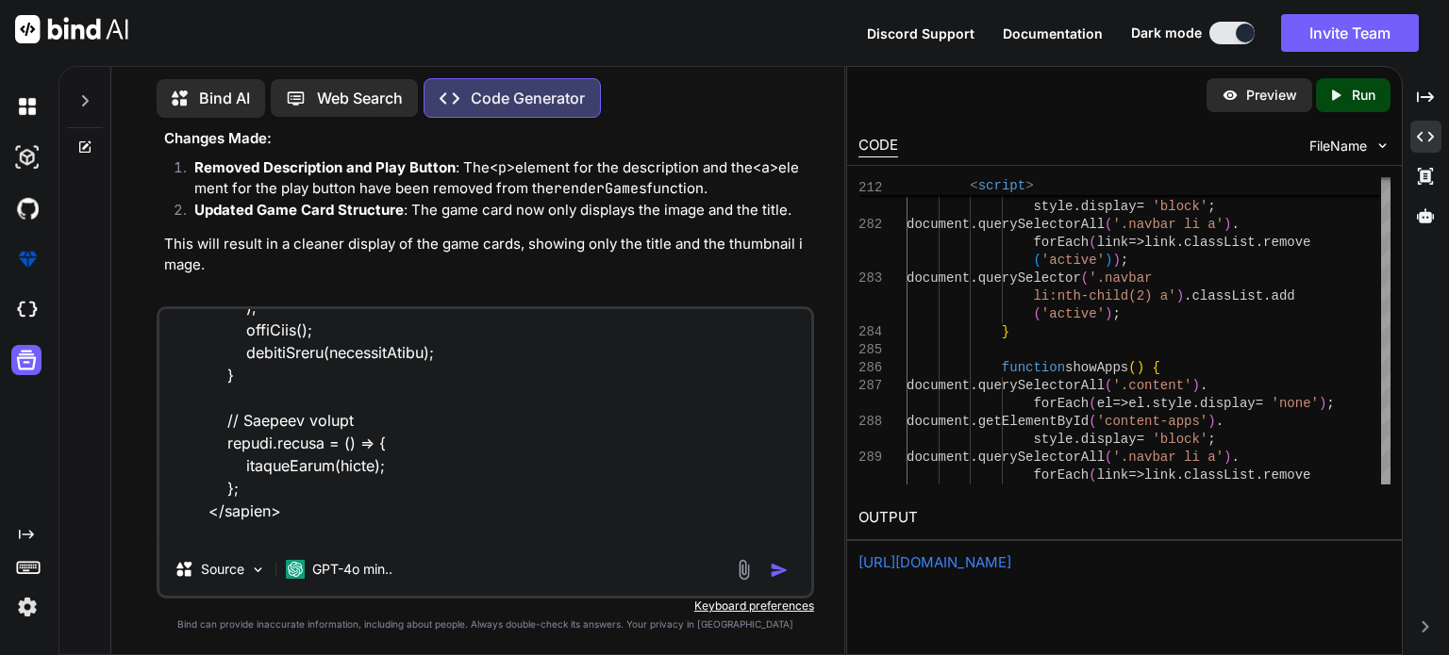
type textarea "x"
type textarea "<!doctype html> <html> <head> <meta charset="utf-8"> <title>GalaxyVerse</title>…"
type textarea "x"
type textarea "<!doctype html> <html> <head> <meta charset="utf-8"> <title>GalaxyVerse</title>…"
type textarea "x"
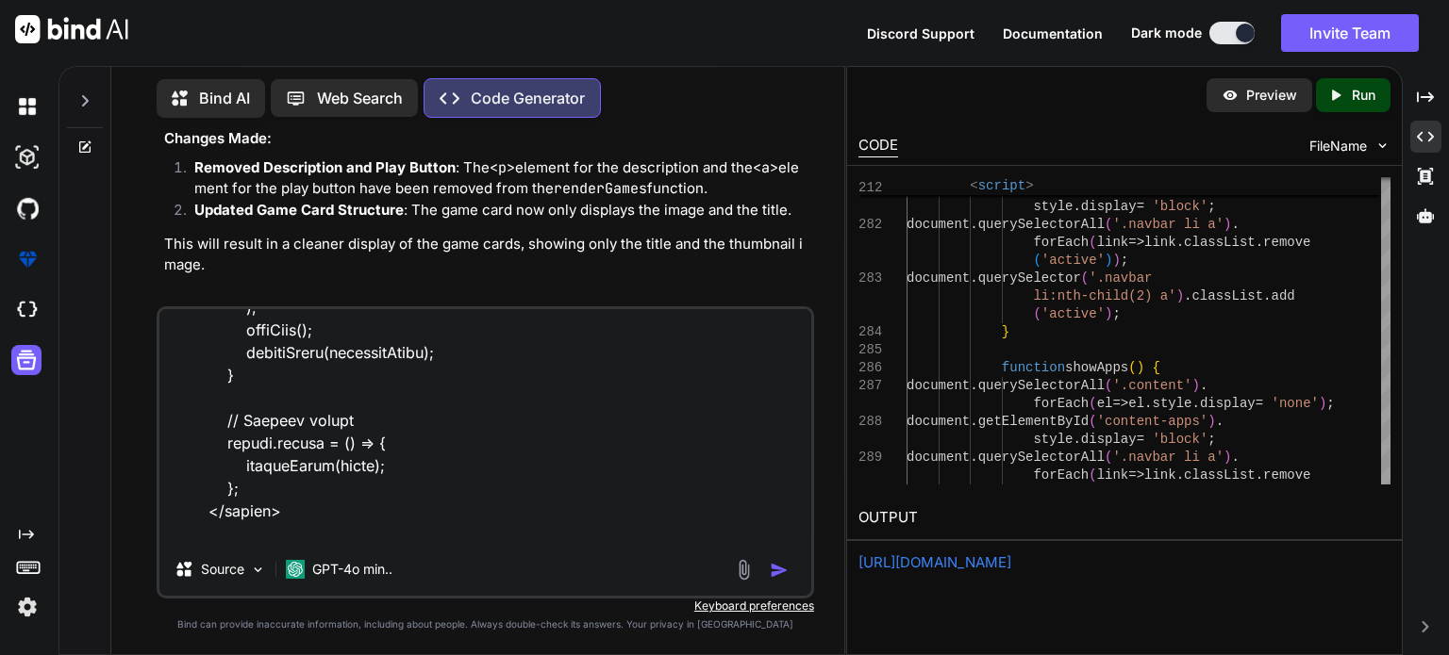
type textarea "<!doctype html> <html> <head> <meta charset="utf-8"> <title>GalaxyVerse</title>…"
type textarea "x"
type textarea "<!doctype html> <html> <head> <meta charset="utf-8"> <title>GalaxyVerse</title>…"
type textarea "x"
type textarea "<!doctype html> <html> <head> <meta charset="utf-8"> <title>GalaxyVerse</title>…"
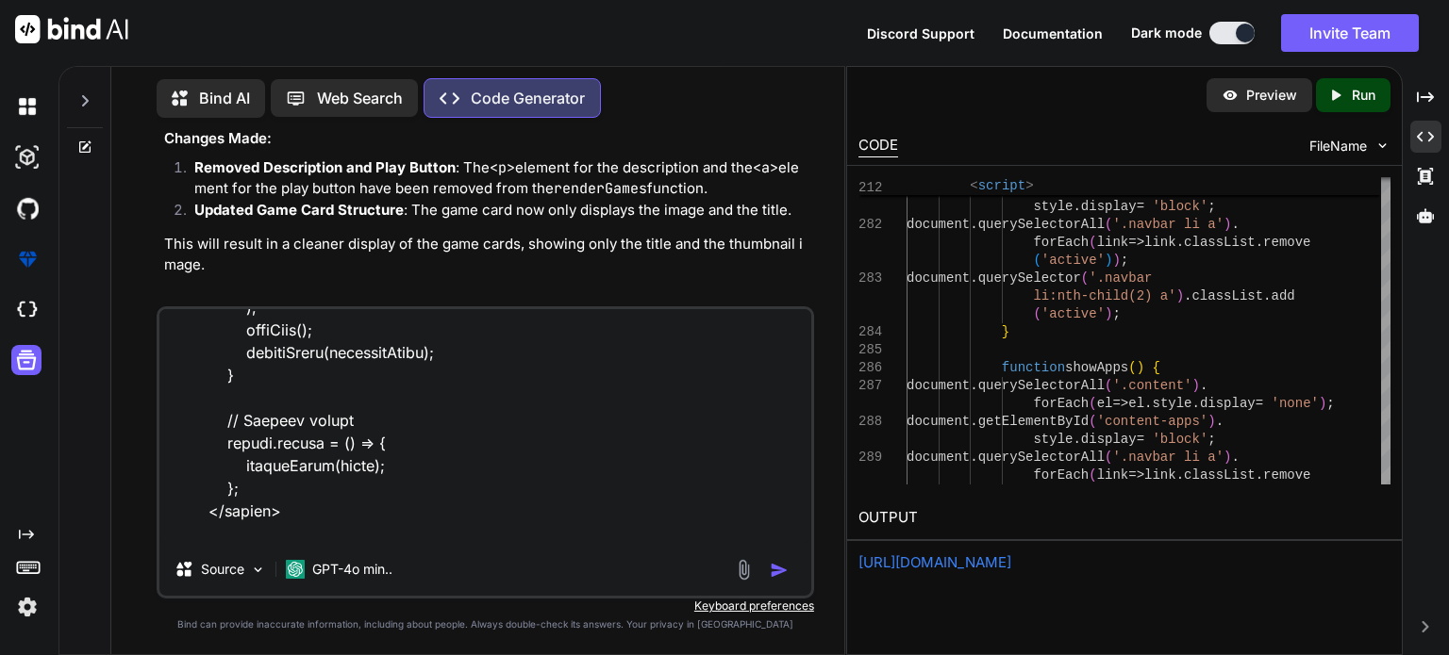
type textarea "x"
type textarea "<!doctype html> <html> <head> <meta charset="utf-8"> <title>GalaxyVerse</title>…"
type textarea "x"
type textarea "<!doctype html> <html> <head> <meta charset="utf-8"> <title>GalaxyVerse</title>…"
type textarea "x"
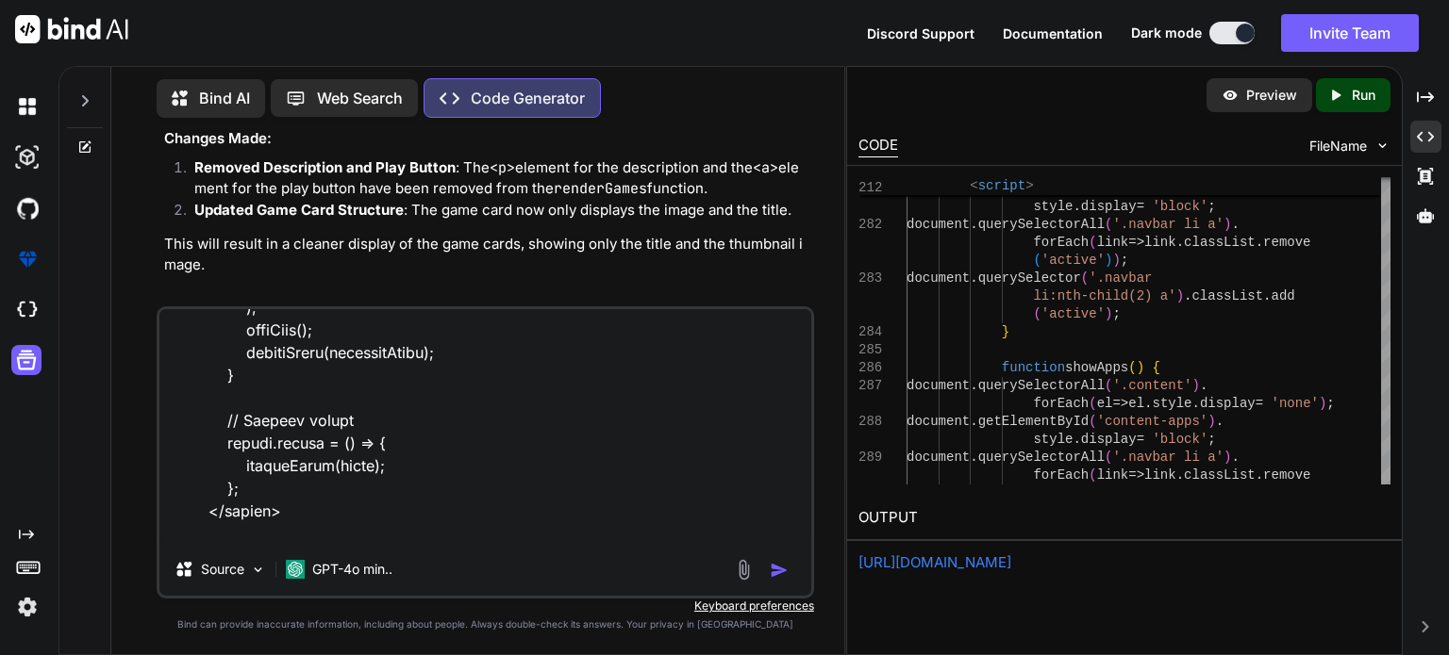
type textarea "<!doctype html> <html> <head> <meta charset="utf-8"> <title>GalaxyVerse</title>…"
type textarea "x"
type textarea "<!doctype html> <html> <head> <meta charset="utf-8"> <title>GalaxyVerse</title>…"
type textarea "x"
type textarea "<!doctype html> <html> <head> <meta charset="utf-8"> <title>GalaxyVerse</title>…"
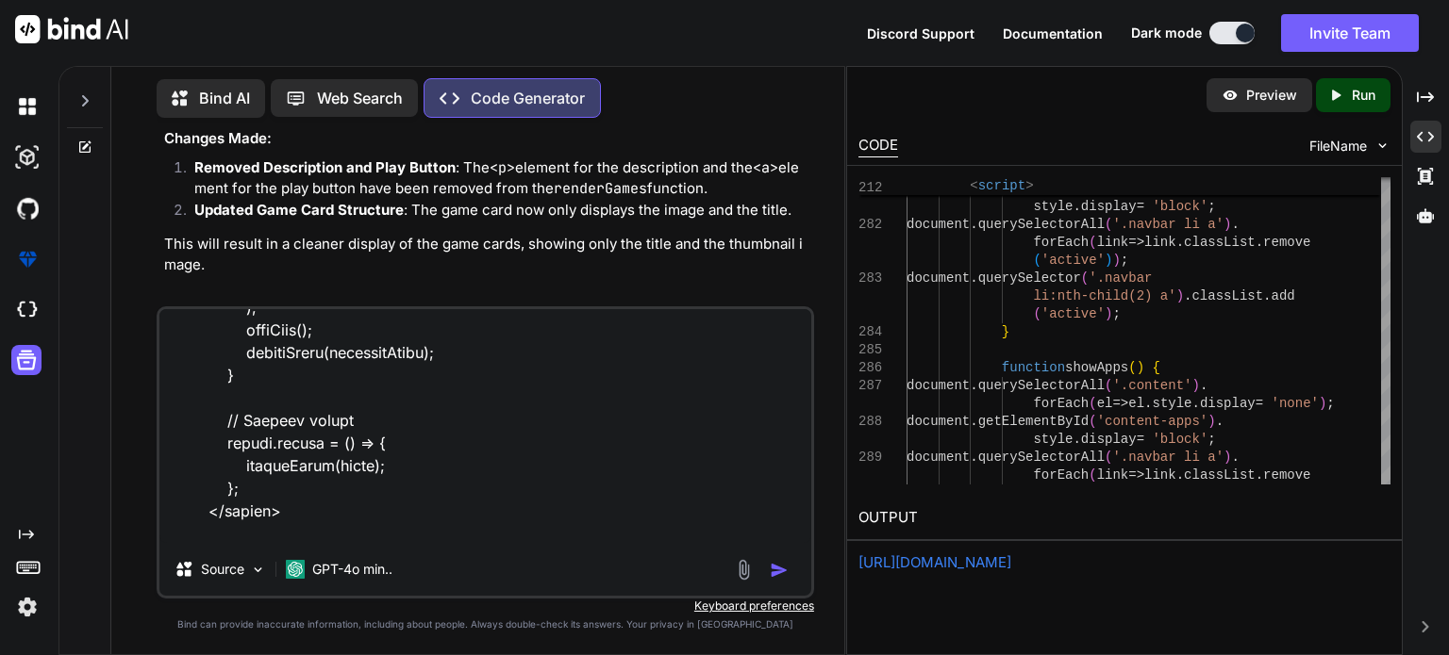
type textarea "x"
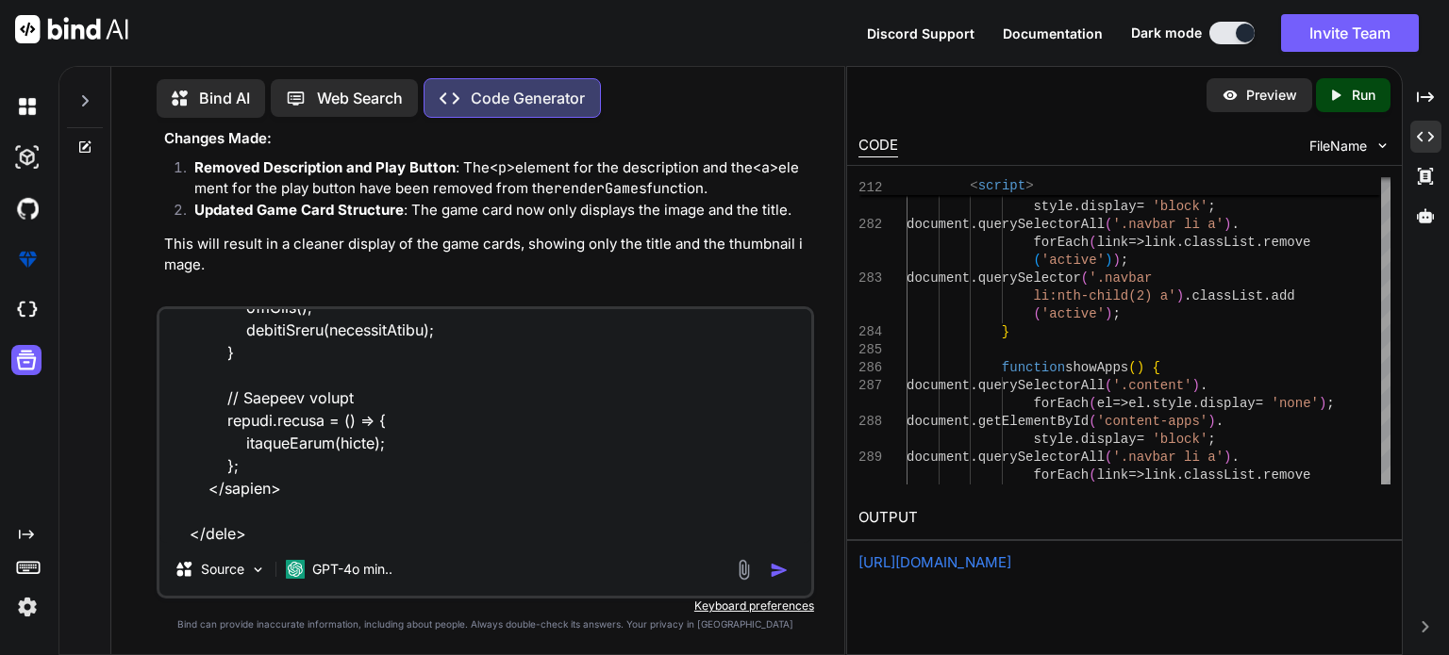
scroll to position [7200, 0]
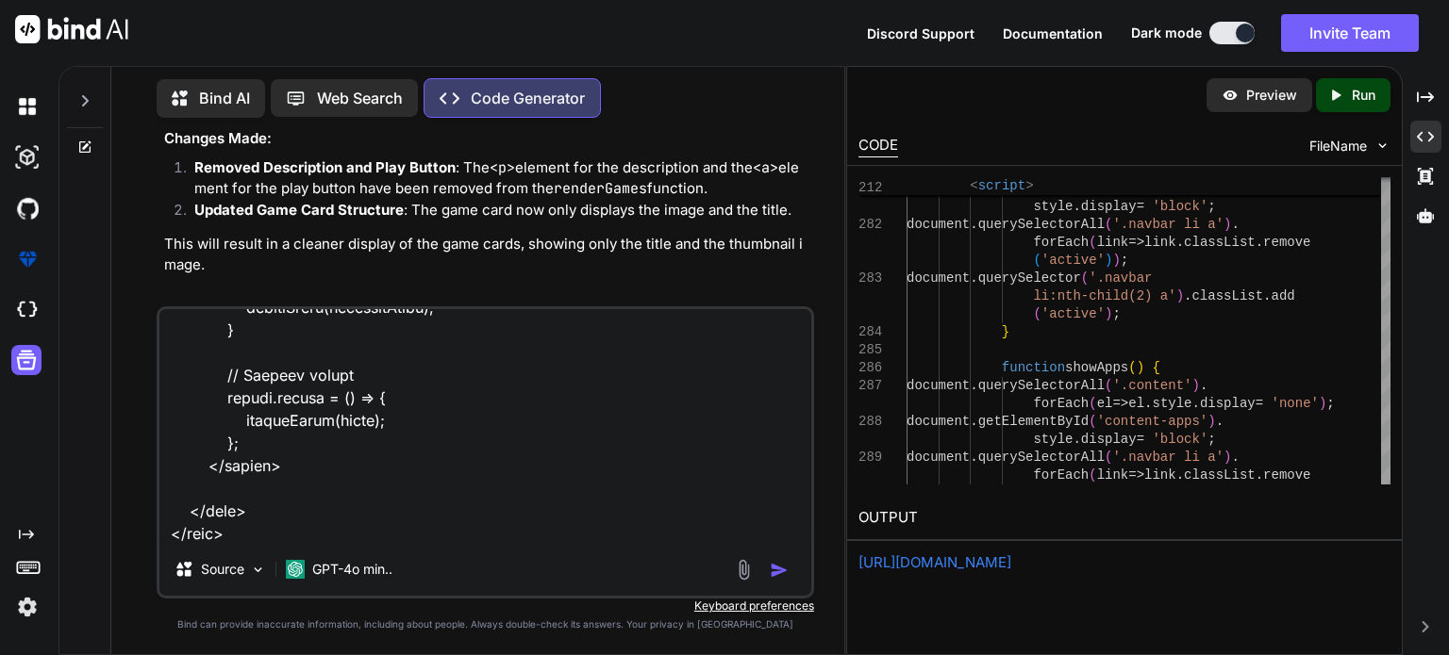
type textarea "<!doctype html> <html> <head> <meta charset="utf-8"> <title>GalaxyVerse</title>…"
type textarea "x"
type textarea "<!doctype html> <html> <head> <meta charset="utf-8"> <title>GalaxyVerse</title>…"
type textarea "x"
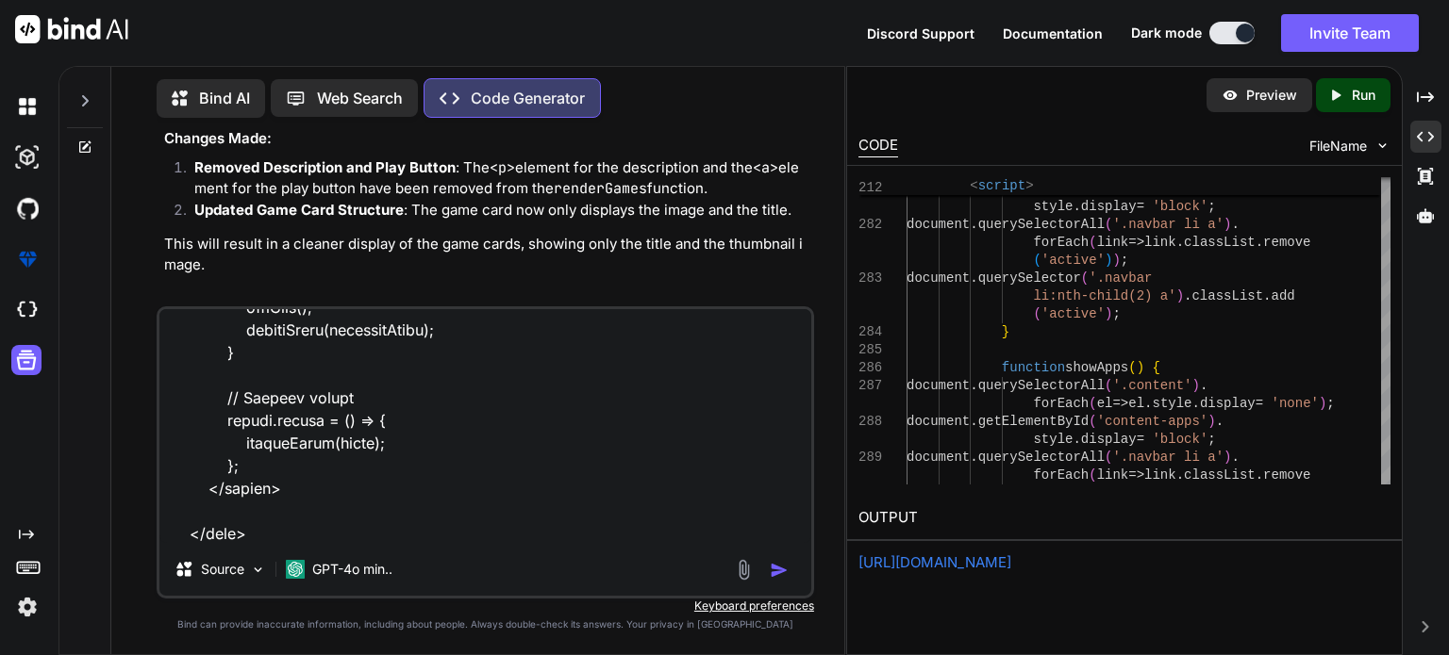
type textarea "<!doctype html> <html> <head> <meta charset="utf-8"> <title>GalaxyVerse</title>…"
type textarea "x"
type textarea "<!doctype html> <html> <head> <meta charset="utf-8"> <title>GalaxyVerse</title>…"
type textarea "x"
type textarea "<!doctype html> <html> <head> <meta charset="utf-8"> <title>GalaxyVerse</title>…"
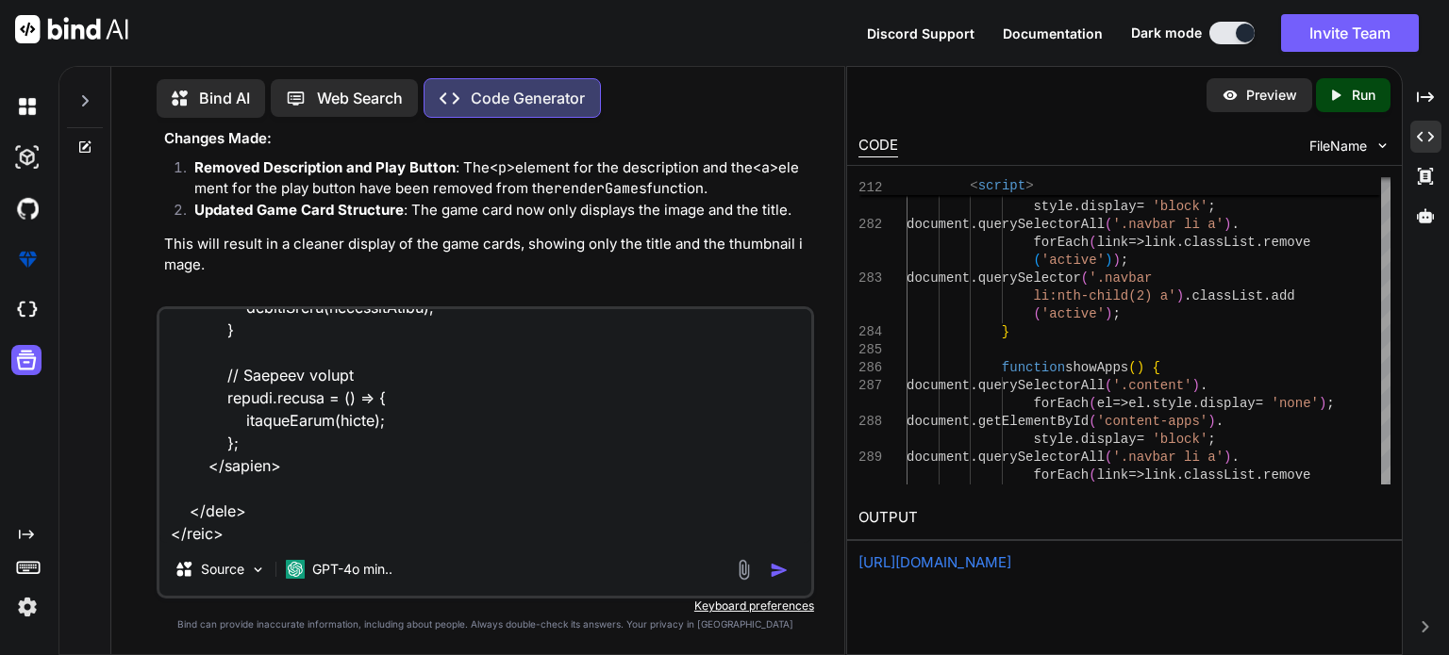
type textarea "x"
type textarea "<!doctype html> <html> <head> <meta charset="utf-8"> <title>GalaxyVerse</title>…"
type textarea "x"
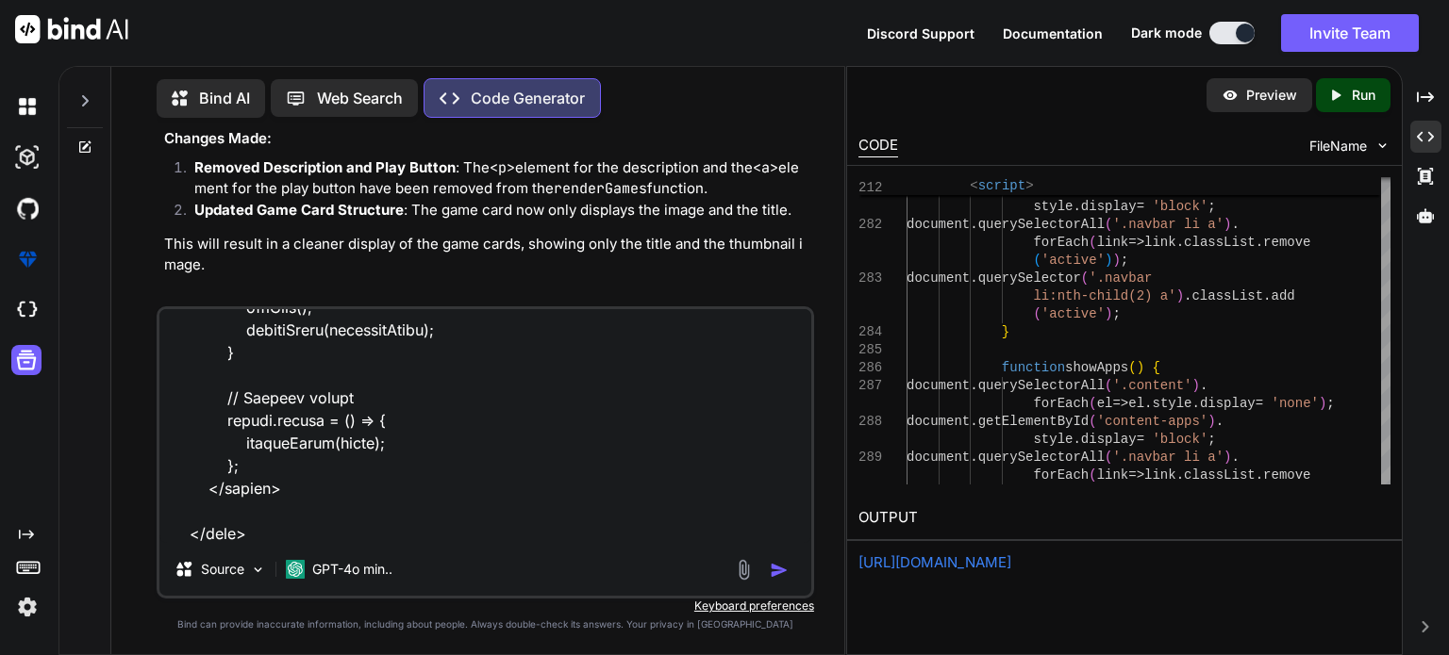
type textarea "<!doctype html> <html> <head> <meta charset="utf-8"> <title>GalaxyVerse</title>…"
type textarea "x"
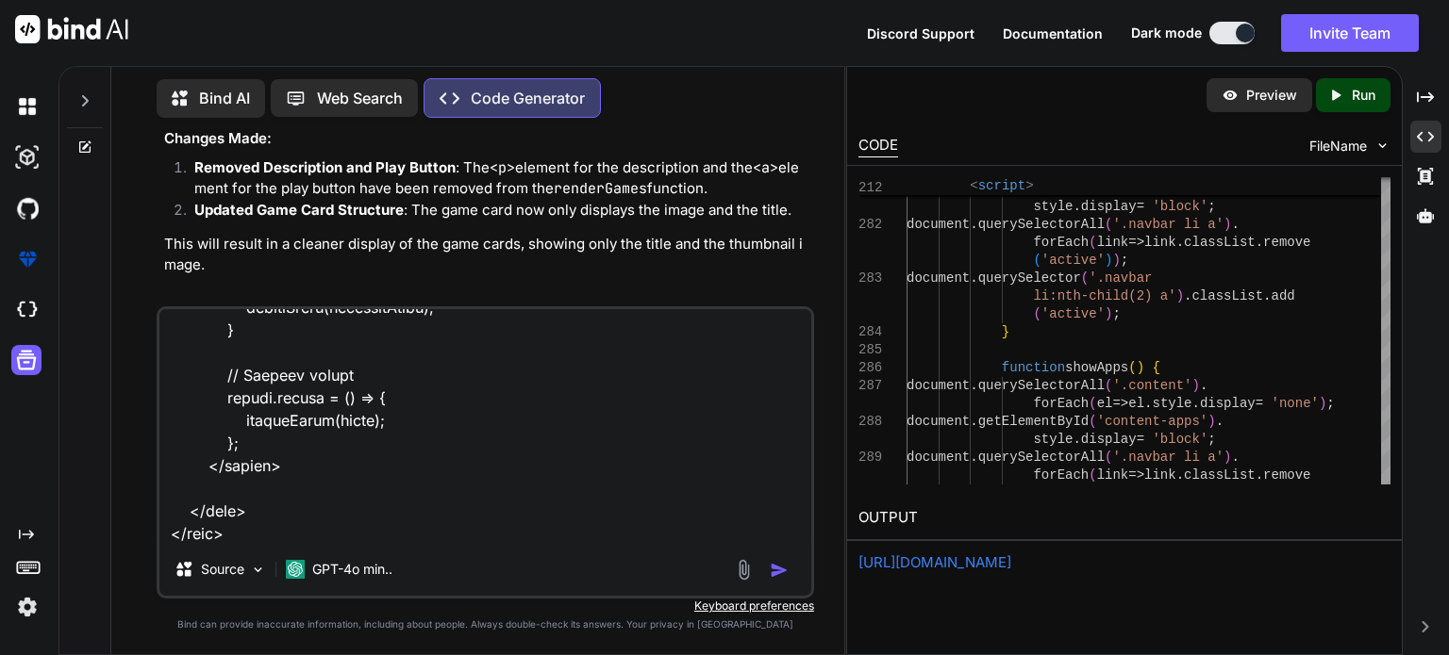
type textarea "<!doctype html> <html> <head> <meta charset="utf-8"> <title>GalaxyVerse</title>…"
type textarea "x"
type textarea "<!doctype html> <html> <head> <meta charset="utf-8"> <title>GalaxyVerse</title>…"
type textarea "x"
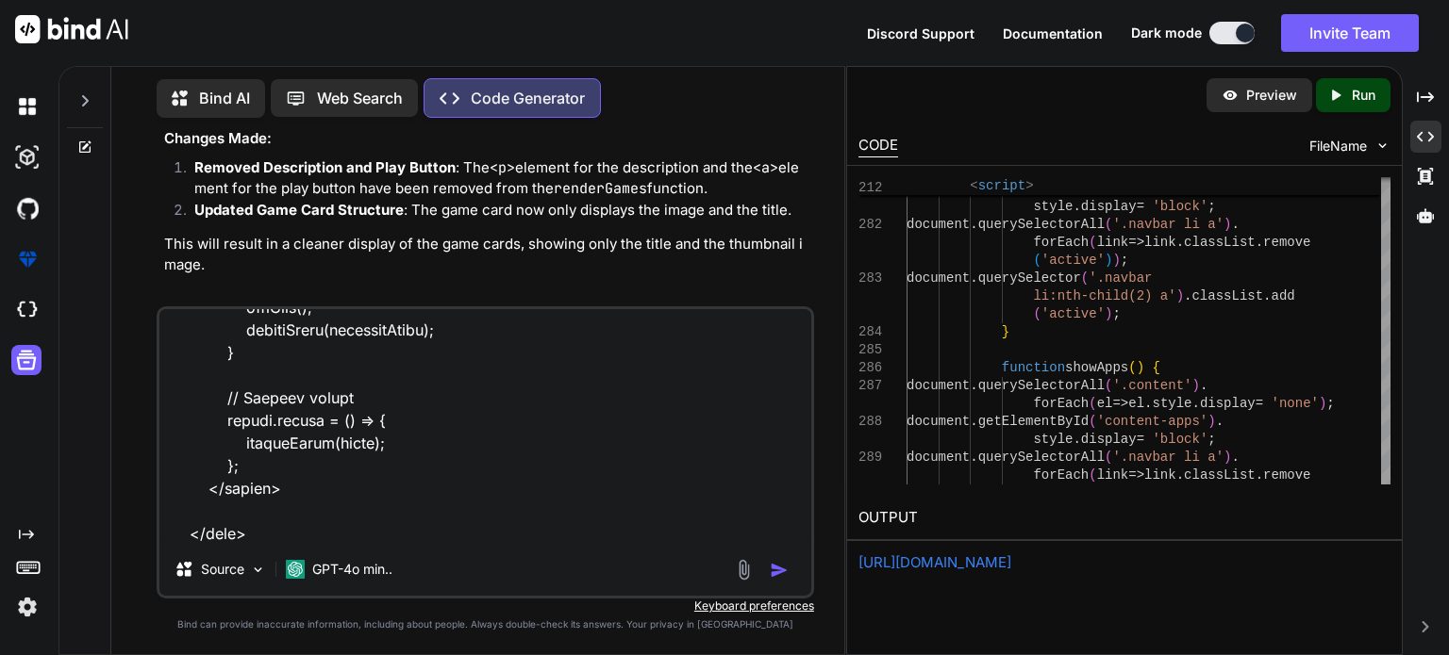
scroll to position [7222, 0]
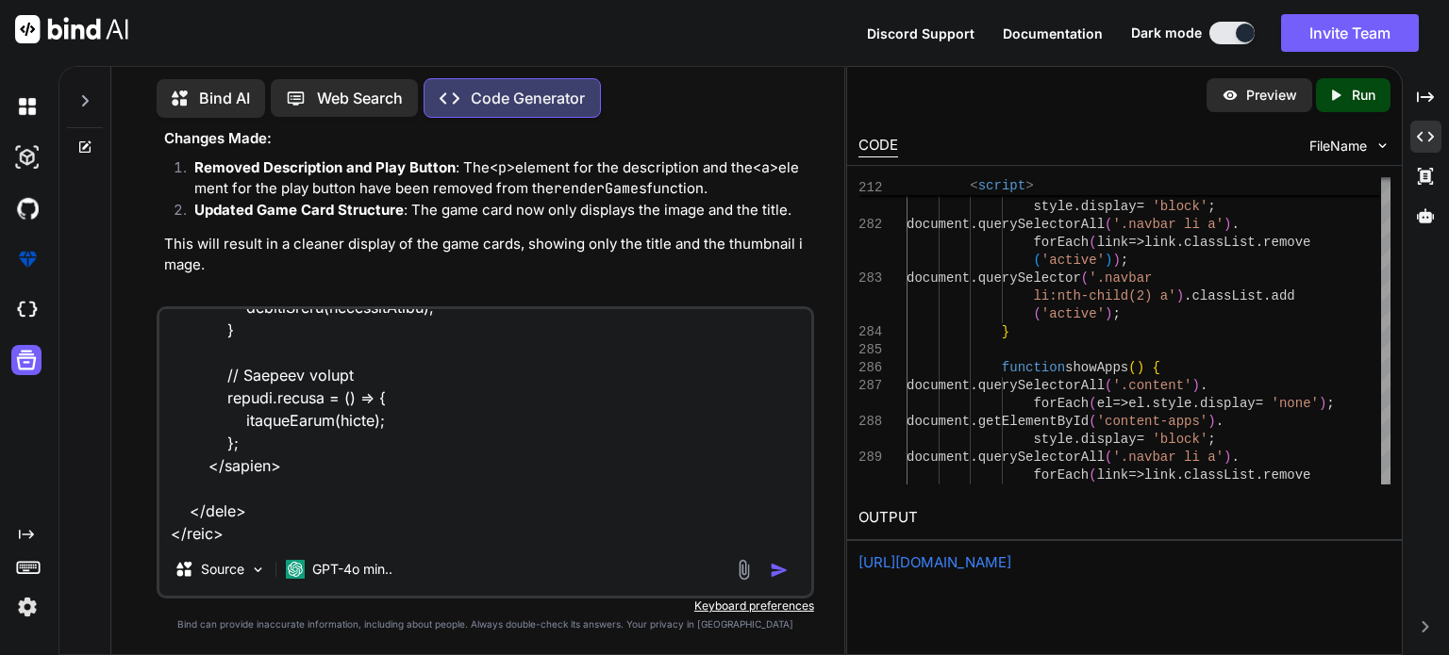
type textarea "<!doctype html> <html> <head> <meta charset="utf-8"> <title>GalaxyVerse</title>…"
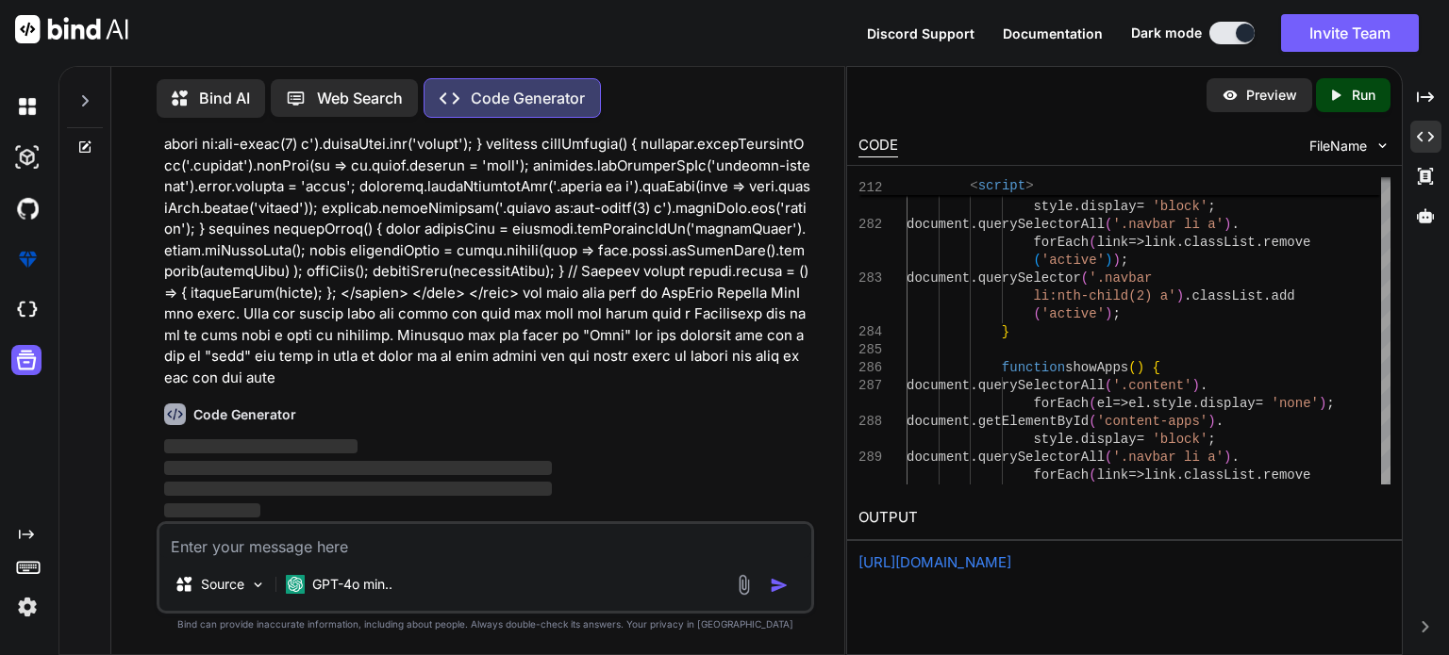
scroll to position [27303, 0]
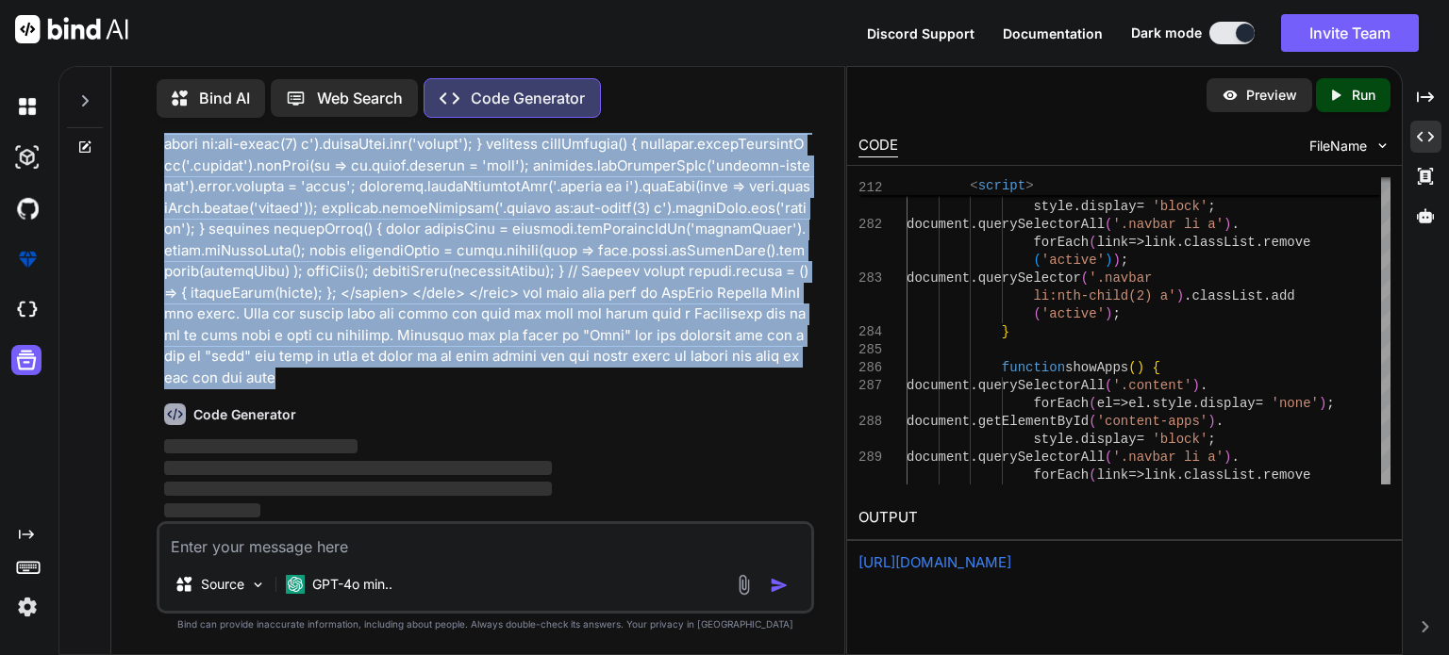
drag, startPoint x: 562, startPoint y: 386, endPoint x: 138, endPoint y: 417, distance: 425.5
click at [138, 417] on div "You Code Generator To modify the navigation bar as per your requirements, we wi…" at bounding box center [485, 394] width 718 height 522
copy p "<!doctype html> <html> <head> <meta charset="utf-8"> <title>GalaxyVerse</title>…"
click at [218, 553] on textarea at bounding box center [485, 541] width 652 height 34
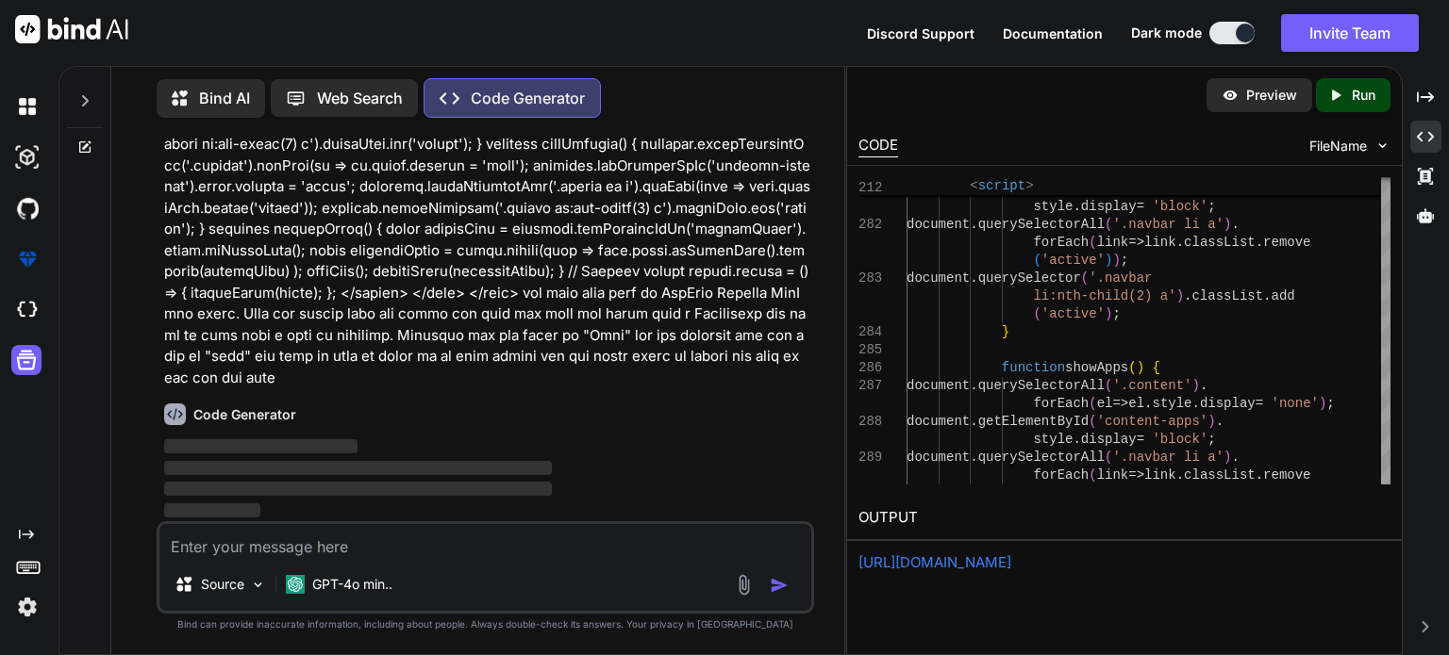
paste textarea "<!doctype html> <html> <head> <meta charset="utf-8"> <title>GalaxyVerse</title>…"
type textarea "<!doctype html> <html> <head> <meta charset="utf-8"> <title>GalaxyVerse</title>…"
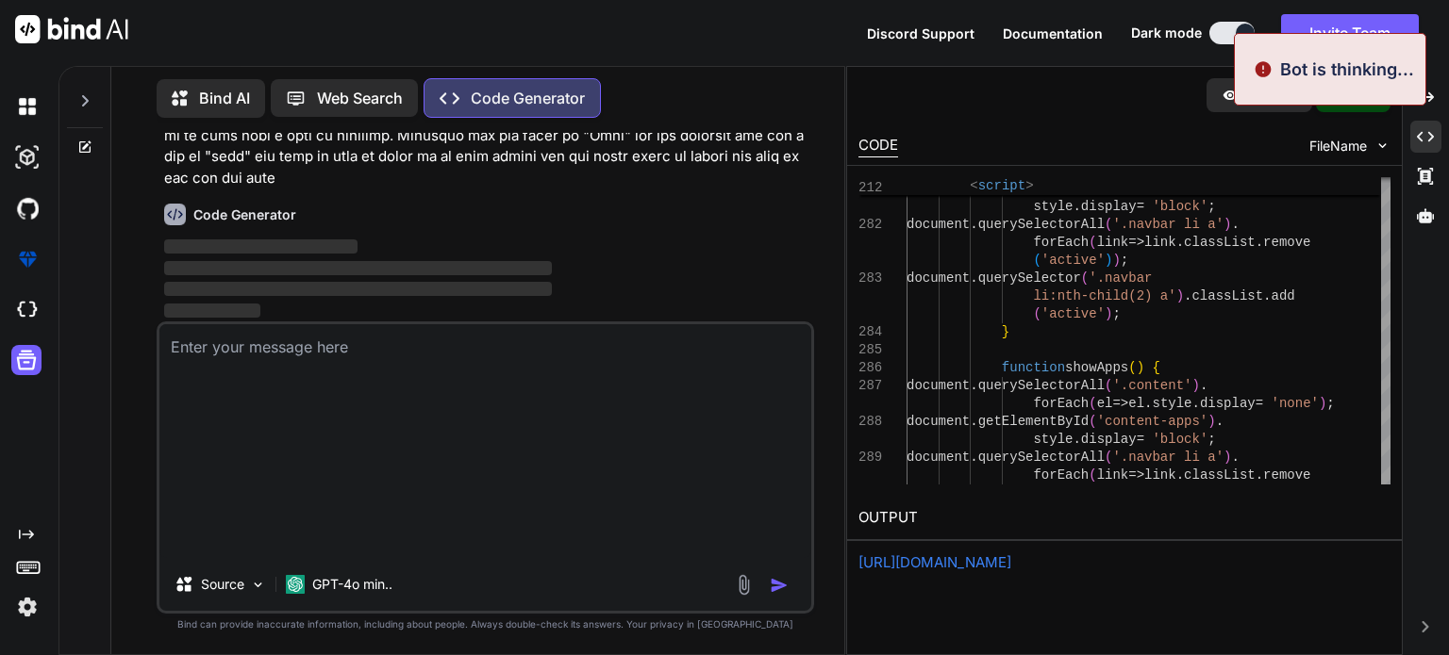
scroll to position [0, 0]
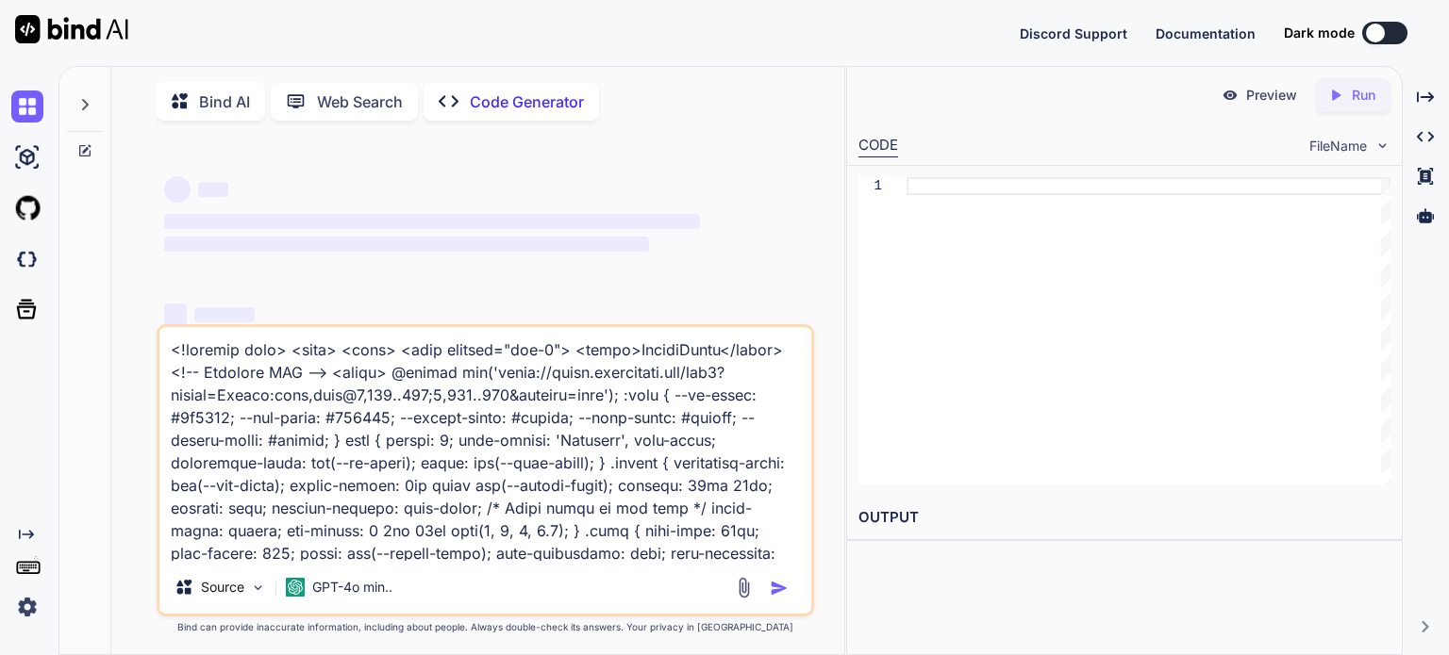
type textarea "x"
click at [776, 604] on div "Source GPT-4o min.." at bounding box center [485, 591] width 652 height 45
click at [507, 459] on textarea at bounding box center [485, 444] width 652 height 234
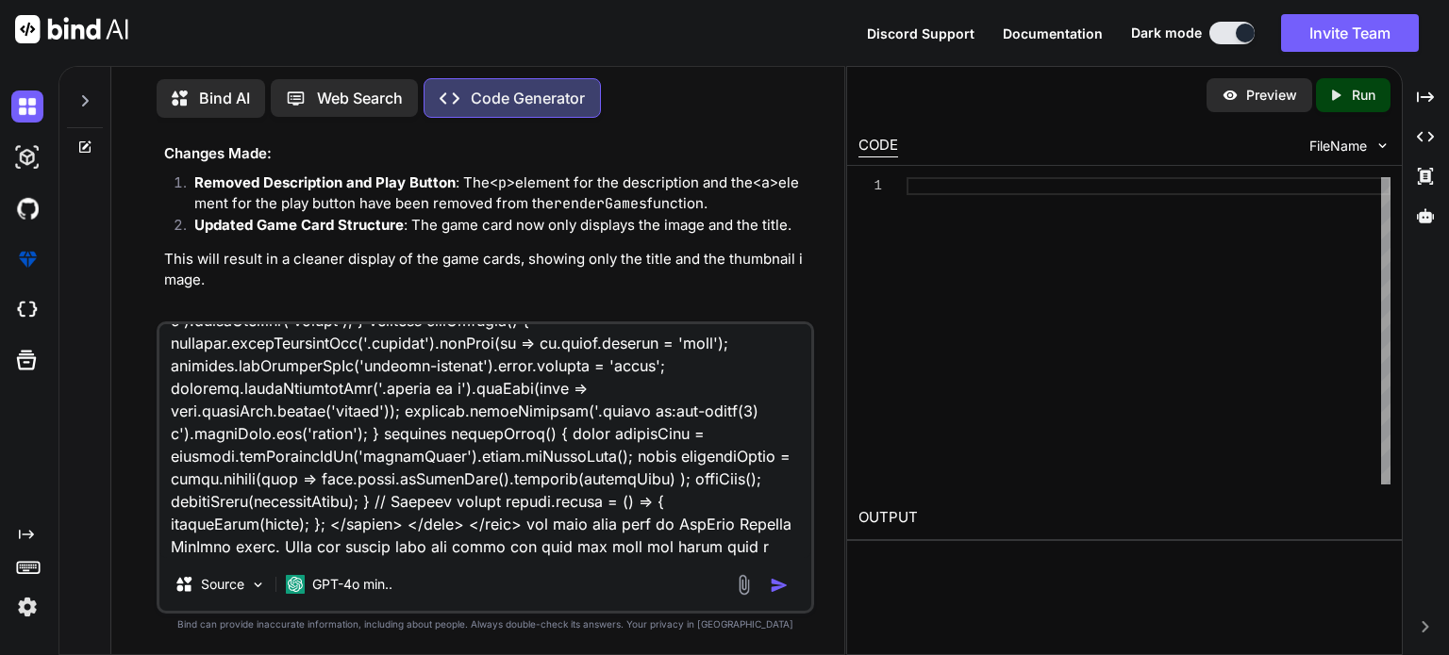
scroll to position [18684, 0]
type textarea "x"
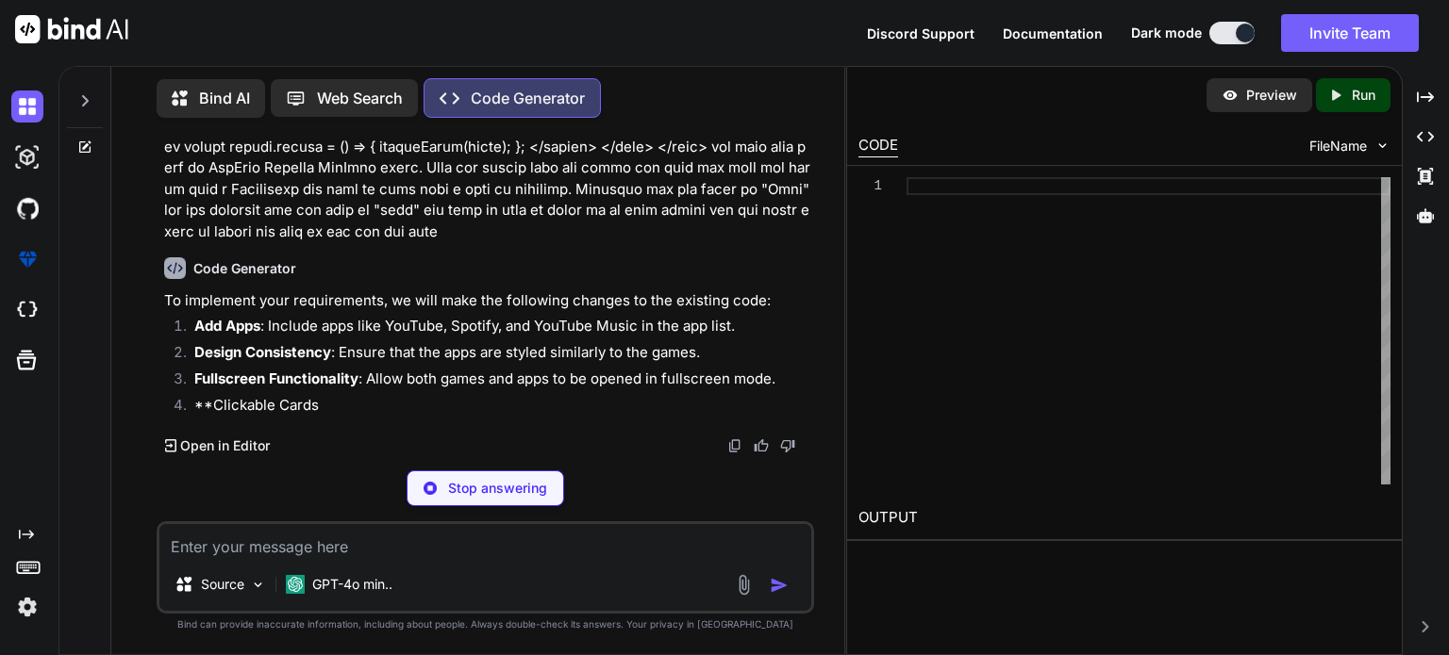
scroll to position [29241, 0]
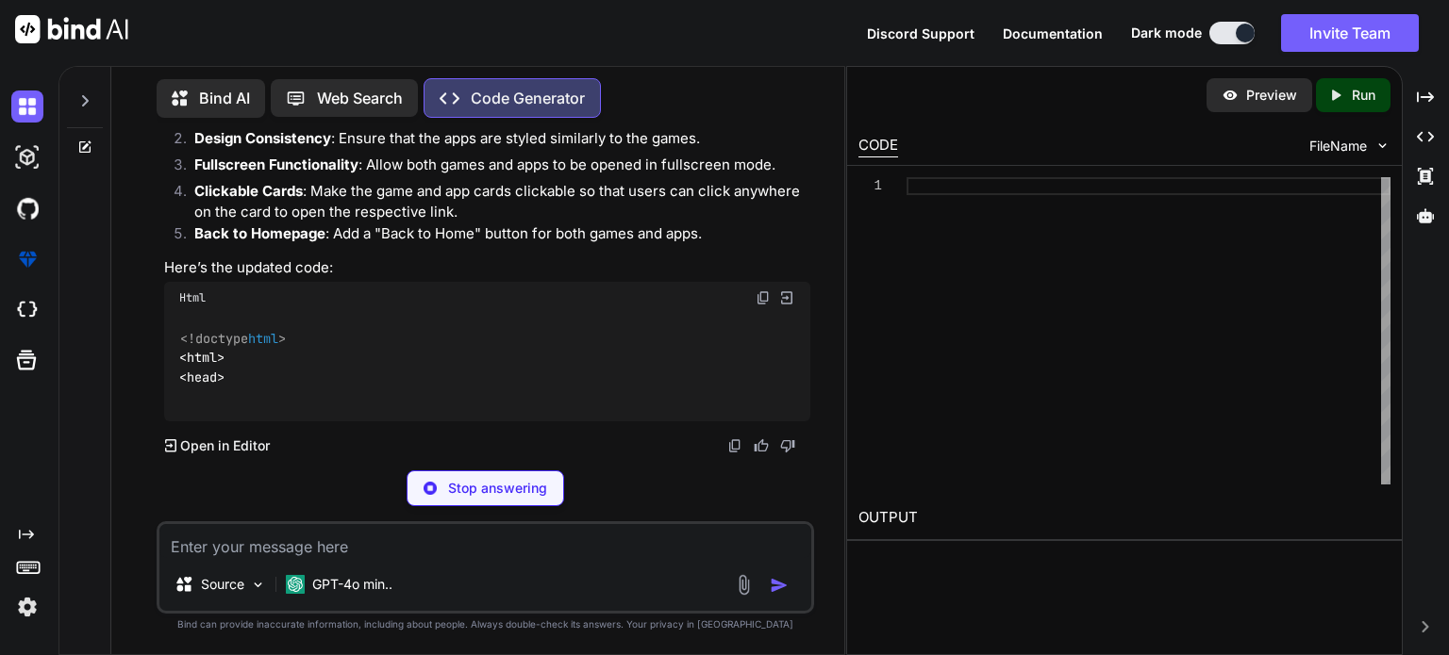
type textarea "x"
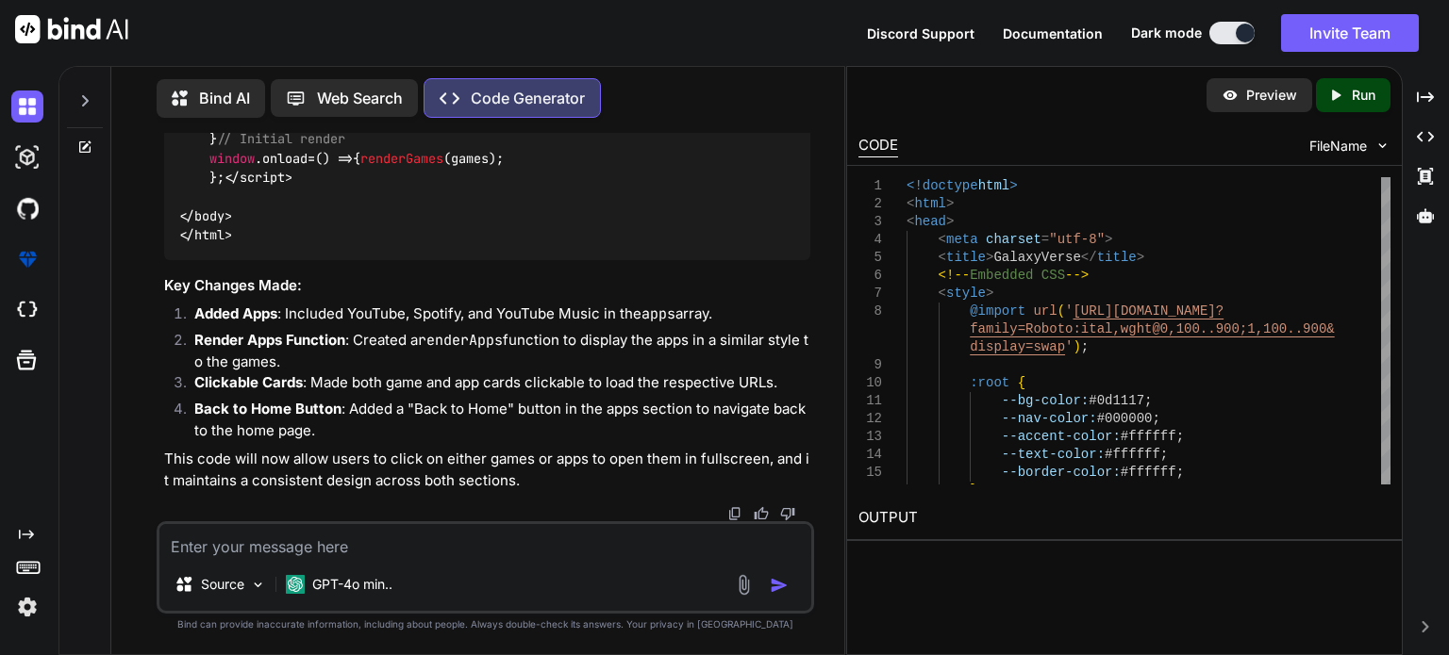
scroll to position [29622, 0]
click at [545, 546] on textarea at bounding box center [485, 541] width 652 height 34
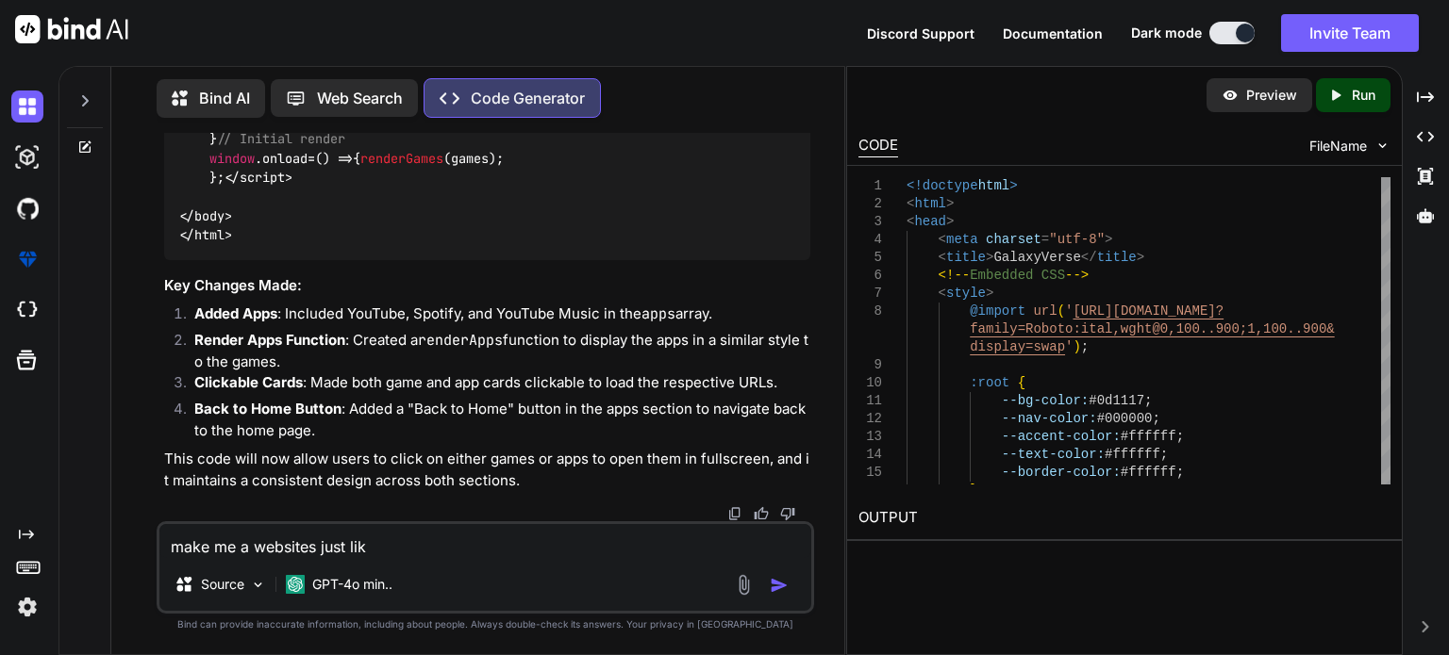
type textarea "make me a websites just like"
type textarea "m"
type textarea "give me a"
paste textarea "http://jordansmath.work/"
type textarea "make me a website like http://jordansmath.work/"
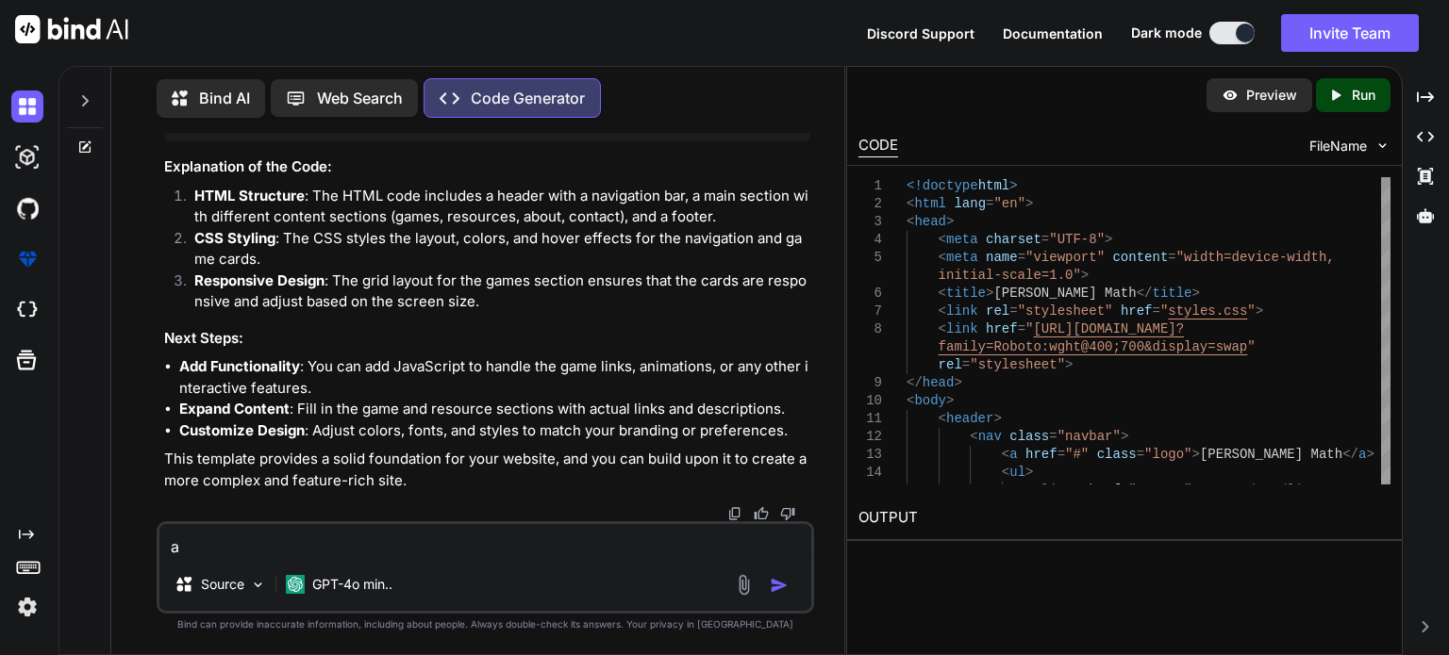
scroll to position [39185, 0]
type textarea "a"
click at [1346, 101] on icon "Created with Pixso." at bounding box center [1339, 95] width 25 height 17
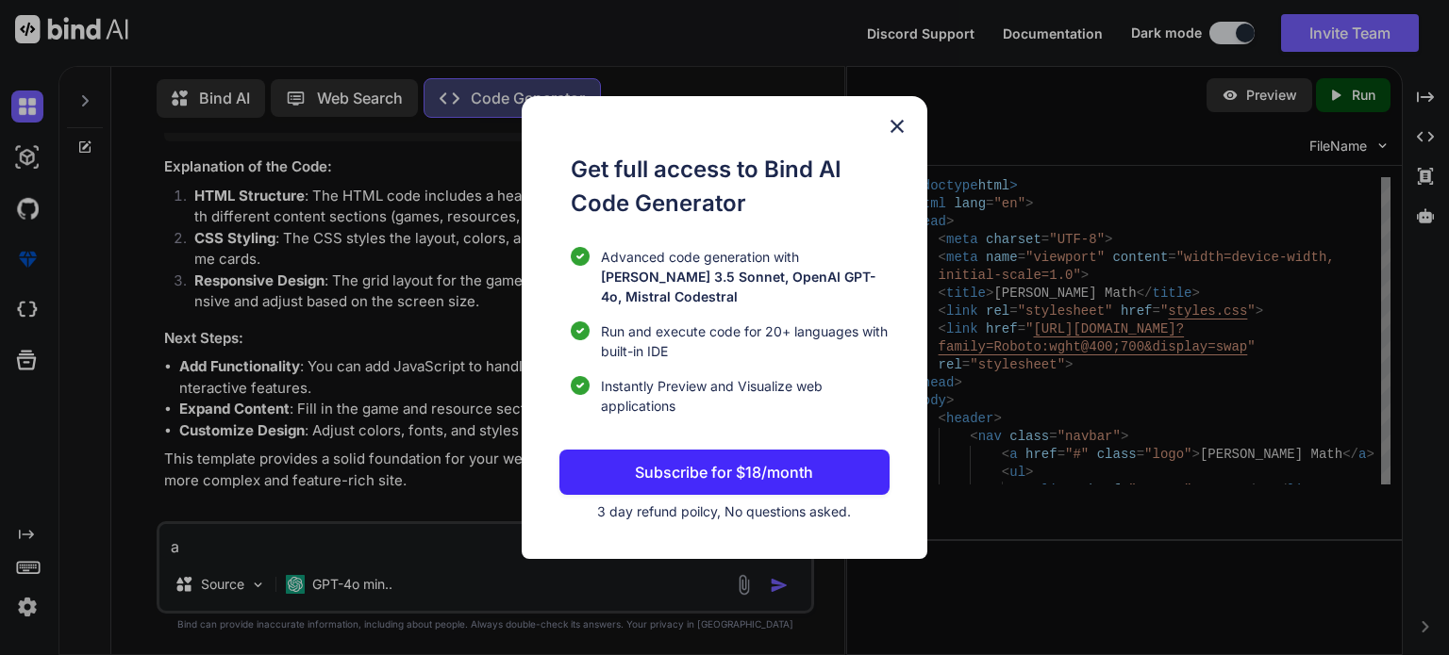
click at [1274, 130] on div "Get full access to Bind AI Code Generator Advanced code generation with Claude …" at bounding box center [724, 327] width 1449 height 655
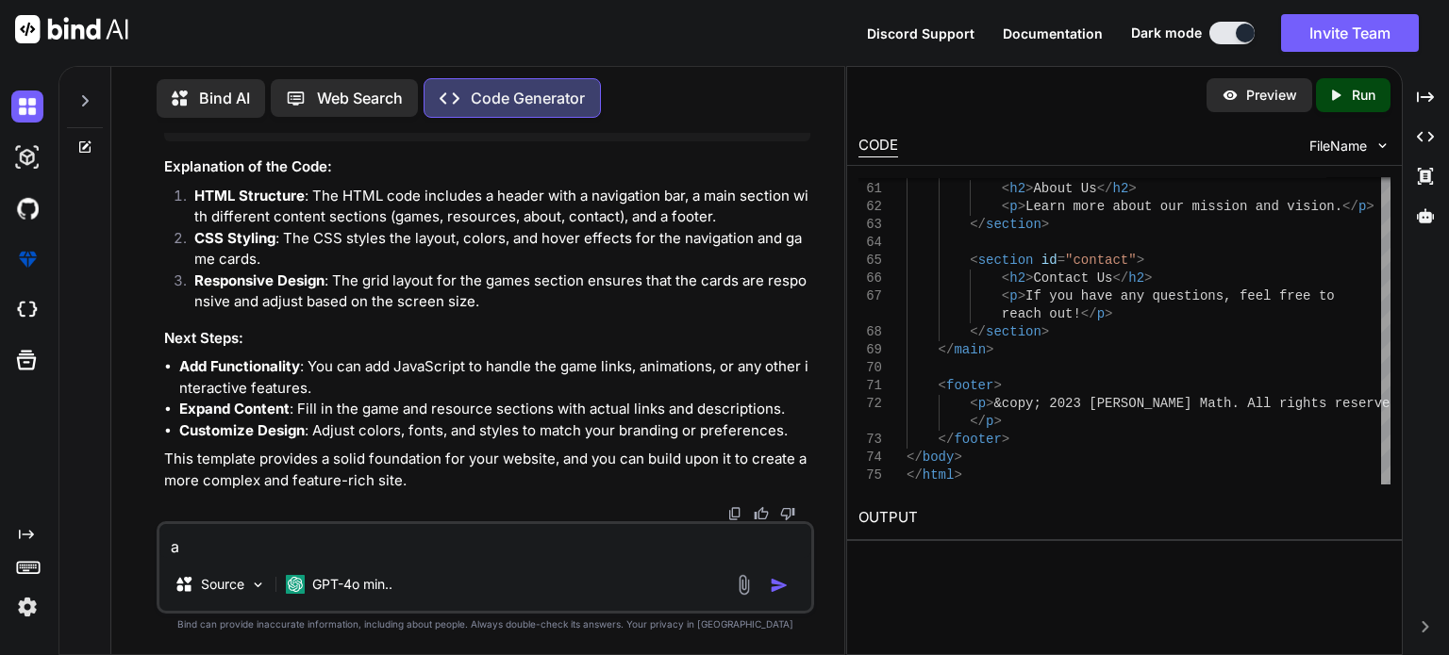
click at [946, 496] on h2 "OUTPUT" at bounding box center [1124, 518] width 555 height 44
click at [1448, 334] on div "Bind AI Web Search Created with Pixso. Code Generator You Code Generator To mod…" at bounding box center [753, 360] width 1390 height 589
click at [1343, 156] on div "CODE FileName" at bounding box center [1124, 144] width 555 height 41
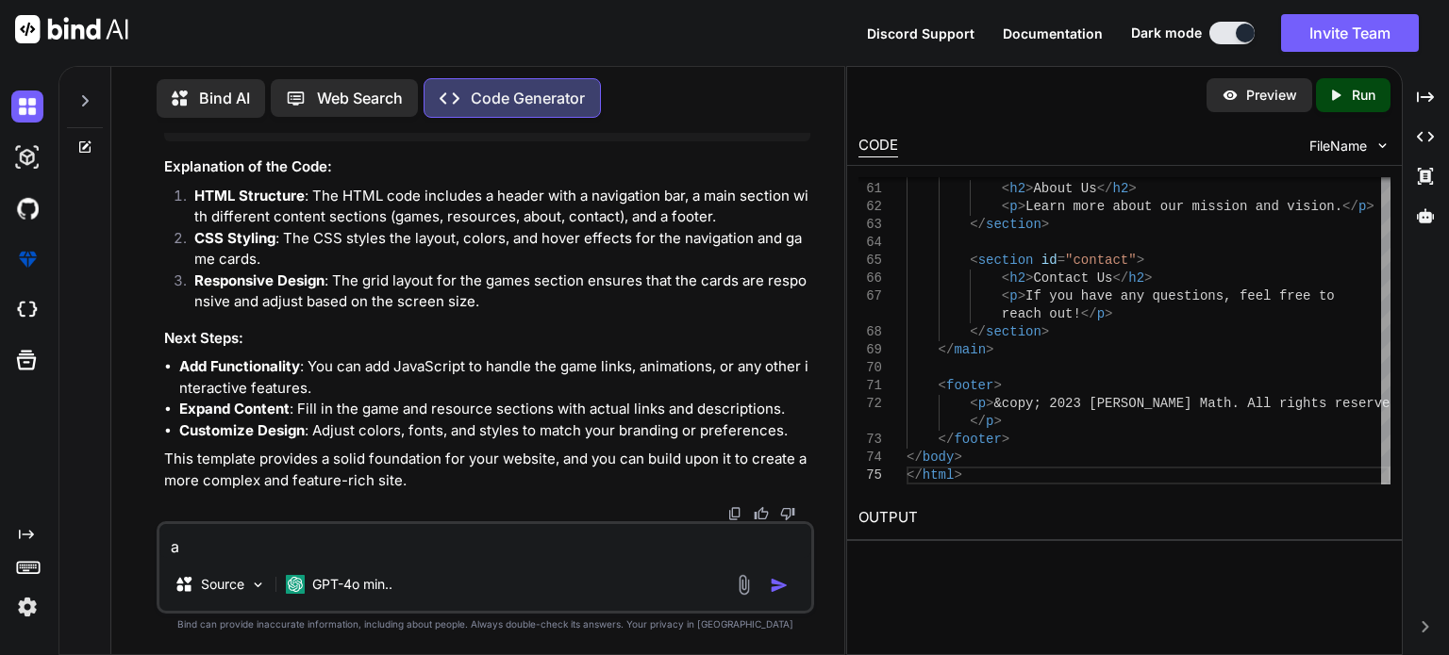
click at [1285, 99] on p "Preview" at bounding box center [1271, 95] width 51 height 19
click at [1252, 98] on p "Preview" at bounding box center [1271, 95] width 51 height 19
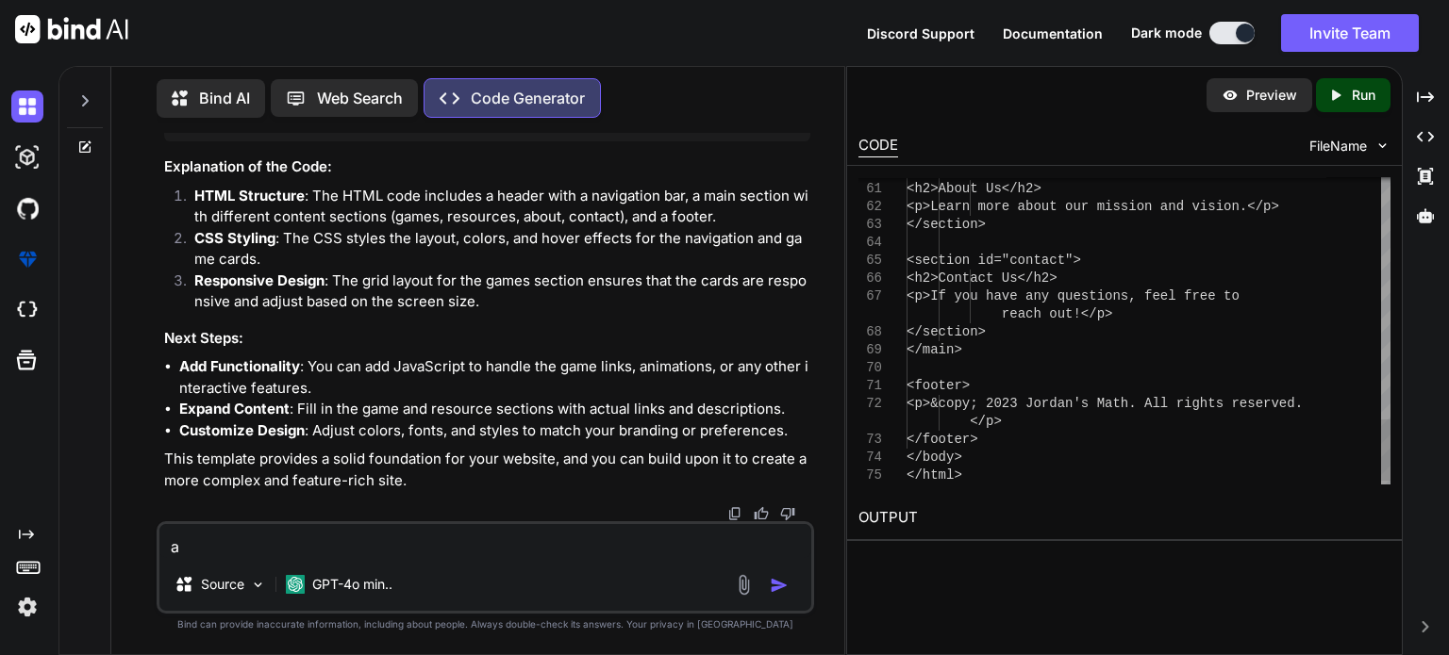
scroll to position [72, 0]
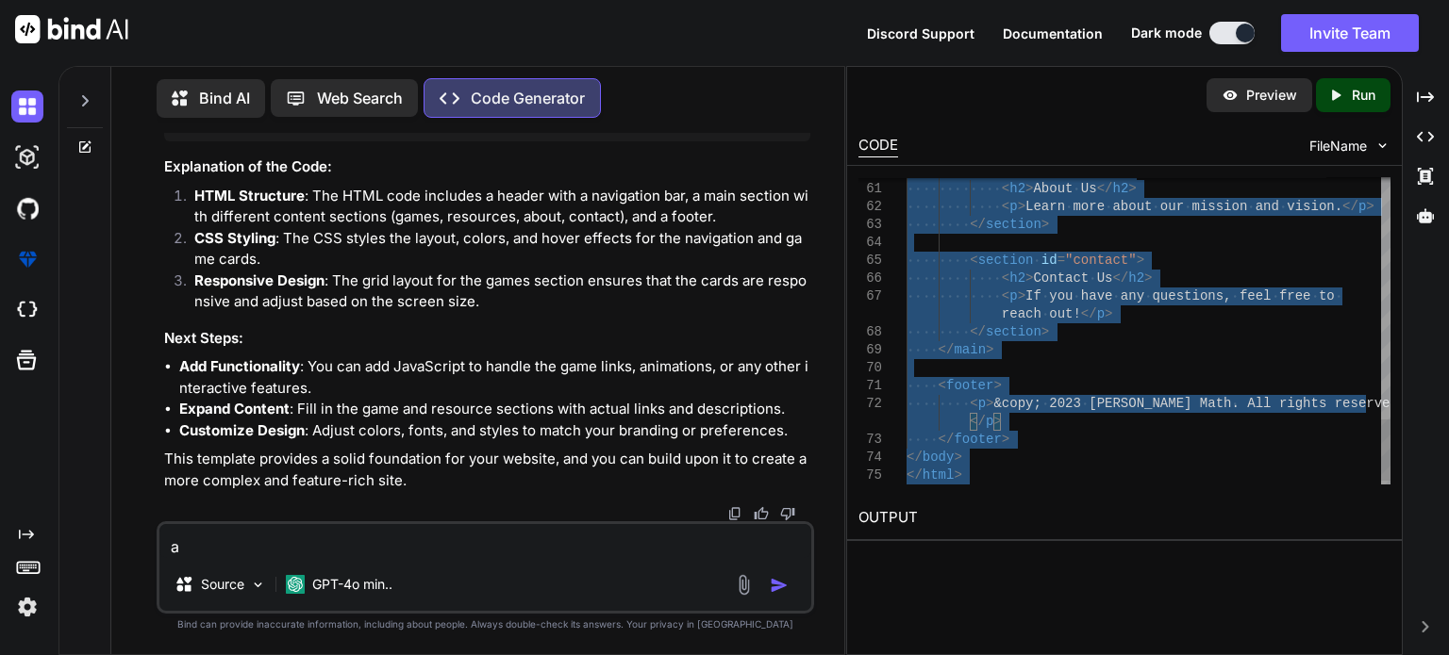
type textarea "<!doctype html> <html lang="en"> <head> <meta charset="UTF-8"> <meta name="view…"
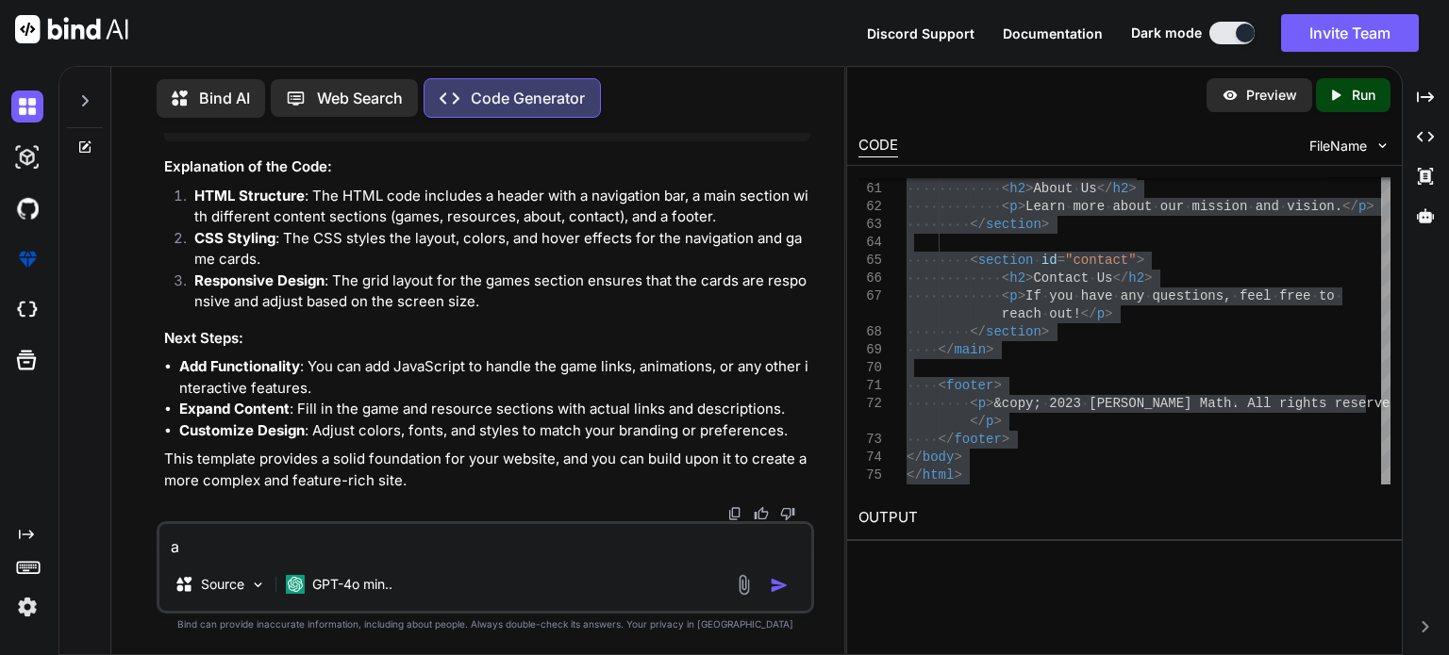
click at [198, 540] on textarea "a" at bounding box center [485, 541] width 652 height 34
paste textarea "jordansmath.work/english/"
type textarea "jordansmath.work/english/"
type textarea "what is the websites"
